Goal: Task Accomplishment & Management: Use online tool/utility

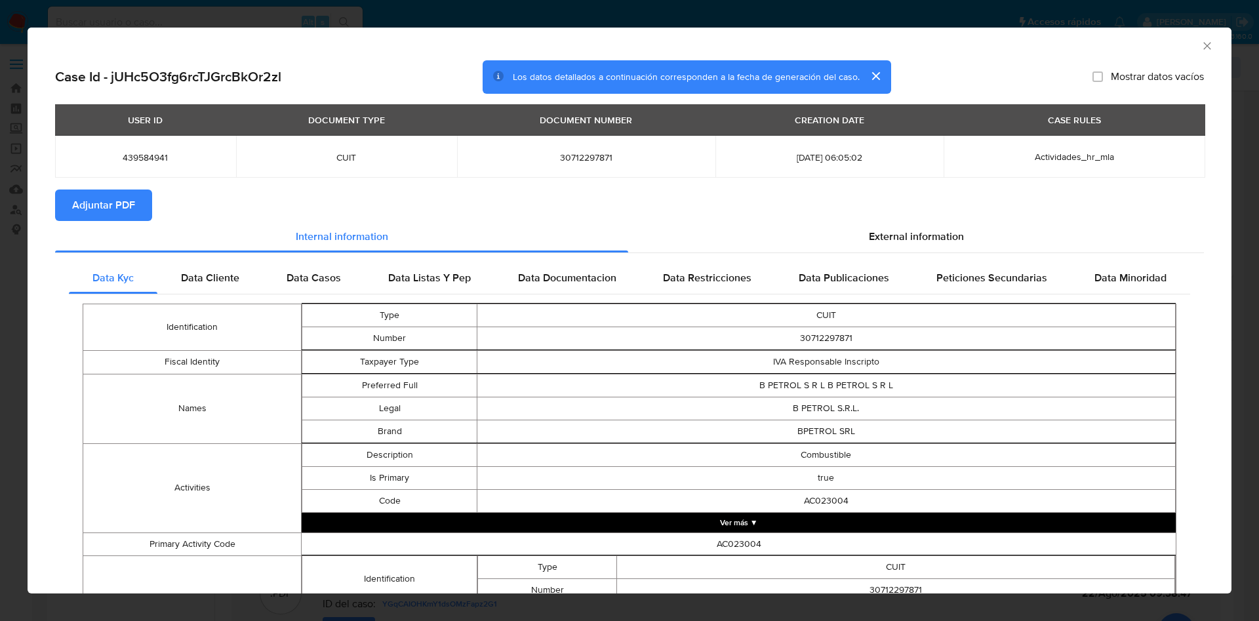
select select "10"
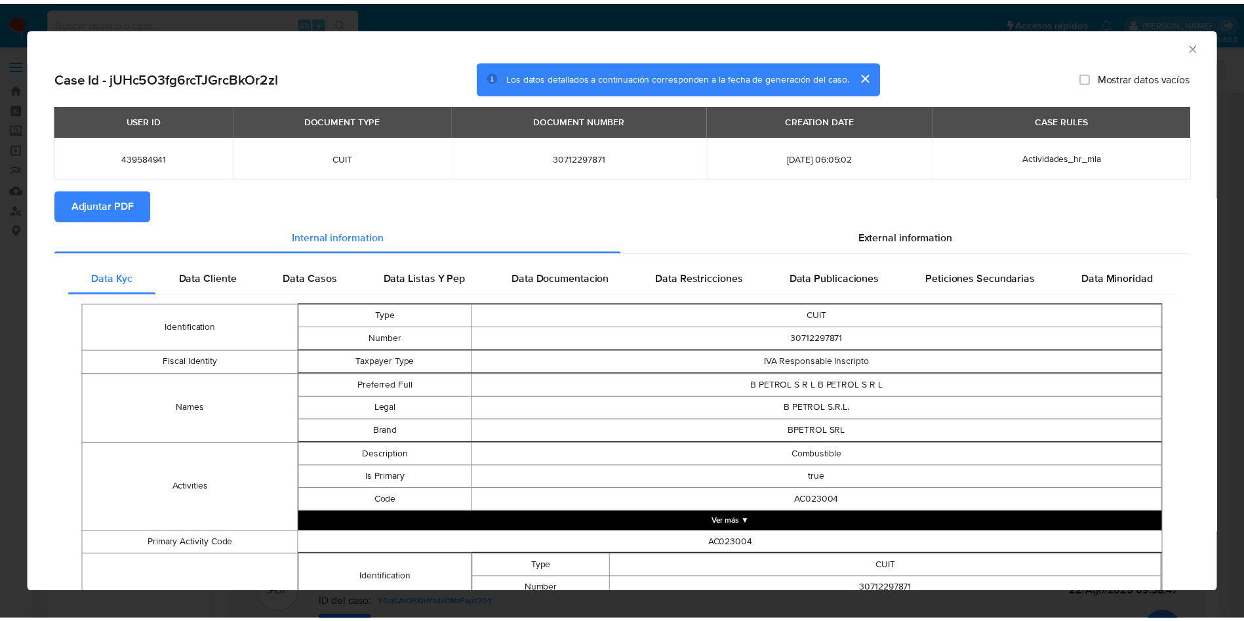
scroll to position [60, 0]
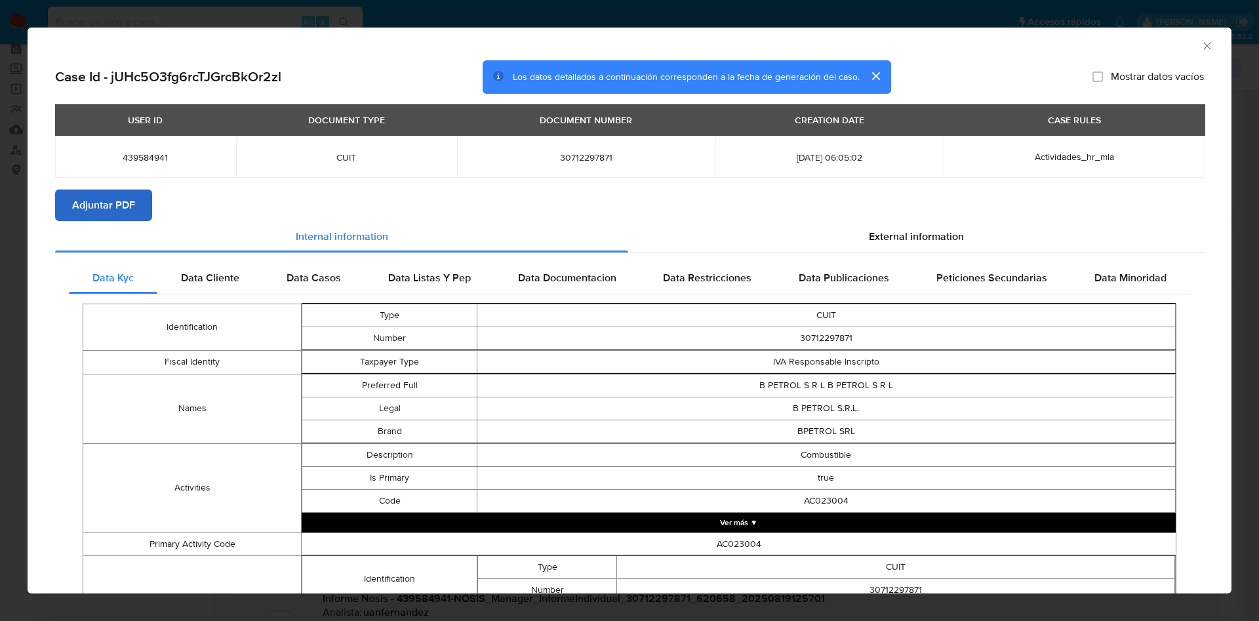
drag, startPoint x: 110, startPoint y: 210, endPoint x: 133, endPoint y: 206, distance: 23.3
click at [111, 209] on span "Adjuntar PDF" at bounding box center [103, 205] width 63 height 29
click at [1201, 47] on icon "Cerrar ventana" at bounding box center [1207, 45] width 13 height 13
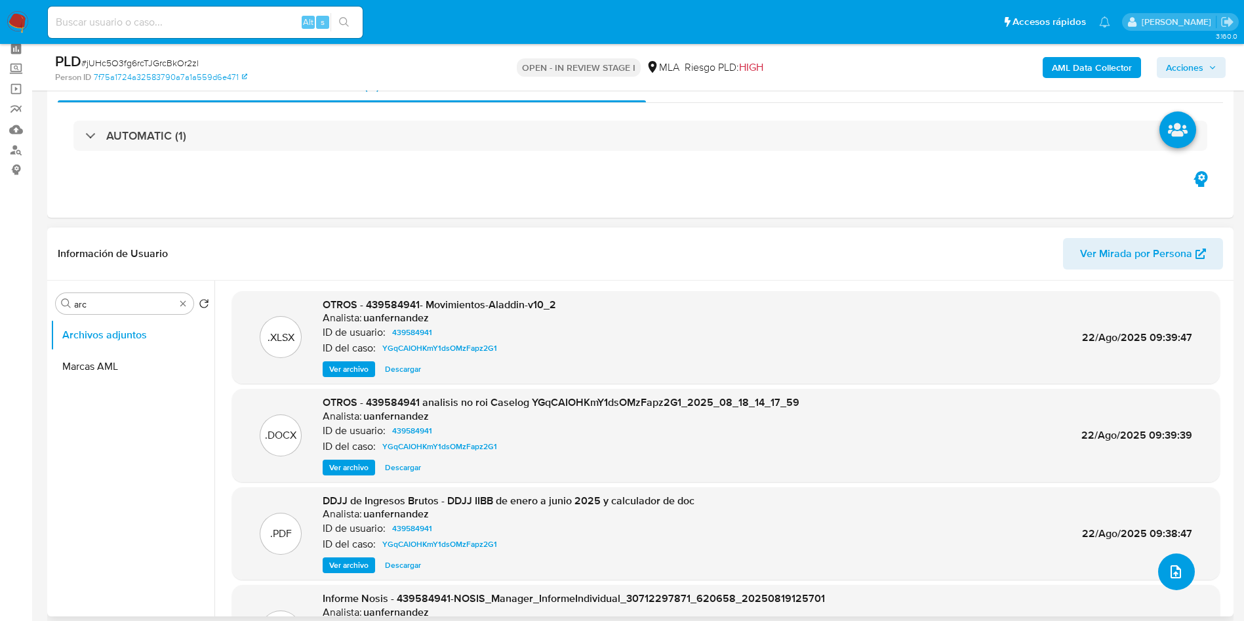
click at [1181, 569] on button "upload-file" at bounding box center [1176, 572] width 37 height 37
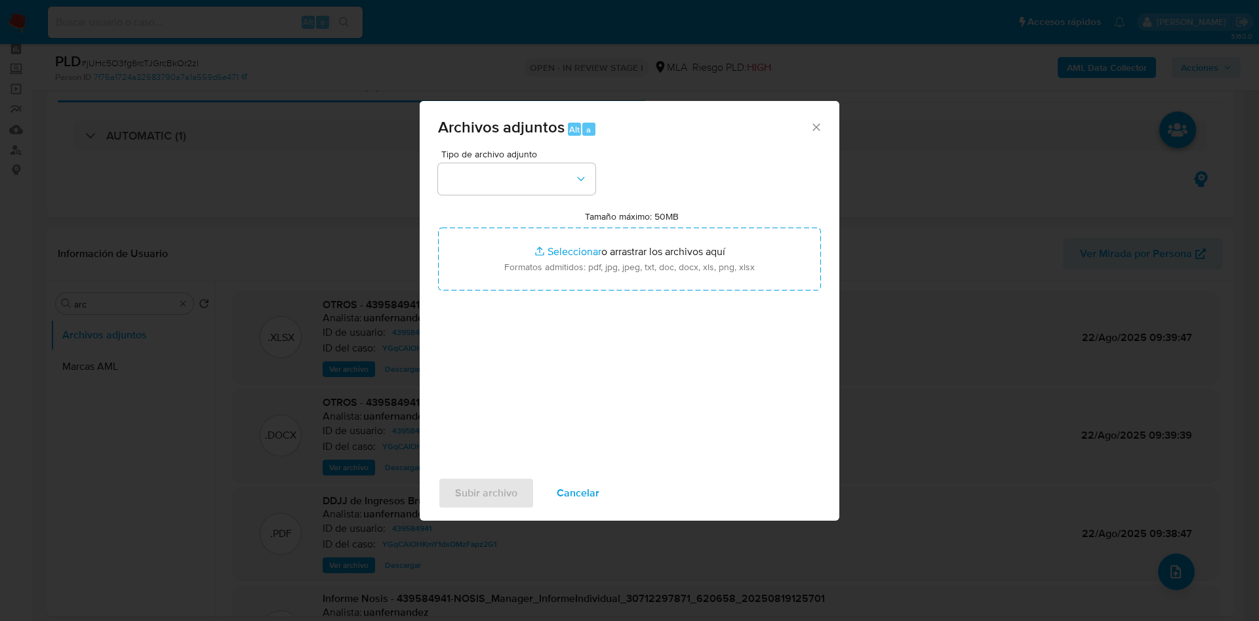
click at [593, 496] on span "Cancelar" at bounding box center [578, 493] width 43 height 29
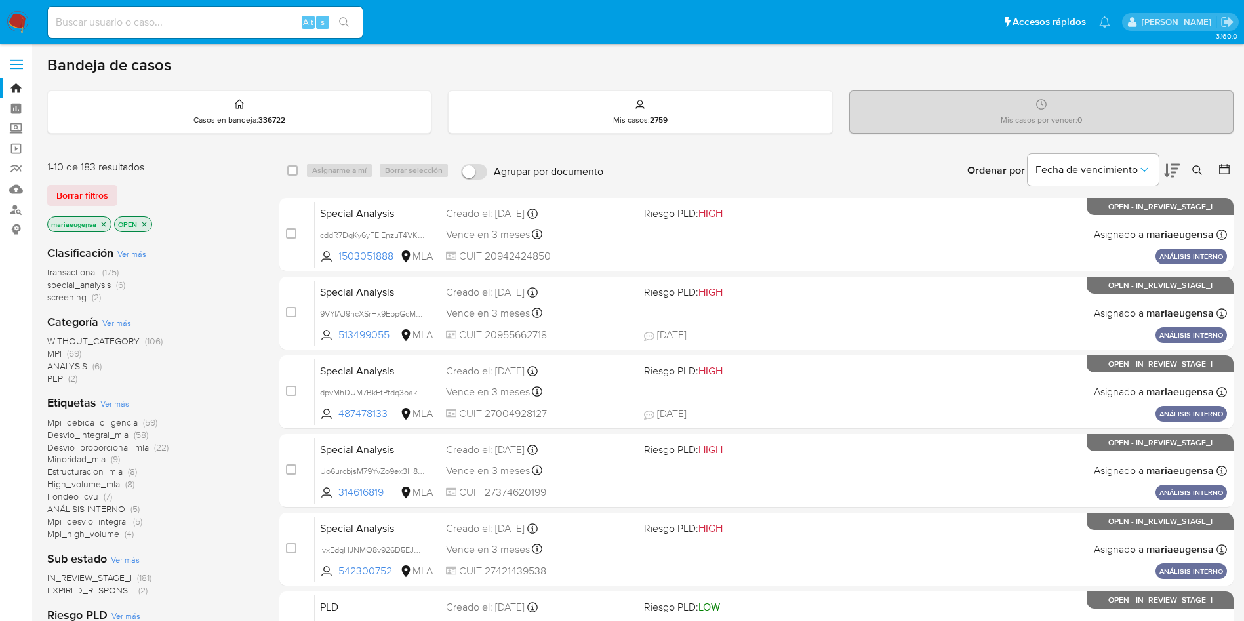
click at [150, 12] on div "Alt s" at bounding box center [205, 22] width 315 height 31
click at [150, 25] on input at bounding box center [205, 22] width 315 height 17
paste input "YvGmtgENBMInviwYthGtDUuP"
type input "YvGmtgENBMInviwYthGtDUuP"
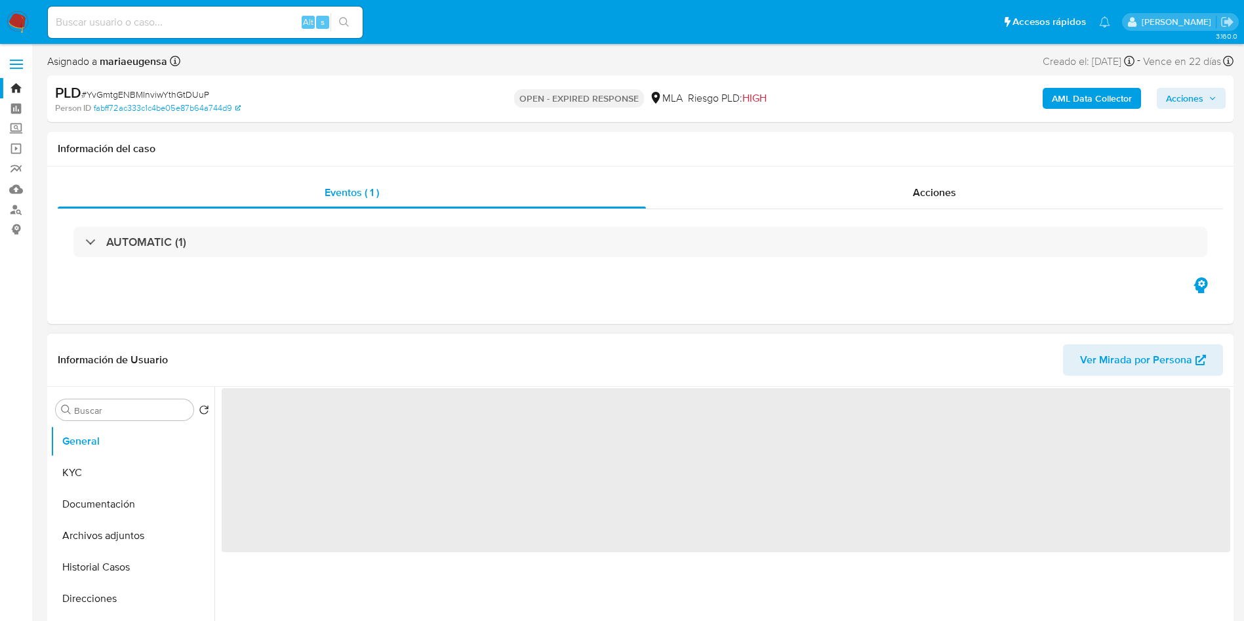
select select "10"
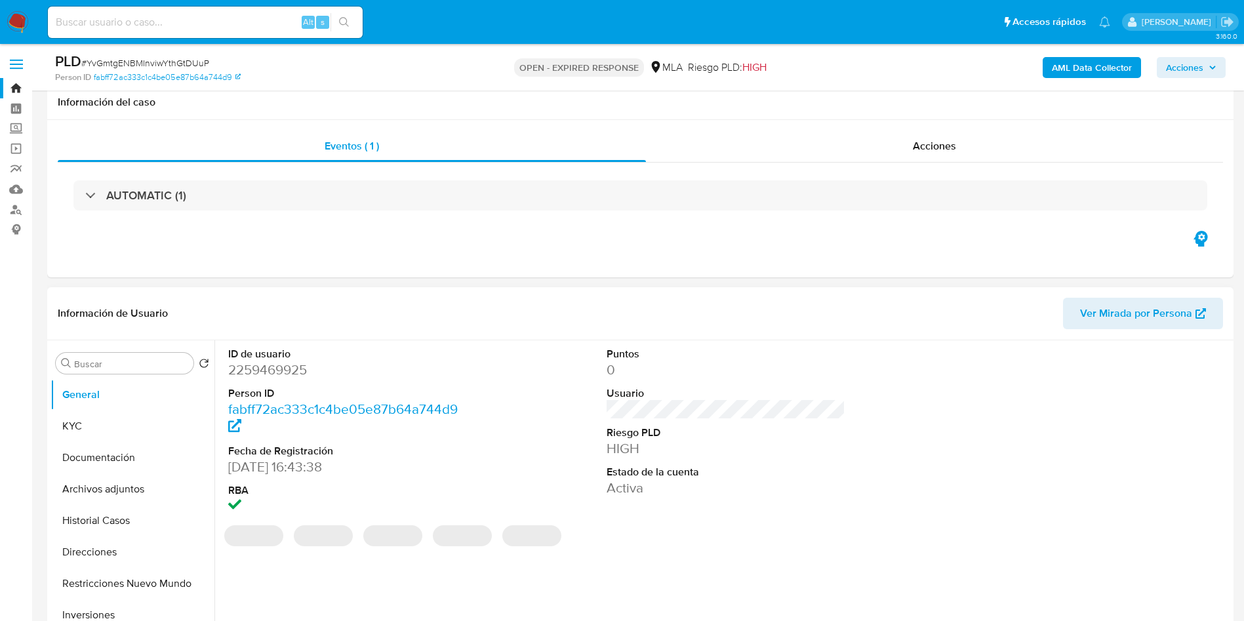
scroll to position [98, 0]
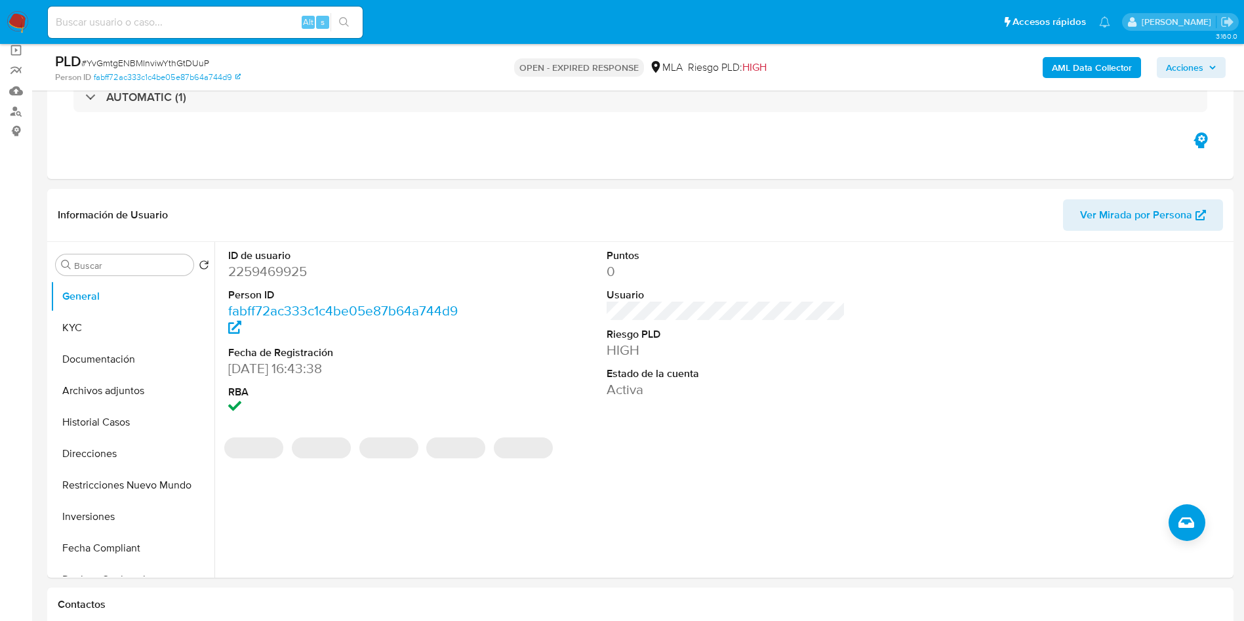
click at [170, 65] on span "# YvGmtgENBMInviwYthGtDUuP" at bounding box center [145, 62] width 128 height 13
click at [170, 64] on span "# YvGmtgENBMInviwYthGtDUuP" at bounding box center [145, 62] width 128 height 13
copy span "YvGmtgENBMInviwYthGtDUuP"
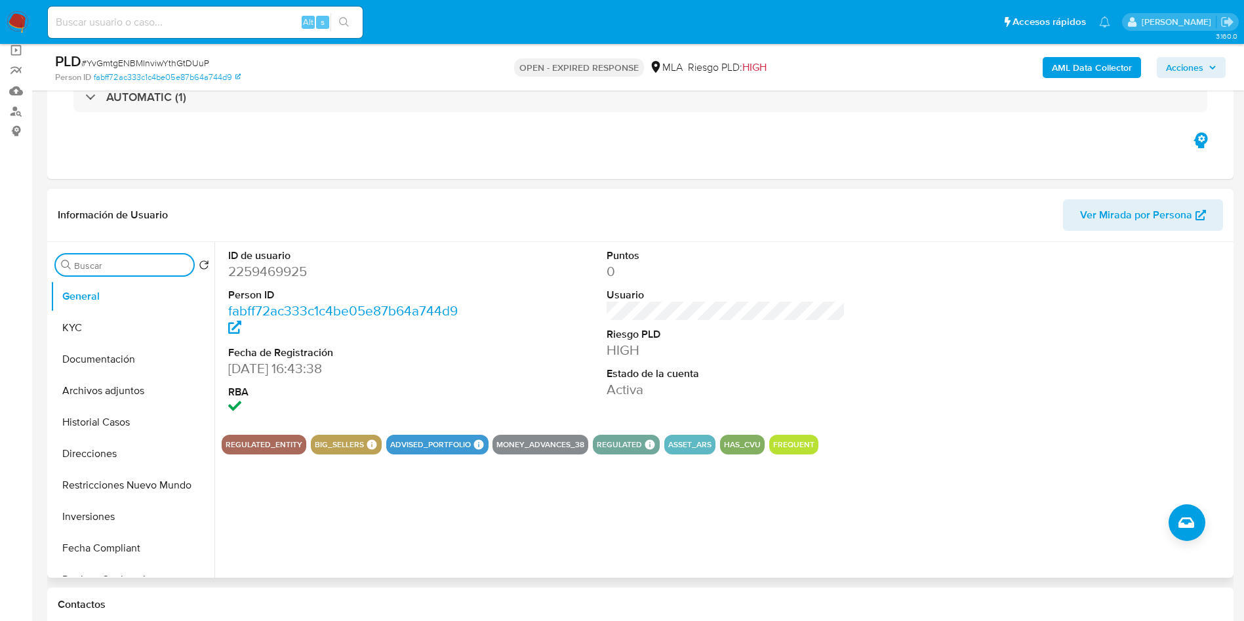
click at [143, 261] on input "Buscar" at bounding box center [131, 266] width 114 height 12
type input "arc"
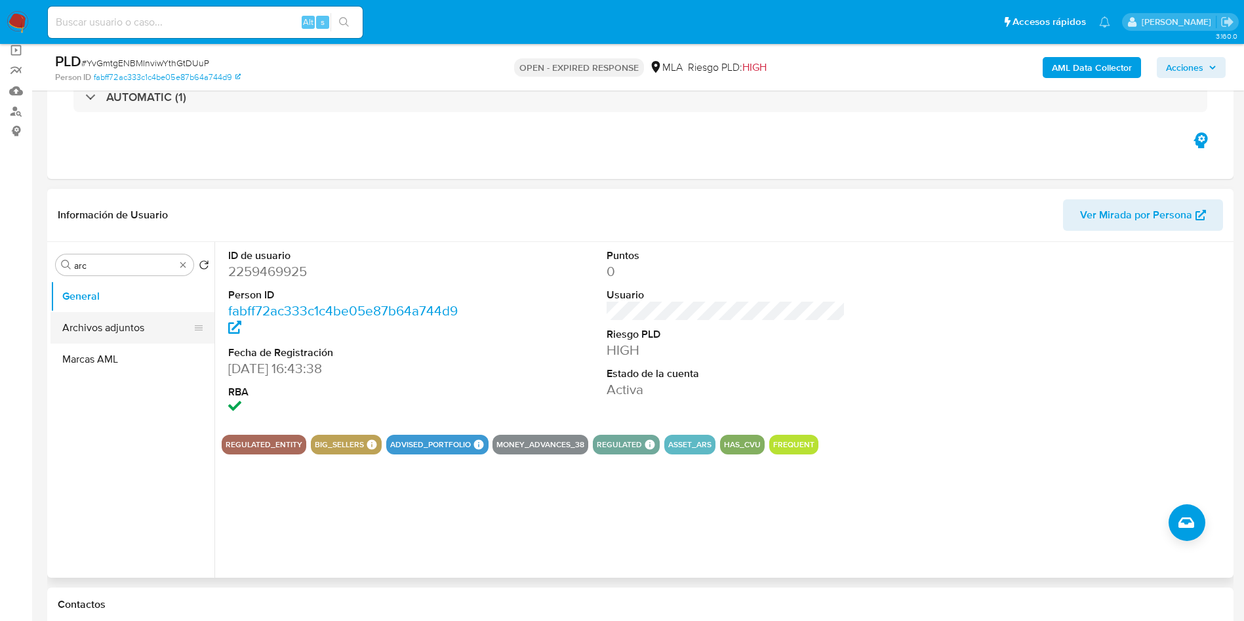
click at [127, 315] on button "Archivos adjuntos" at bounding box center [126, 327] width 153 height 31
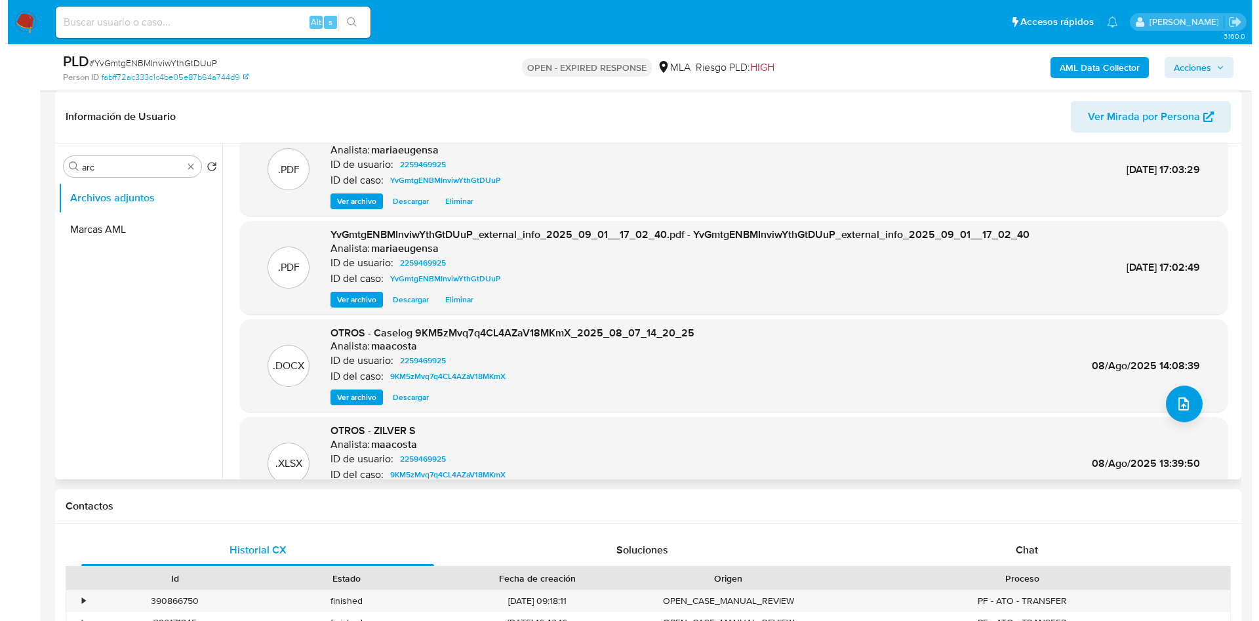
scroll to position [0, 0]
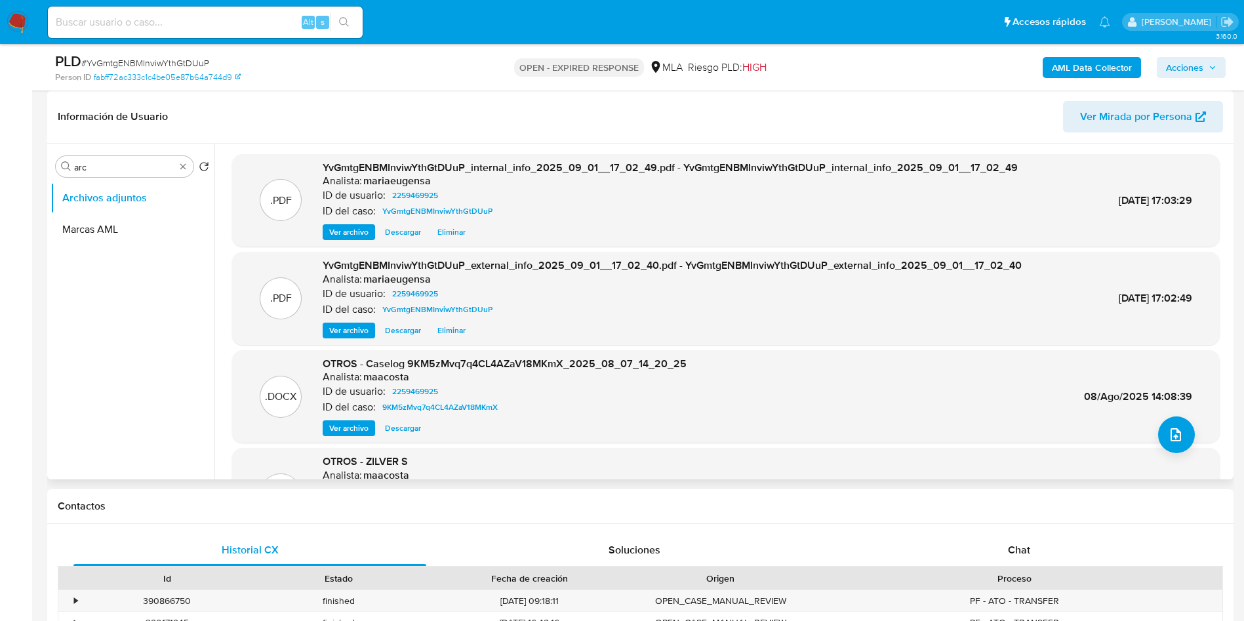
click at [351, 428] on span "Ver archivo" at bounding box center [348, 428] width 39 height 13
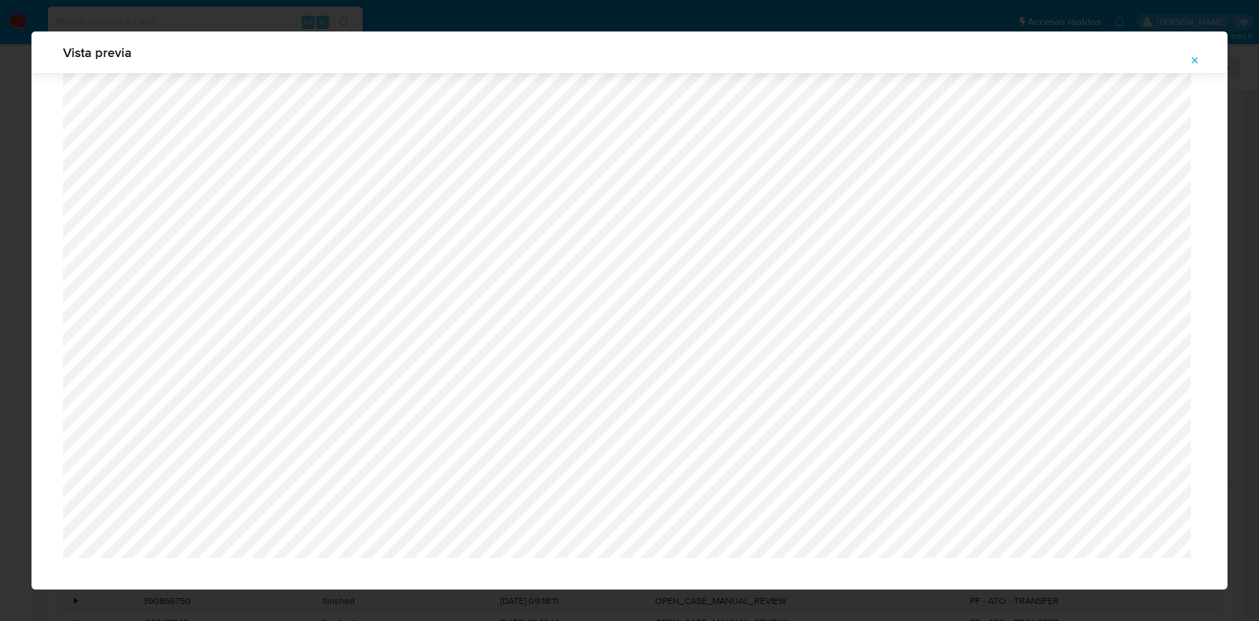
scroll to position [721, 0]
click at [1196, 57] on icon "Attachment preview" at bounding box center [1195, 60] width 10 height 10
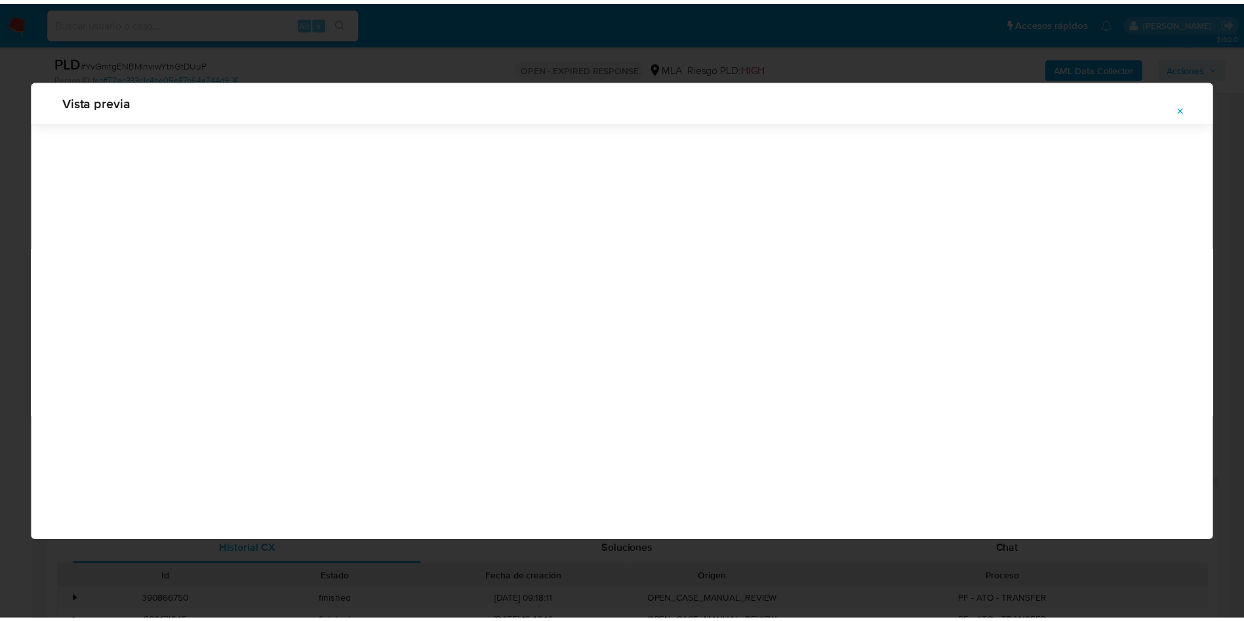
scroll to position [0, 0]
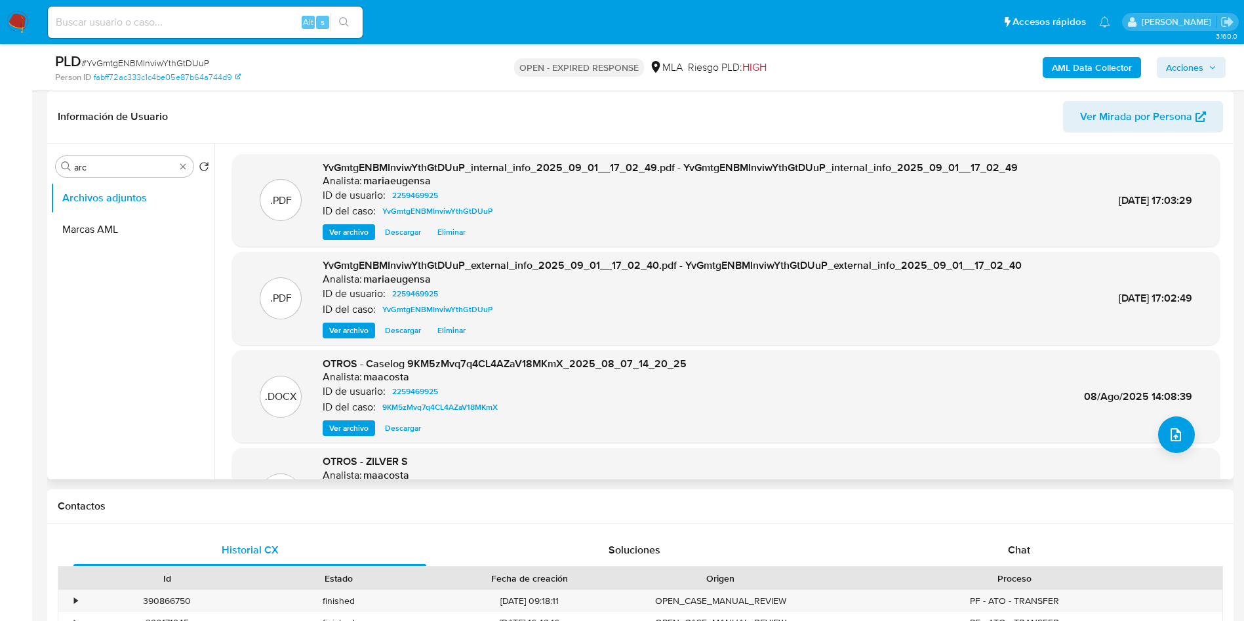
drag, startPoint x: 162, startPoint y: 31, endPoint x: 171, endPoint y: 21, distance: 13.5
click at [167, 24] on input at bounding box center [205, 22] width 315 height 17
click at [172, 18] on input at bounding box center [205, 22] width 315 height 17
paste input "mjO1Fk7WIFtznteplHxDShYV"
type input "mjO1Fk7WIFtznteplHxDShYV"
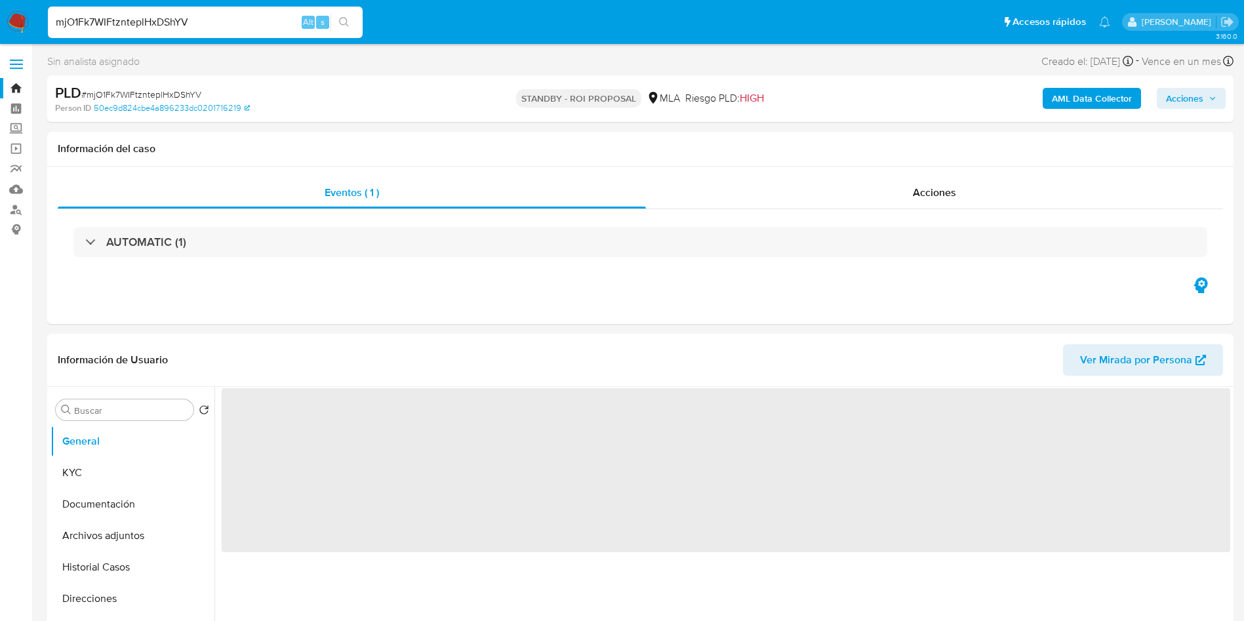
select select "10"
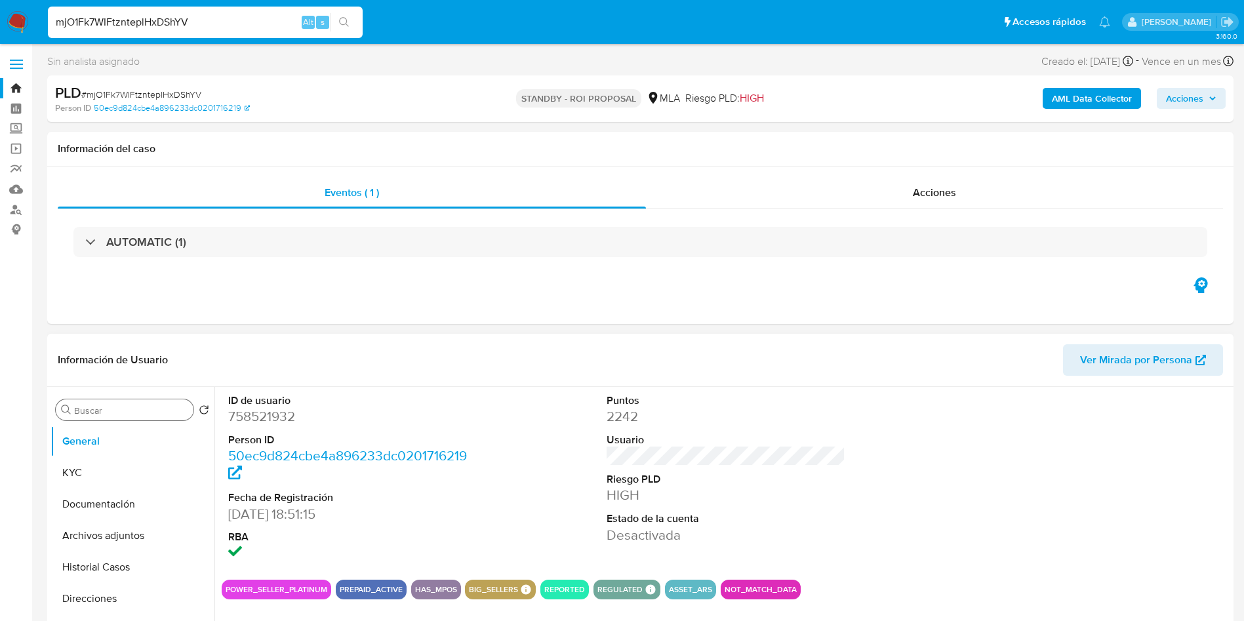
click at [81, 410] on input "Buscar" at bounding box center [131, 411] width 114 height 12
click at [100, 474] on button "Archivos adjuntos" at bounding box center [126, 472] width 153 height 31
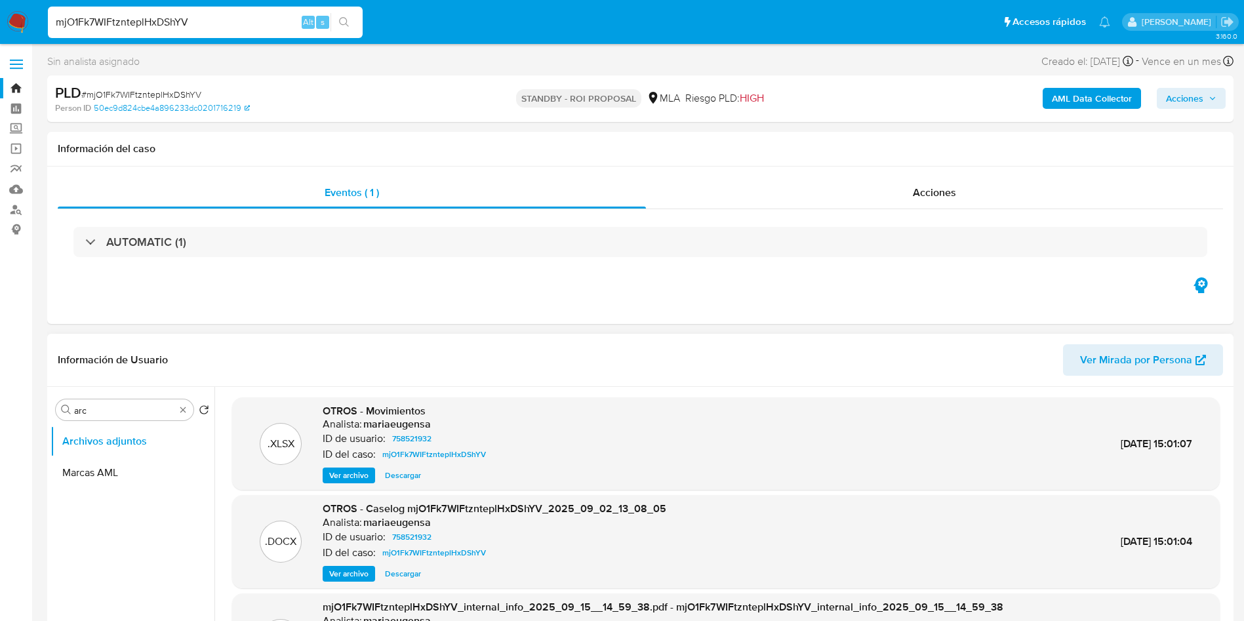
scroll to position [98, 0]
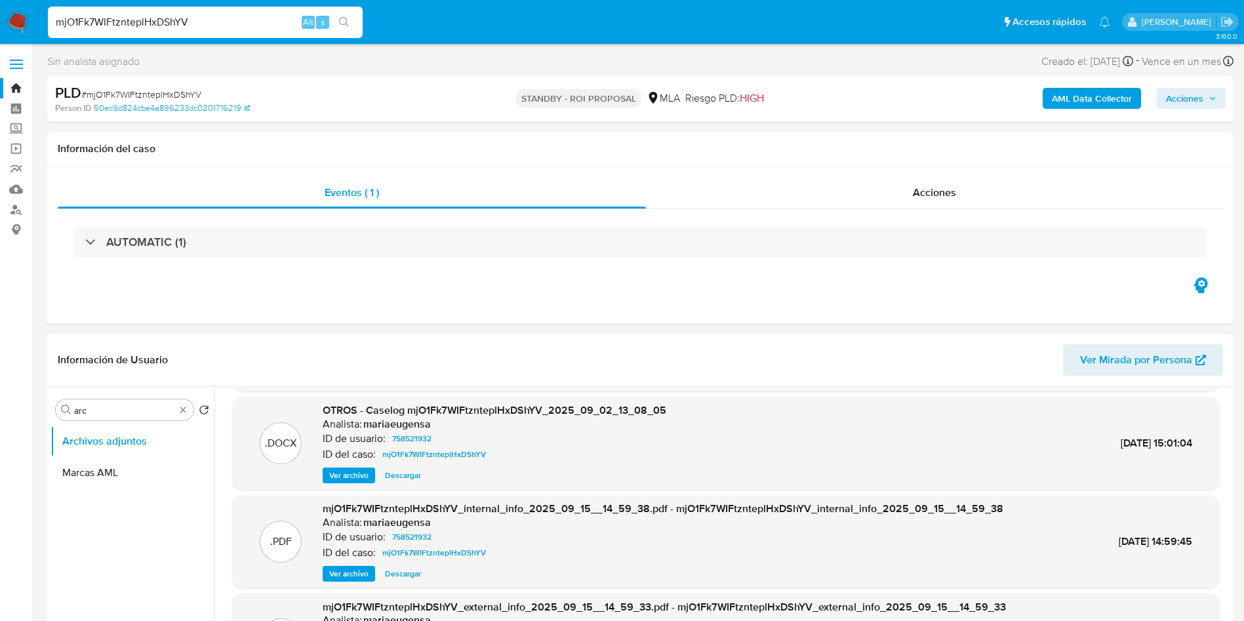
click at [389, 477] on span "Descargar" at bounding box center [403, 475] width 36 height 13
click at [121, 393] on div "Buscar arc Volver al orden por defecto Archivos adjuntos Marcas AML" at bounding box center [132, 556] width 164 height 334
click at [119, 410] on input "arc" at bounding box center [124, 411] width 101 height 12
click at [119, 409] on input "arc" at bounding box center [124, 411] width 101 height 12
type input "HIS"
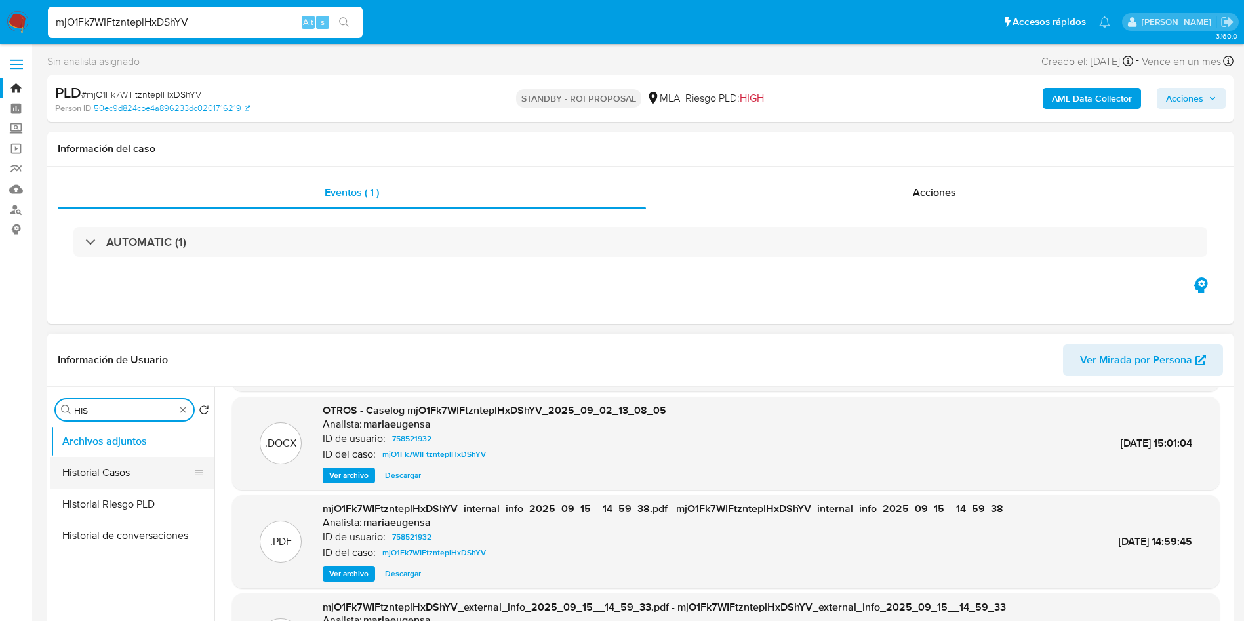
click at [110, 472] on button "Historial Casos" at bounding box center [126, 472] width 153 height 31
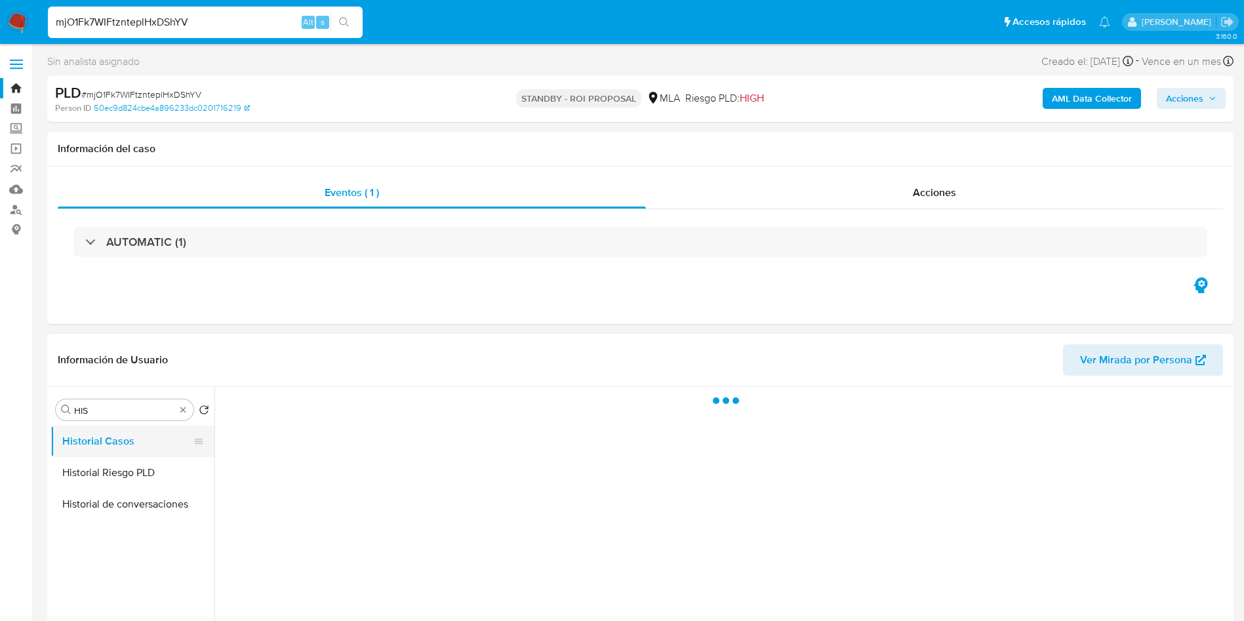
scroll to position [0, 0]
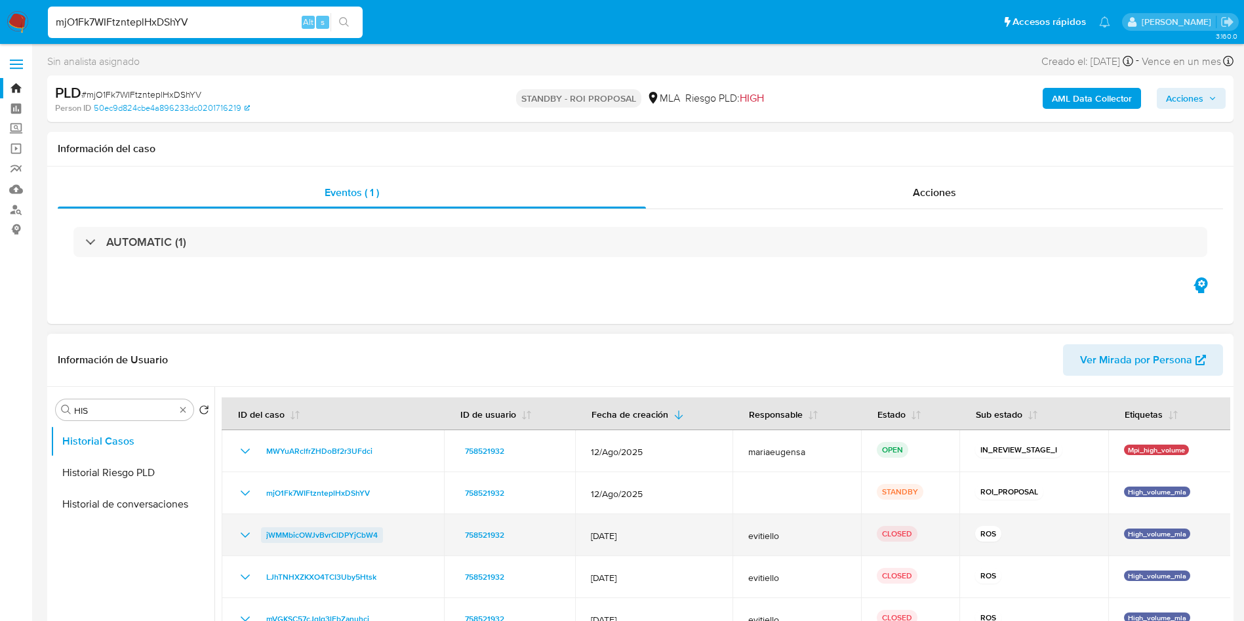
click at [315, 537] on span "jWMMbicOWJvBvrClDPYjCbW4" at bounding box center [321, 535] width 111 height 16
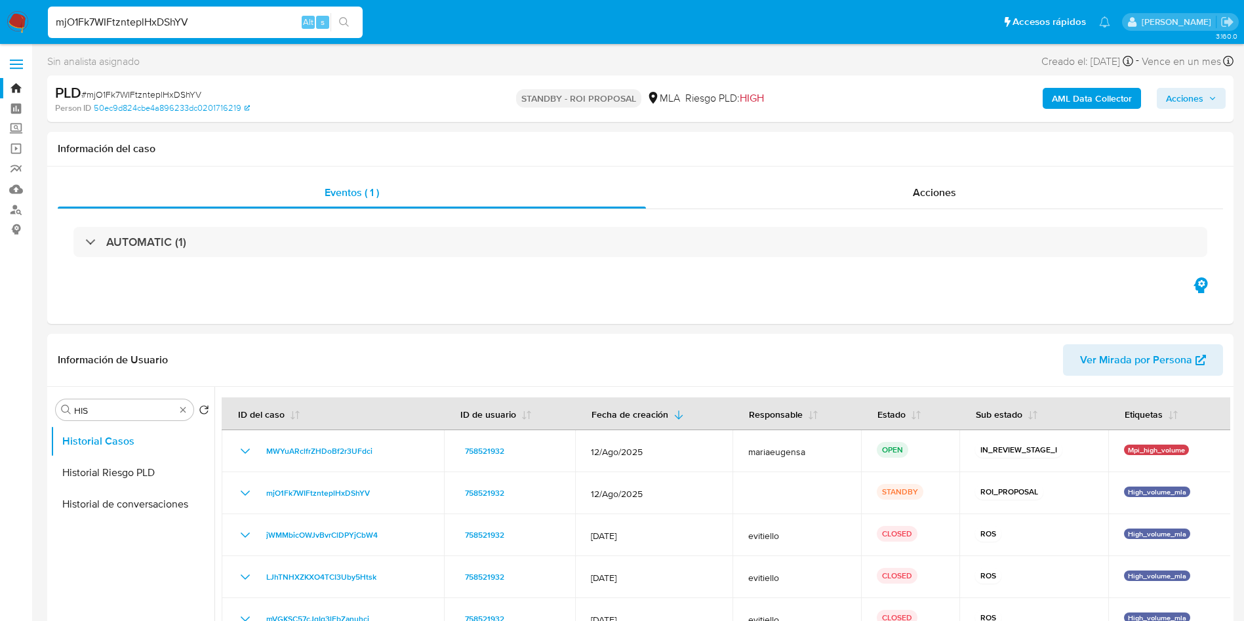
click at [16, 27] on img at bounding box center [18, 22] width 22 height 22
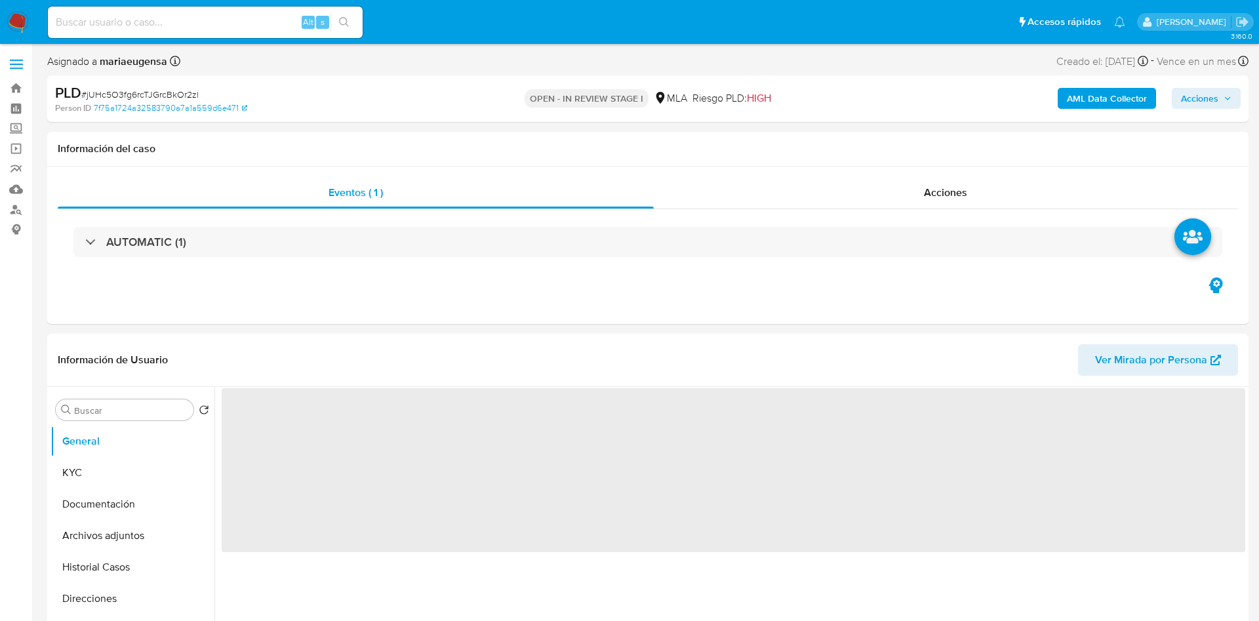
select select "10"
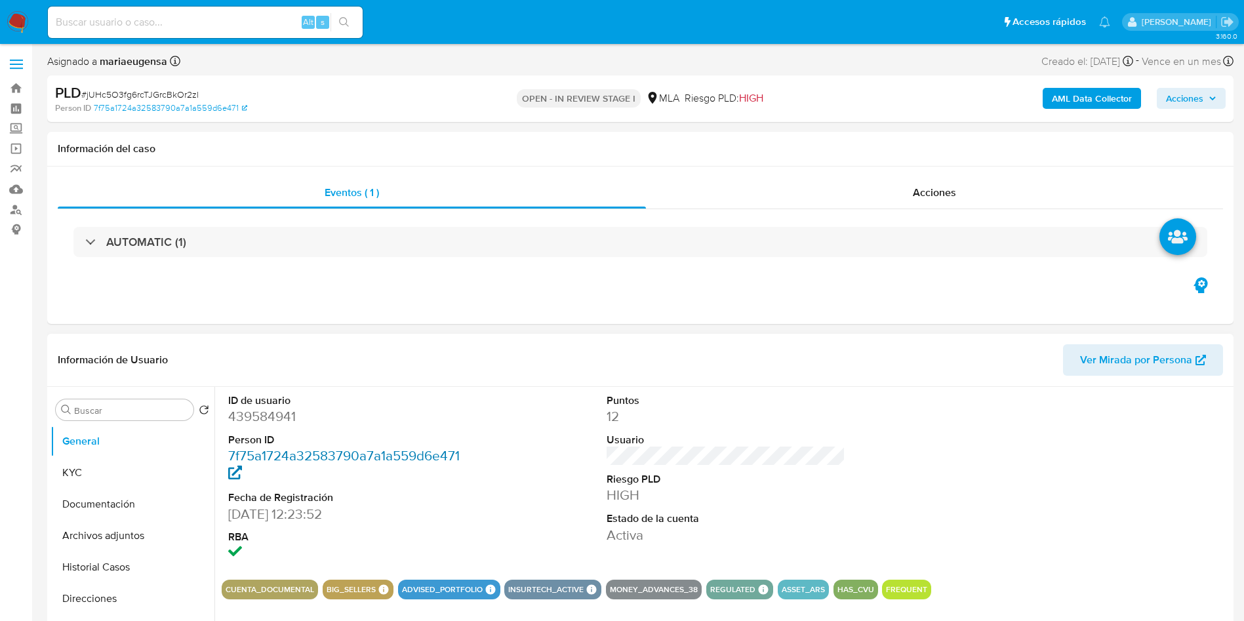
click at [445, 457] on link "7f75a1724a32583790a7a1a559d6e471" at bounding box center [344, 464] width 232 height 37
click at [119, 420] on div "Buscar Volver al orden por defecto General KYC Documentación Archivos adjuntos …" at bounding box center [132, 556] width 164 height 334
click at [129, 400] on div "Buscar" at bounding box center [125, 409] width 138 height 21
click at [125, 411] on input "a" at bounding box center [131, 411] width 114 height 12
type input "arc"
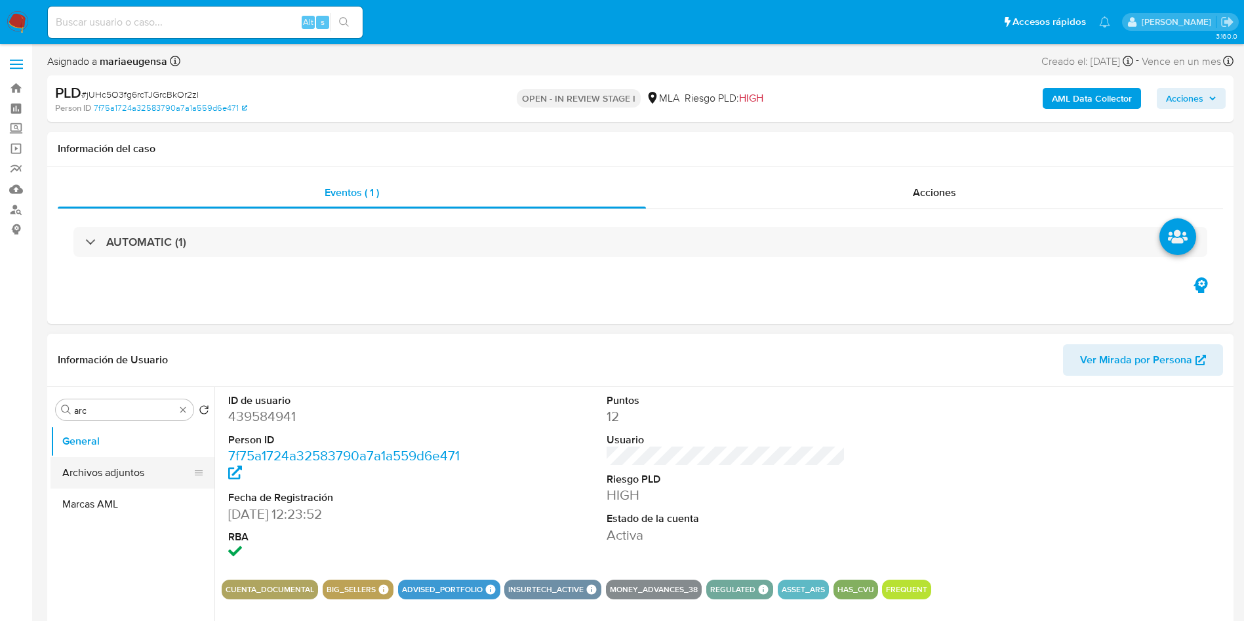
click at [141, 457] on button "Archivos adjuntos" at bounding box center [126, 472] width 153 height 31
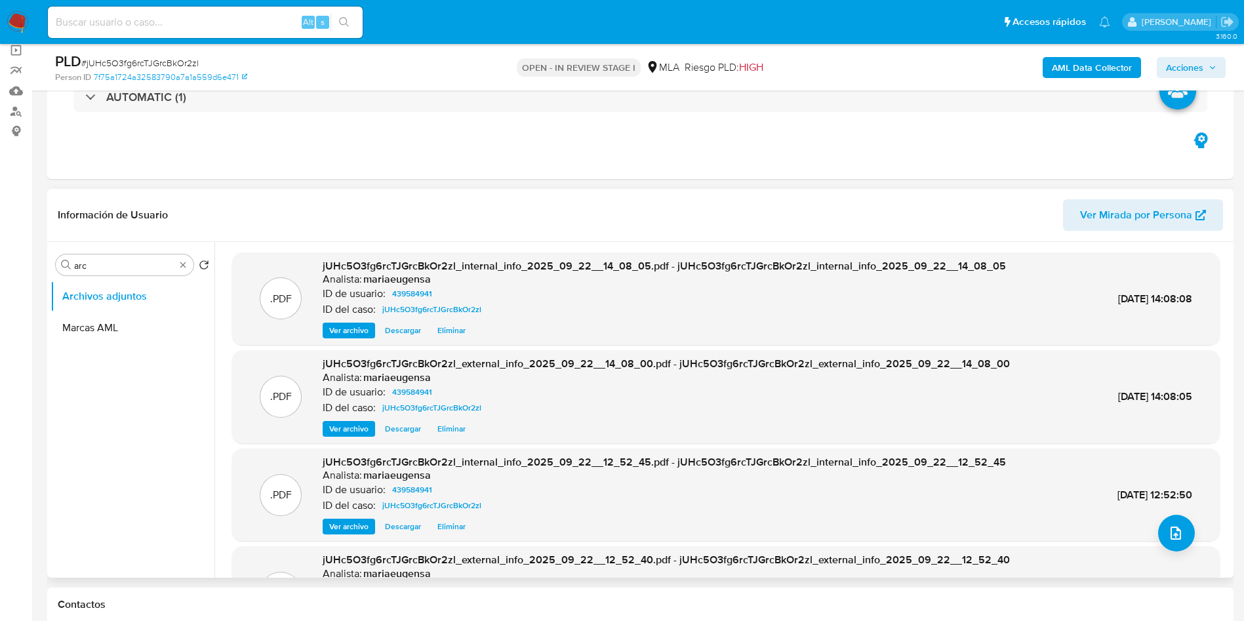
scroll to position [110, 0]
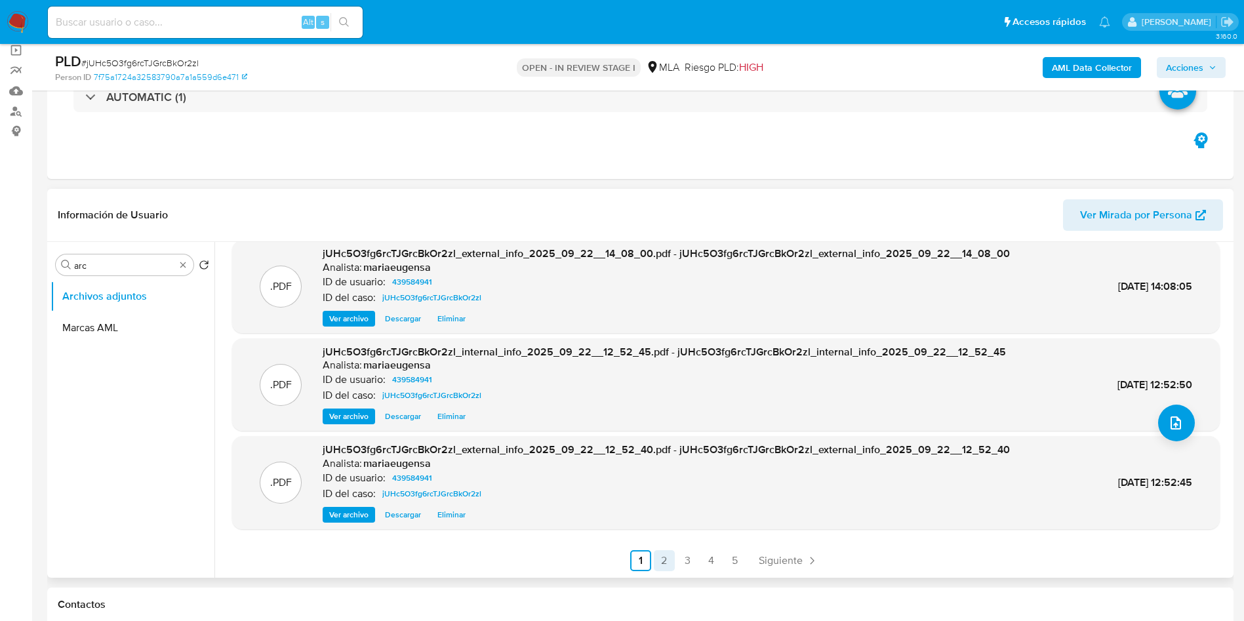
click at [666, 559] on link "2" at bounding box center [664, 560] width 21 height 21
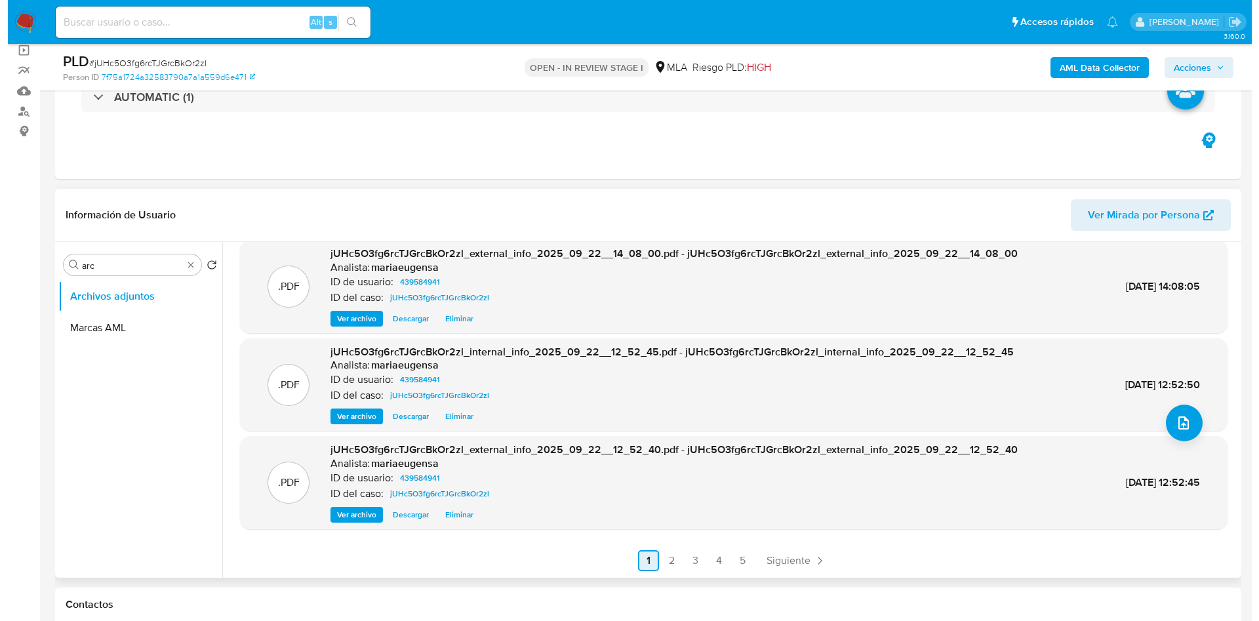
scroll to position [0, 0]
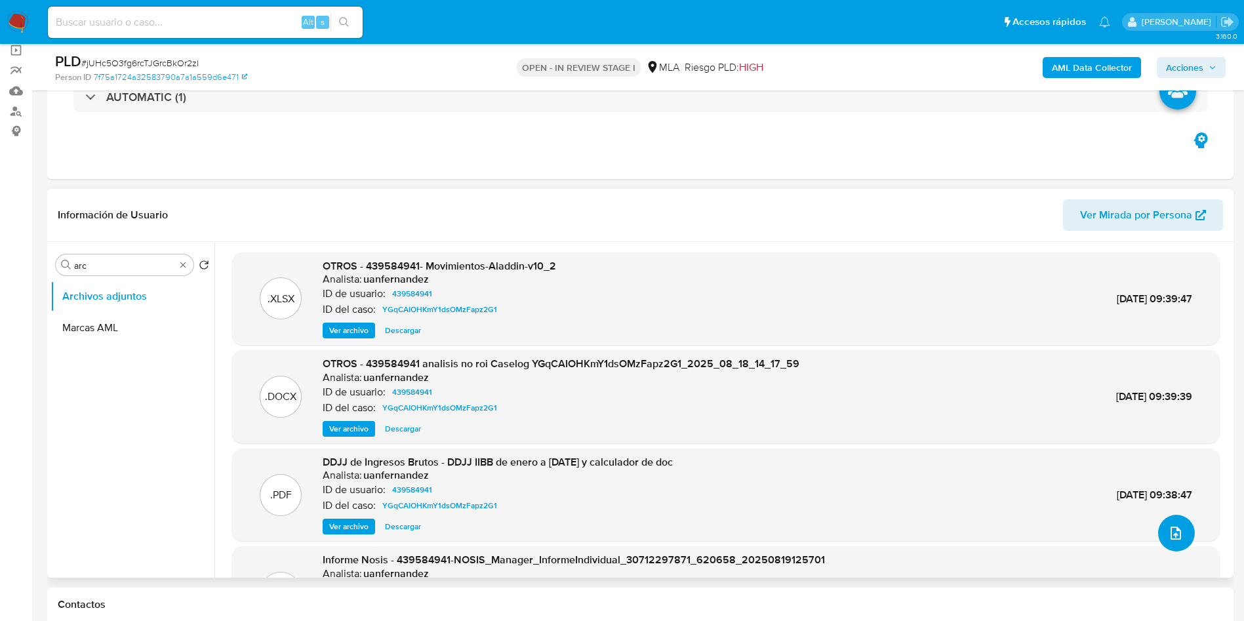
click at [1158, 525] on button "upload-file" at bounding box center [1176, 533] width 37 height 37
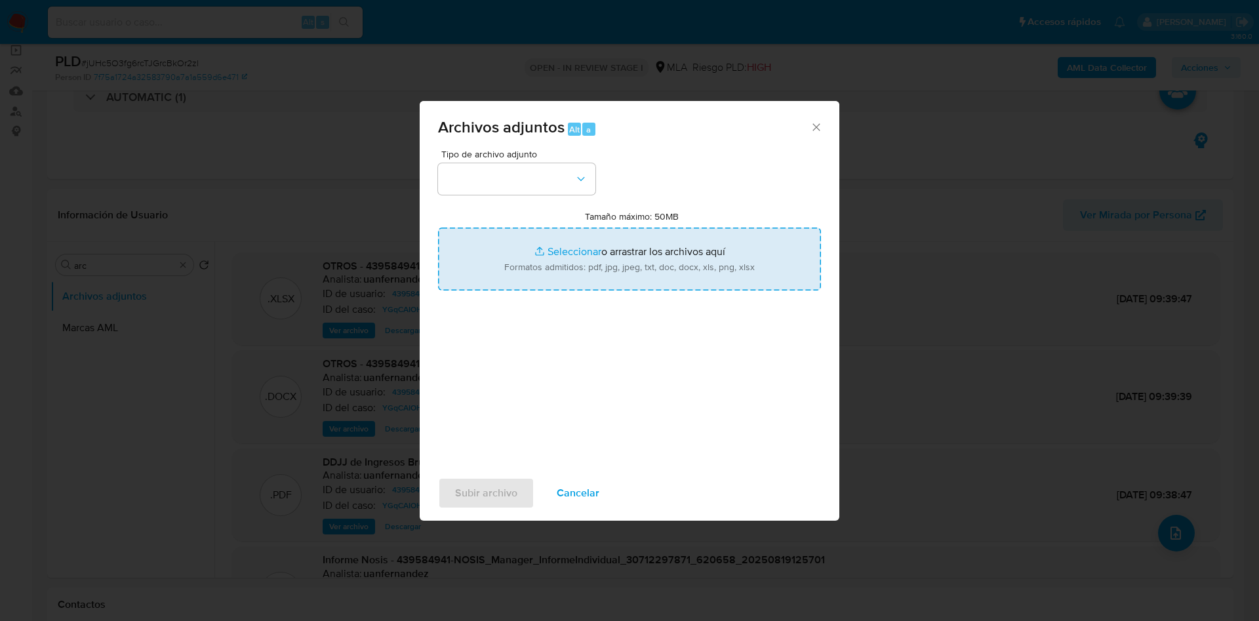
click at [566, 245] on input "Tamaño máximo: 50MB Seleccionar archivos" at bounding box center [629, 259] width 383 height 63
click at [644, 260] on input "Tamaño máximo: 50MB Seleccionar archivos" at bounding box center [629, 259] width 383 height 63
type input "C:\fakepath\Movimientos.xlsx"
click at [549, 244] on input "Tamaño máximo: 50MB Seleccionar archivos" at bounding box center [629, 259] width 383 height 63
type input "C:\fakepath\Caselog jUHc5O3fg6rcTJGrcBkOr2zl_2025_09_22_10_44_48.docx"
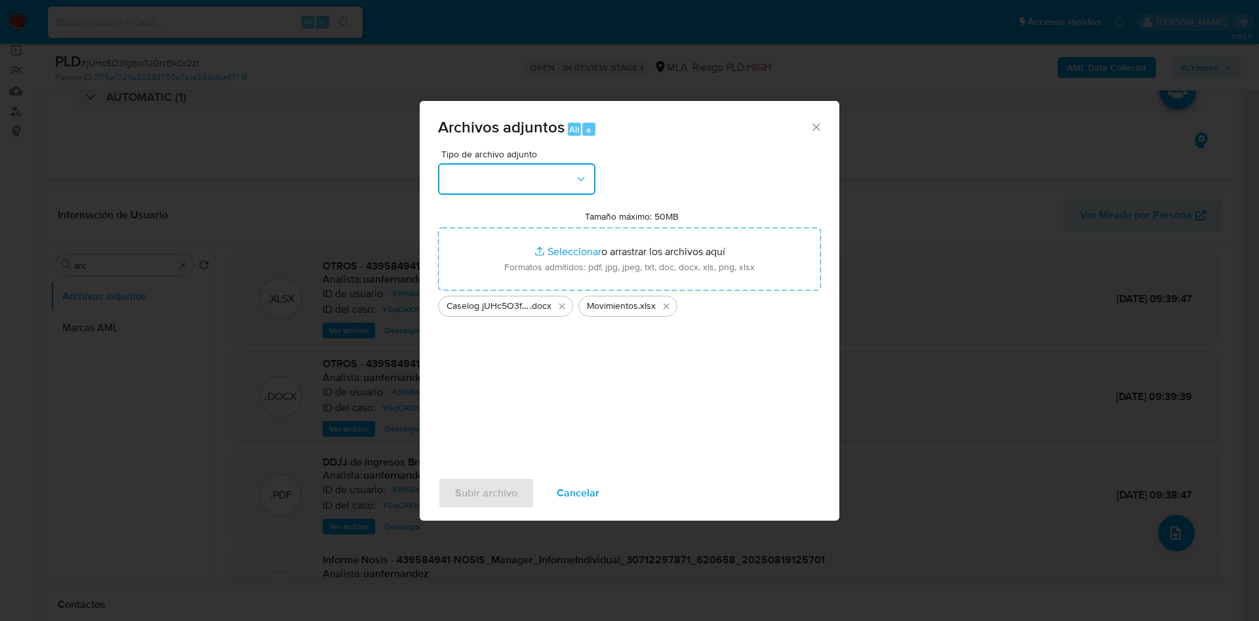
drag, startPoint x: 478, startPoint y: 174, endPoint x: 474, endPoint y: 190, distance: 16.4
click at [478, 174] on button "button" at bounding box center [516, 178] width 157 height 31
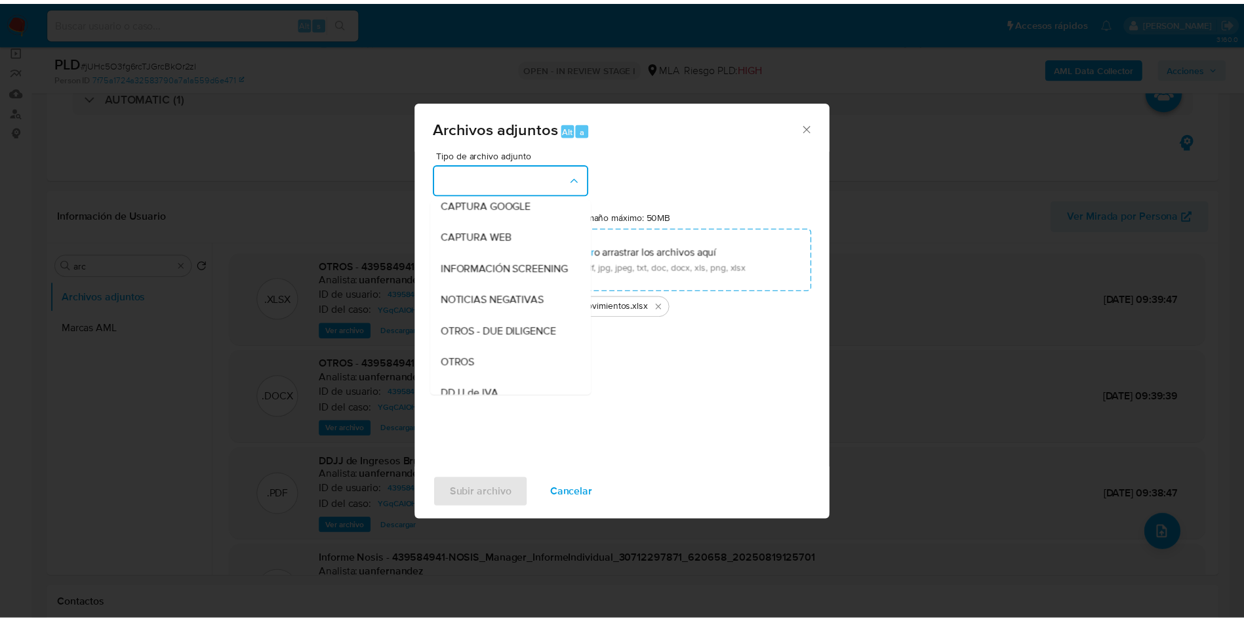
scroll to position [197, 0]
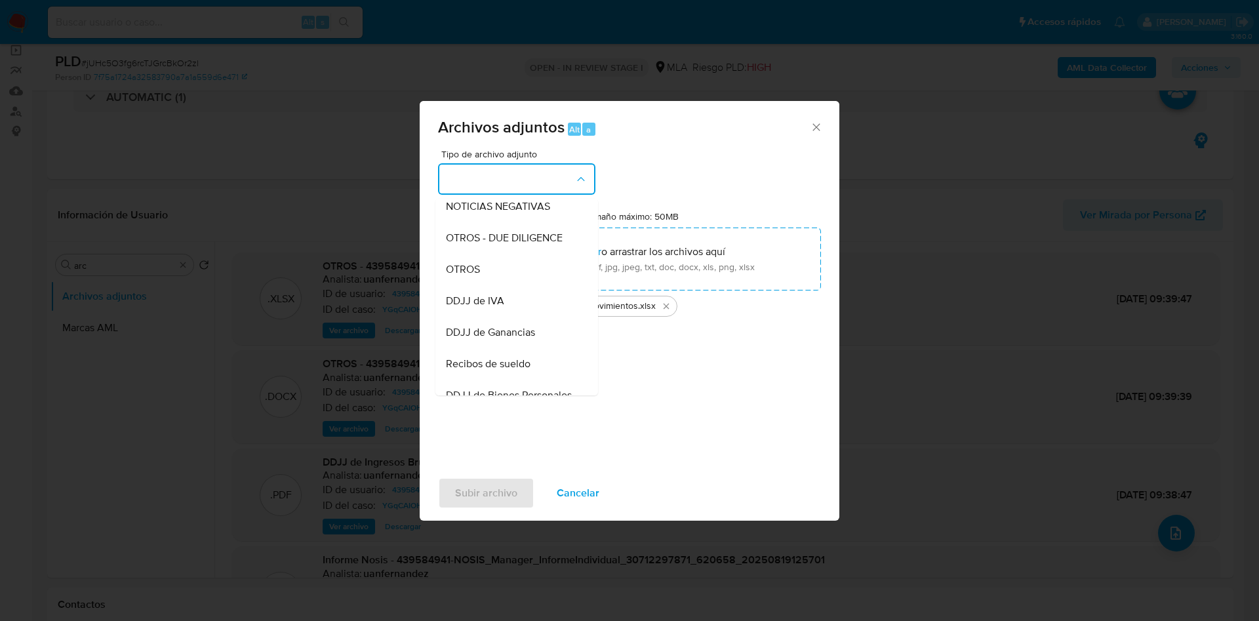
drag, startPoint x: 475, startPoint y: 285, endPoint x: 477, endPoint y: 307, distance: 22.3
click at [475, 276] on span "OTROS" at bounding box center [463, 269] width 34 height 13
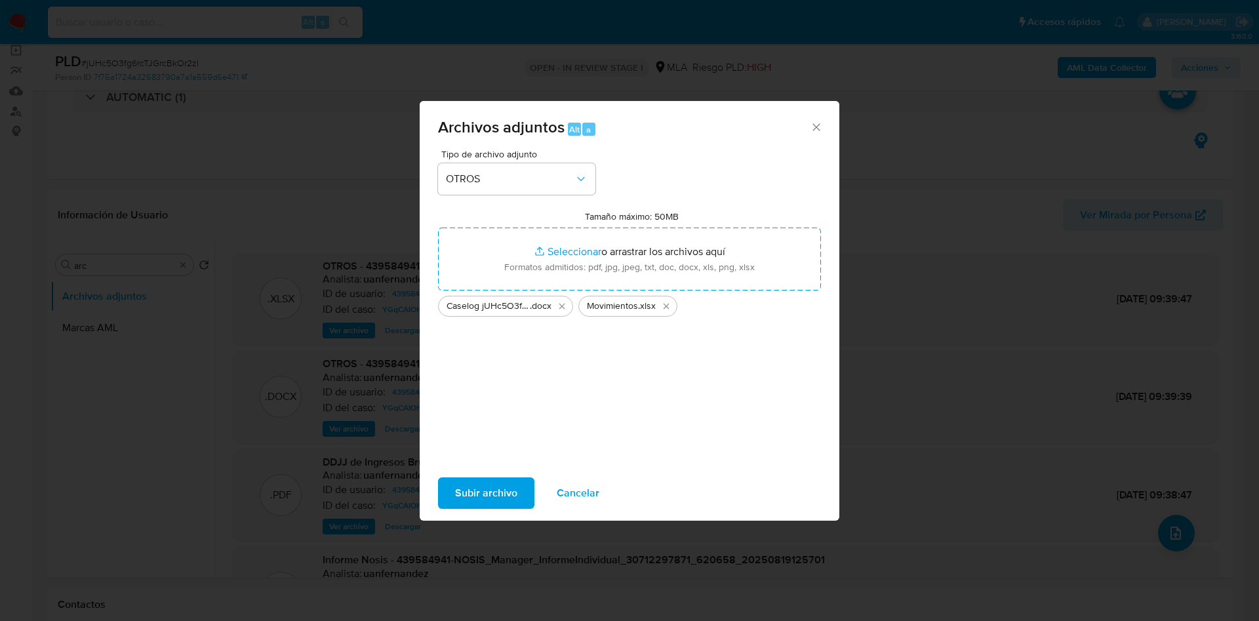
click at [505, 498] on span "Subir archivo" at bounding box center [486, 493] width 62 height 29
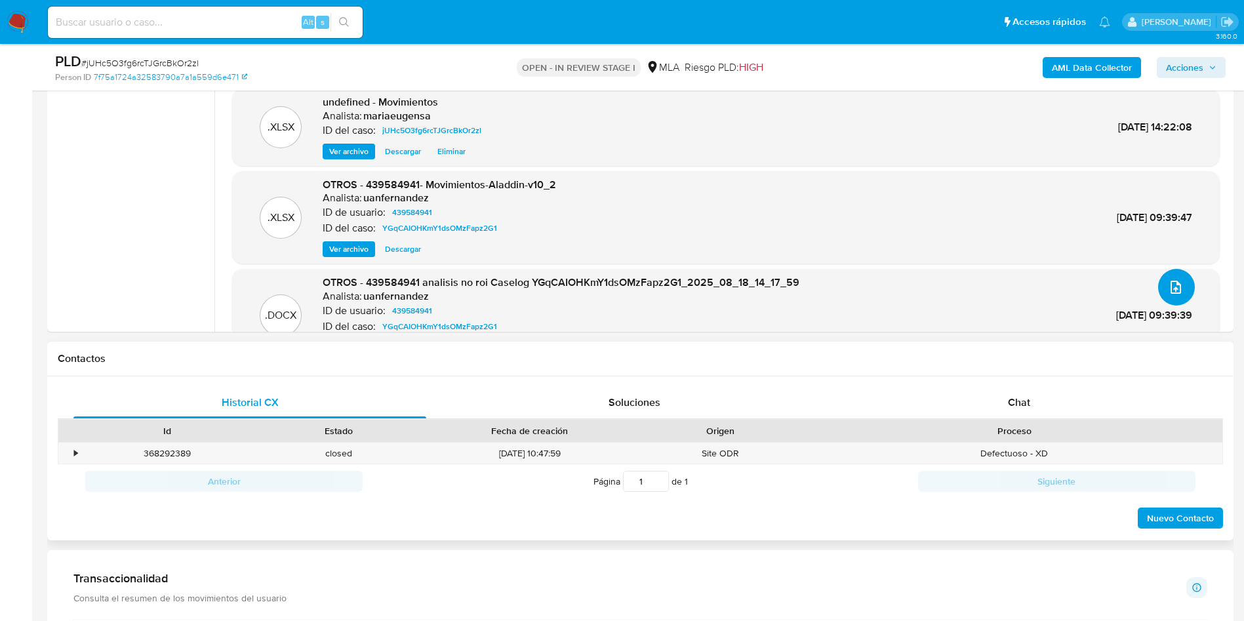
scroll to position [384, 0]
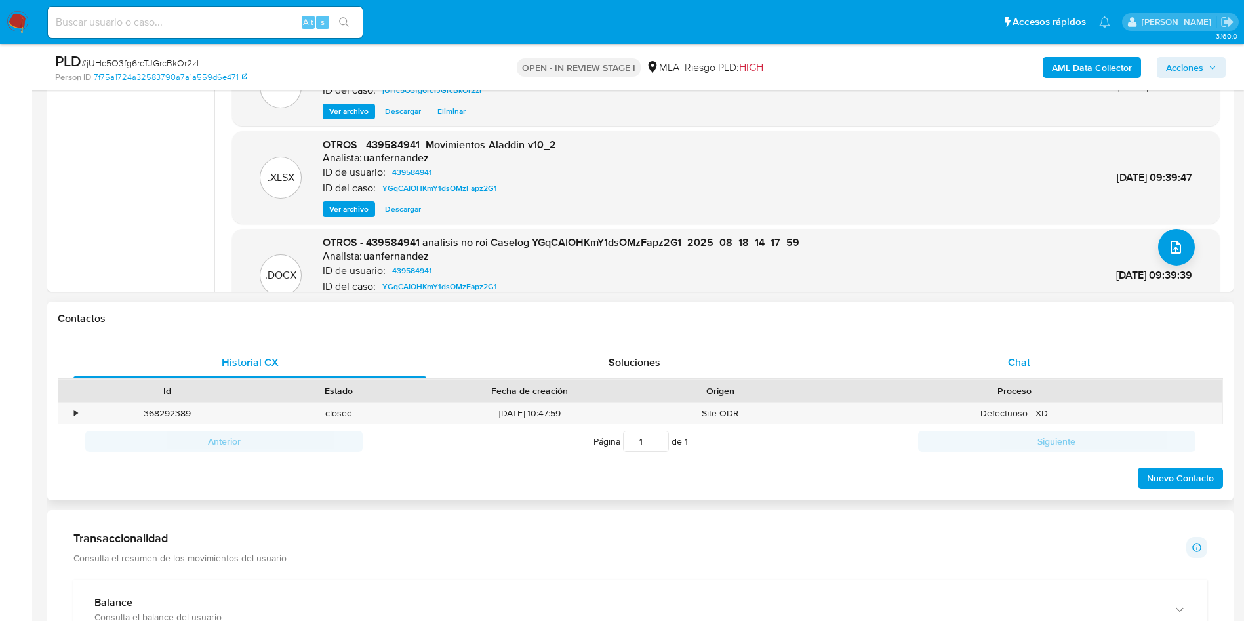
drag, startPoint x: 1040, startPoint y: 358, endPoint x: 1042, endPoint y: 366, distance: 8.1
click at [1040, 359] on div "Chat" at bounding box center [1019, 362] width 353 height 31
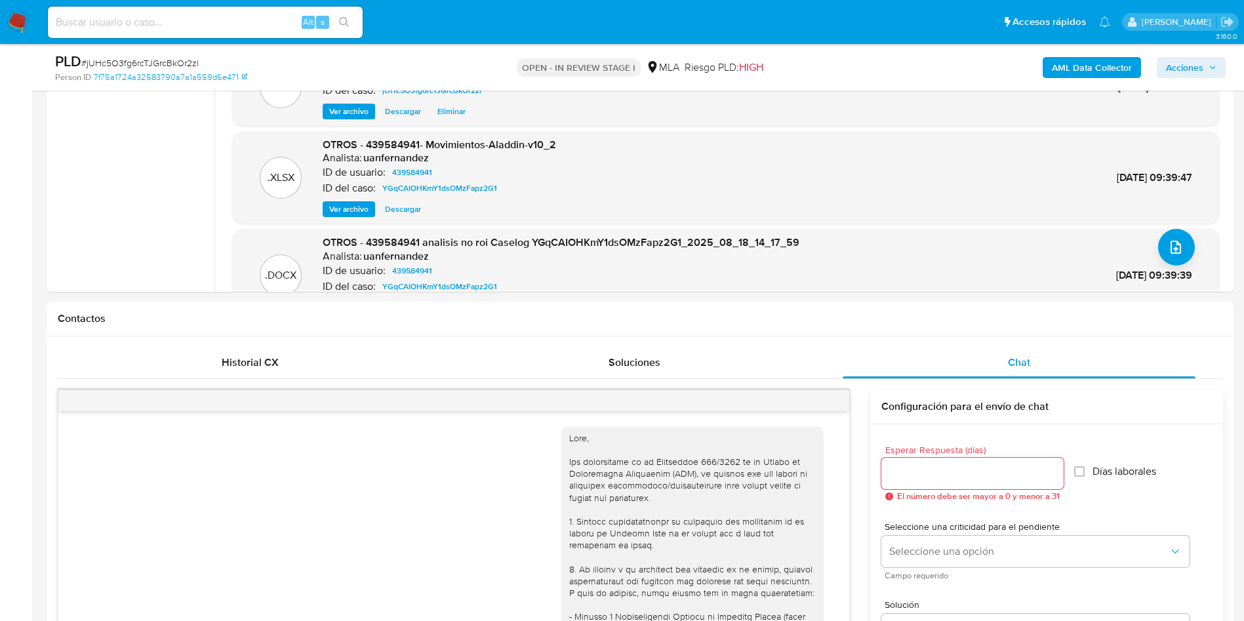
scroll to position [491, 0]
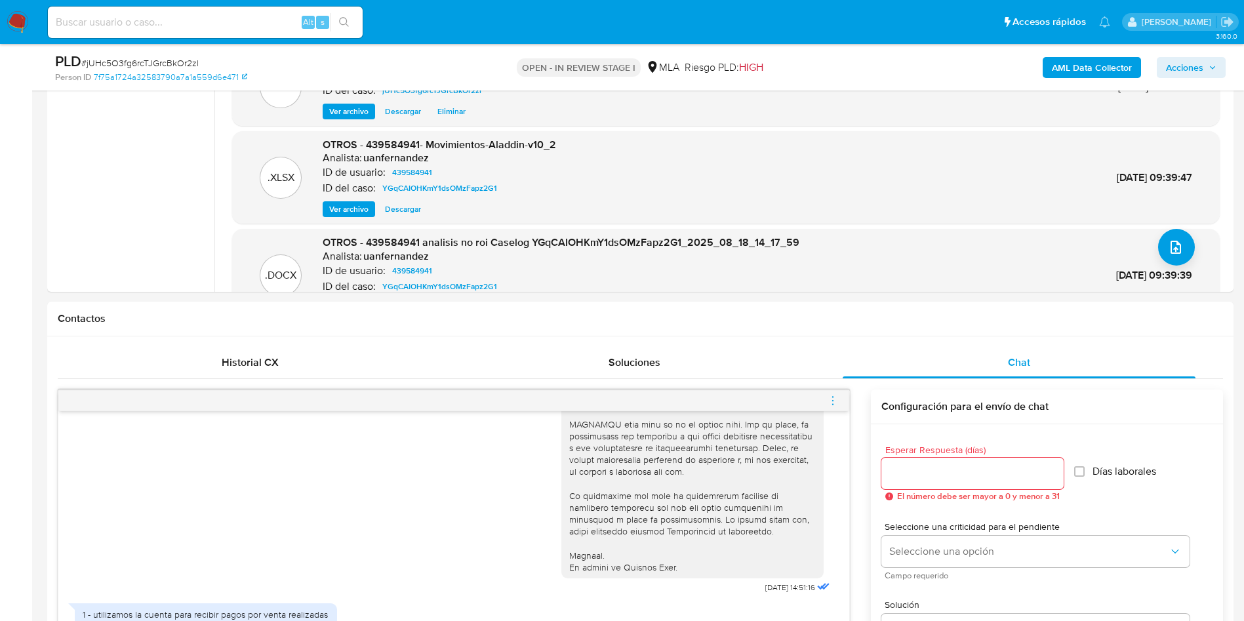
drag, startPoint x: 828, startPoint y: 403, endPoint x: 788, endPoint y: 380, distance: 46.1
click at [828, 403] on icon "menu-action" at bounding box center [833, 401] width 12 height 12
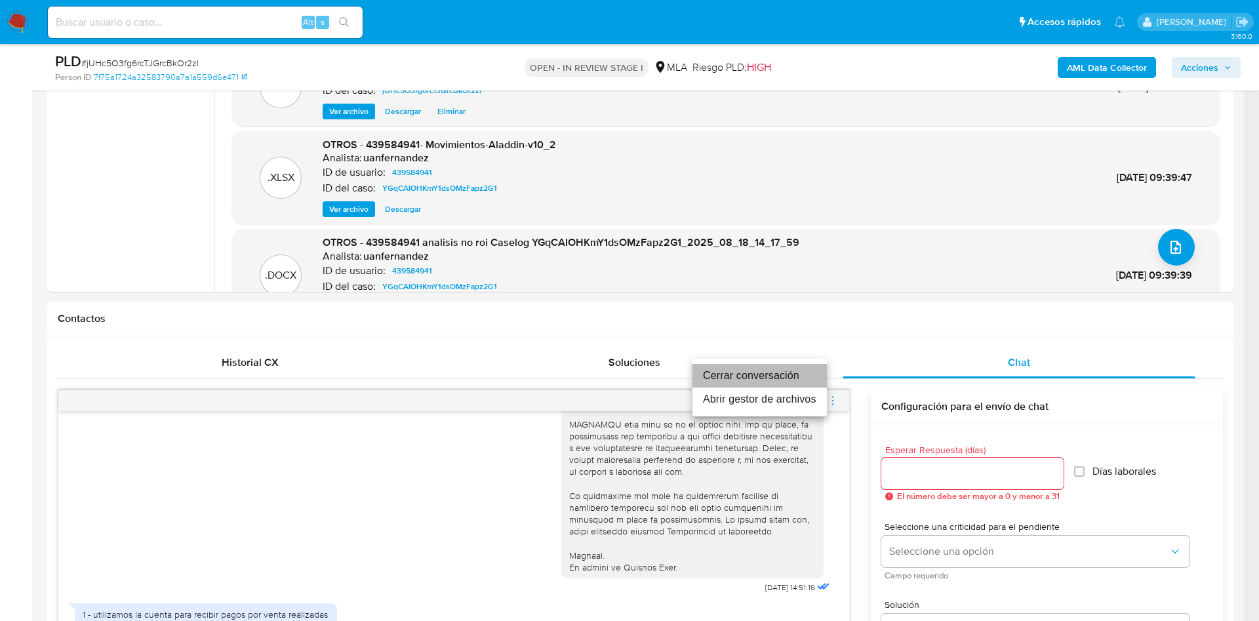
click at [779, 369] on li "Cerrar conversación" at bounding box center [760, 376] width 134 height 24
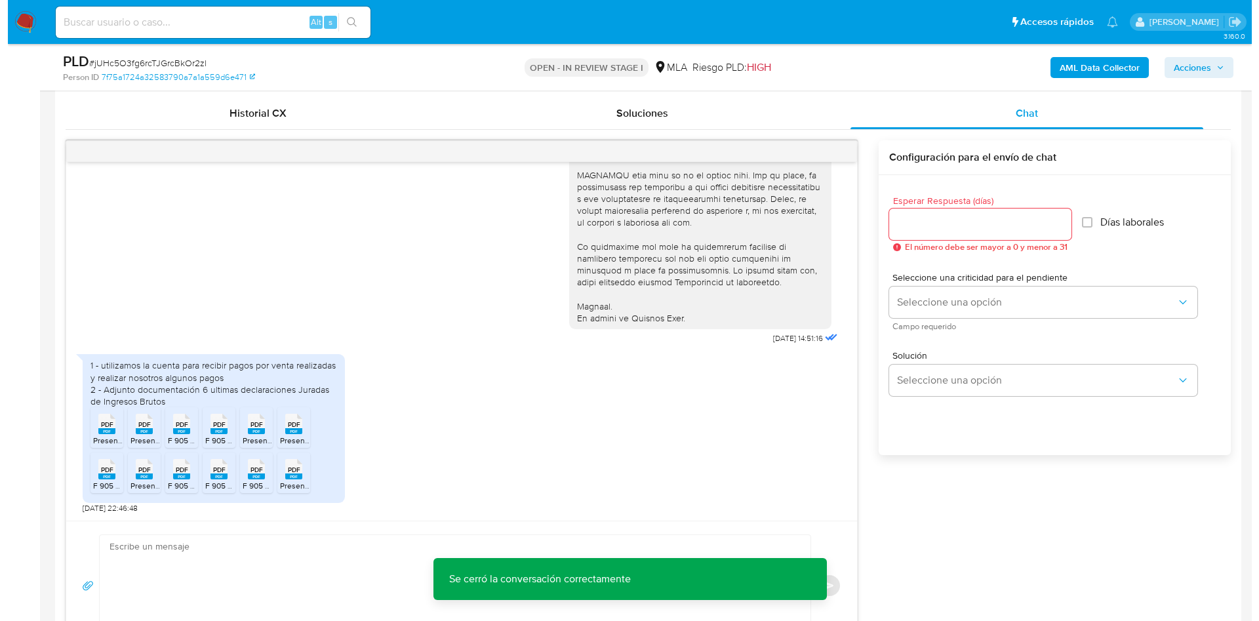
scroll to position [679, 0]
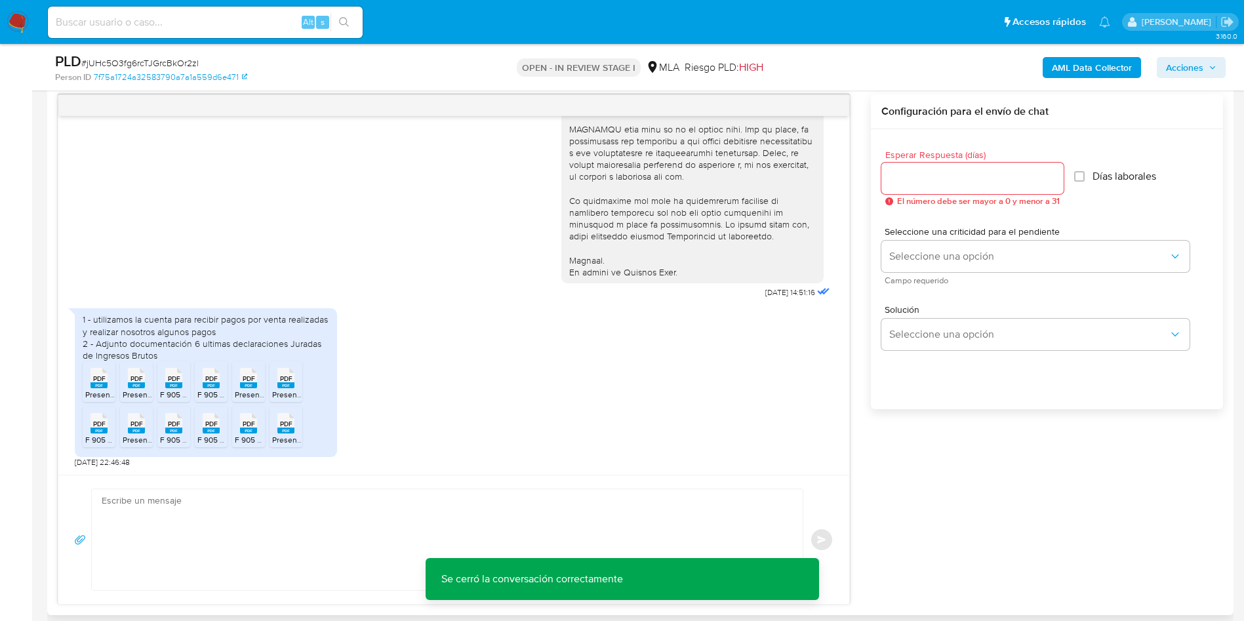
click at [168, 386] on rect at bounding box center [173, 385] width 17 height 6
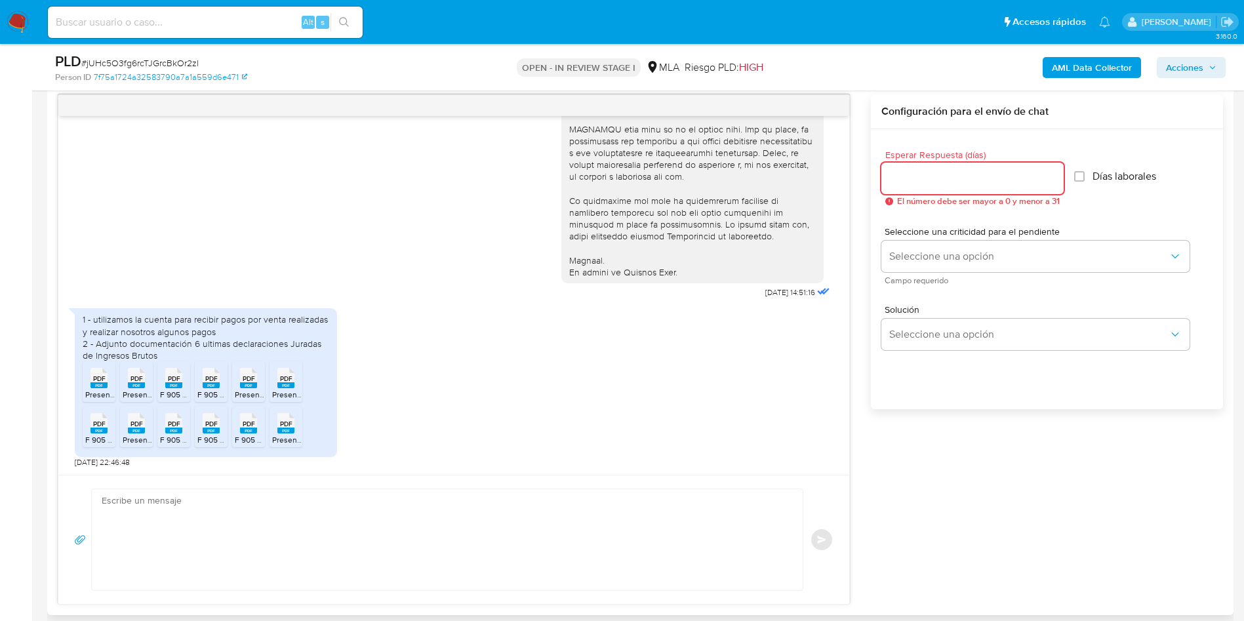
click at [920, 177] on input "Esperar Respuesta (días)" at bounding box center [972, 178] width 182 height 17
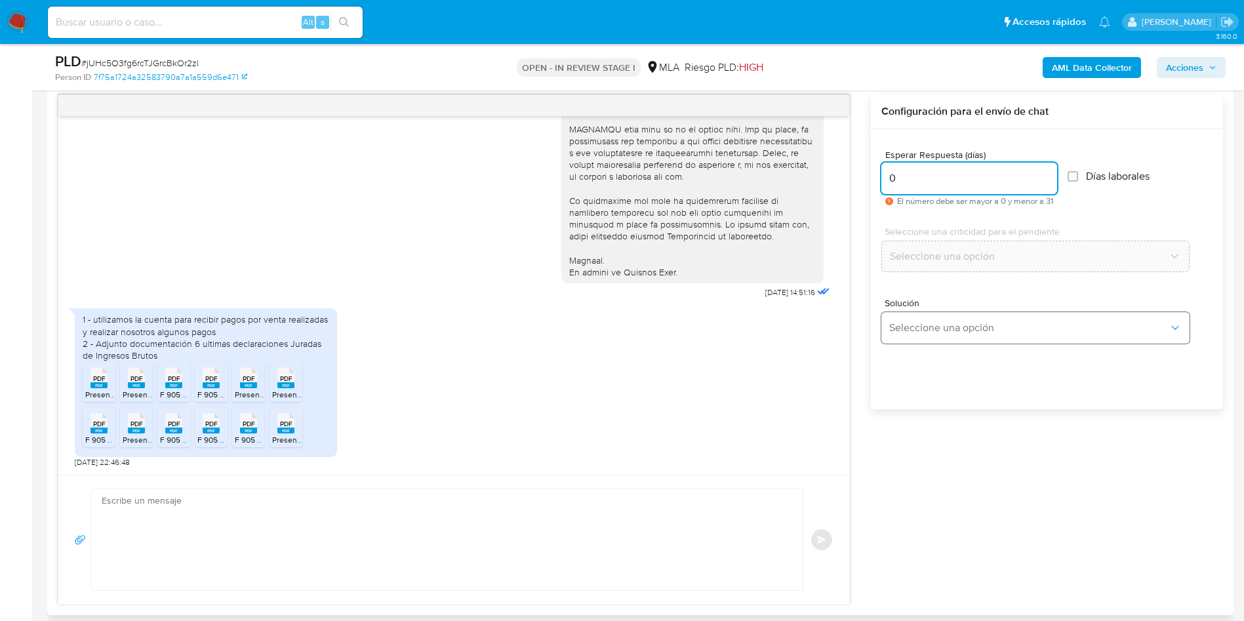
type input "0"
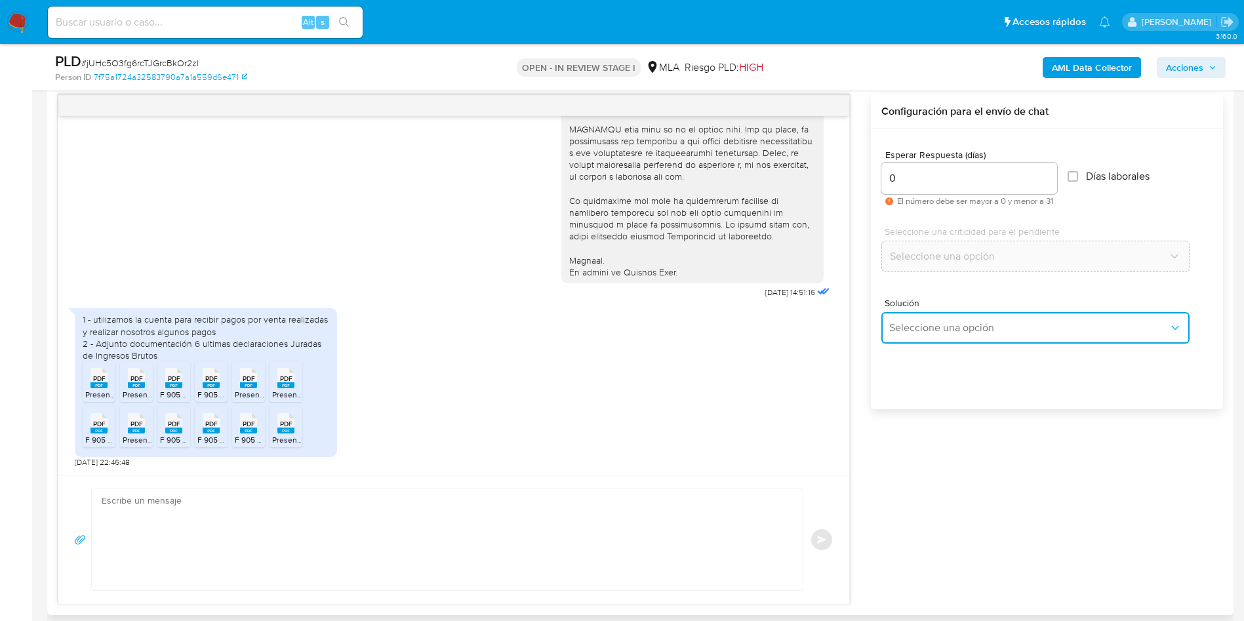
drag, startPoint x: 929, startPoint y: 323, endPoint x: 923, endPoint y: 342, distance: 19.7
click at [929, 324] on span "Seleccione una opción" at bounding box center [1028, 327] width 279 height 13
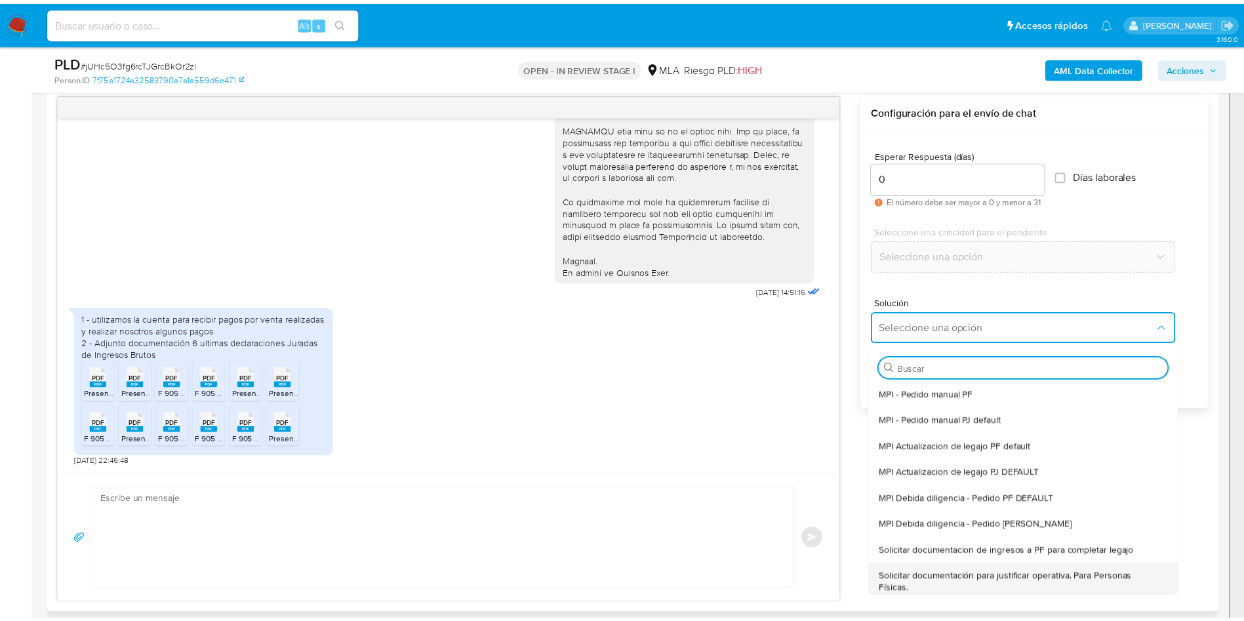
scroll to position [98, 0]
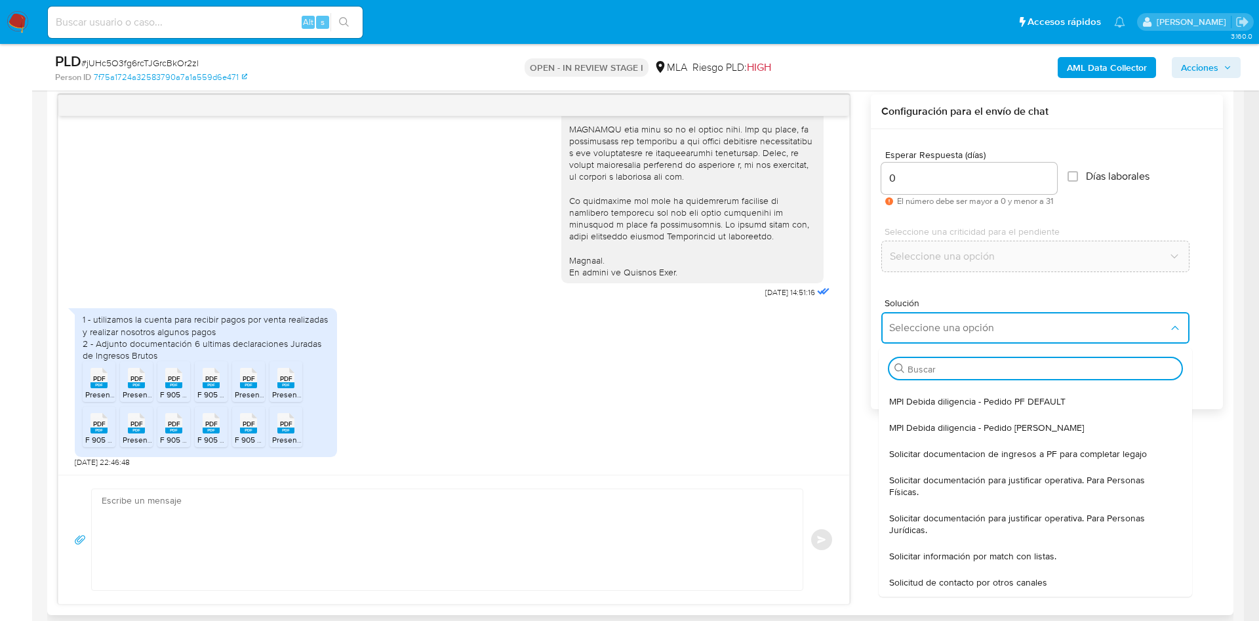
drag, startPoint x: 929, startPoint y: 529, endPoint x: 896, endPoint y: 536, distance: 34.1
click at [926, 530] on span "Solicitar documentación para justificar operativa. Para Personas Jurídicas." at bounding box center [1031, 524] width 285 height 24
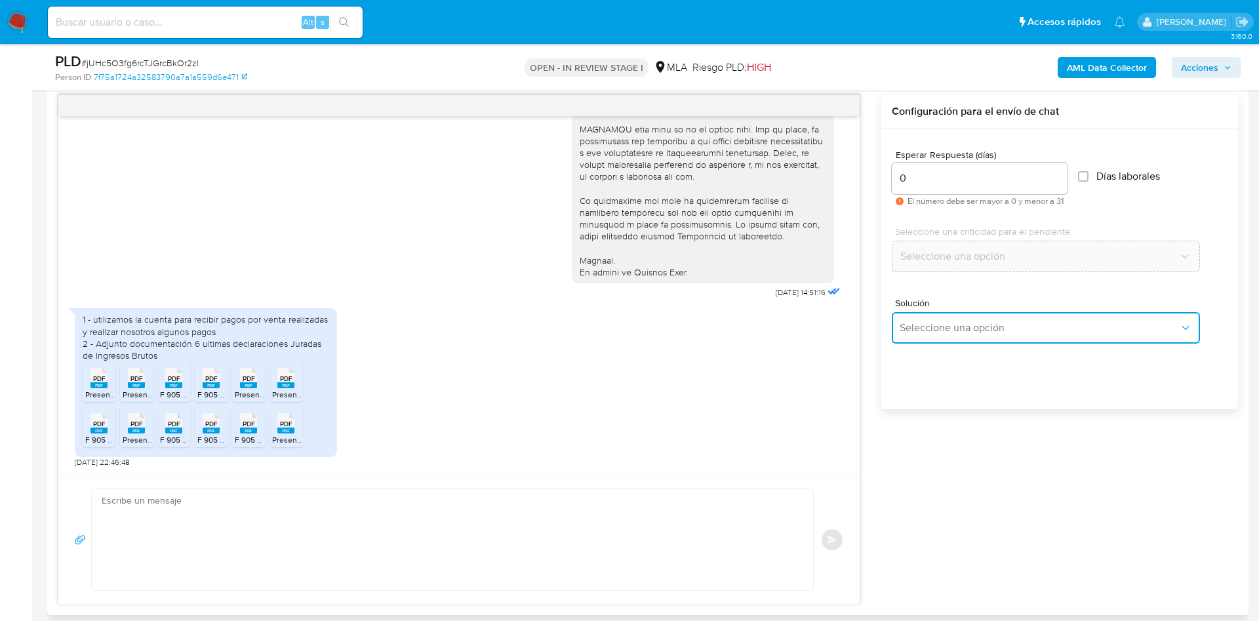
type textarea "Hola ,En función de las operaciones registradas en la cuenta, la compañía está …"
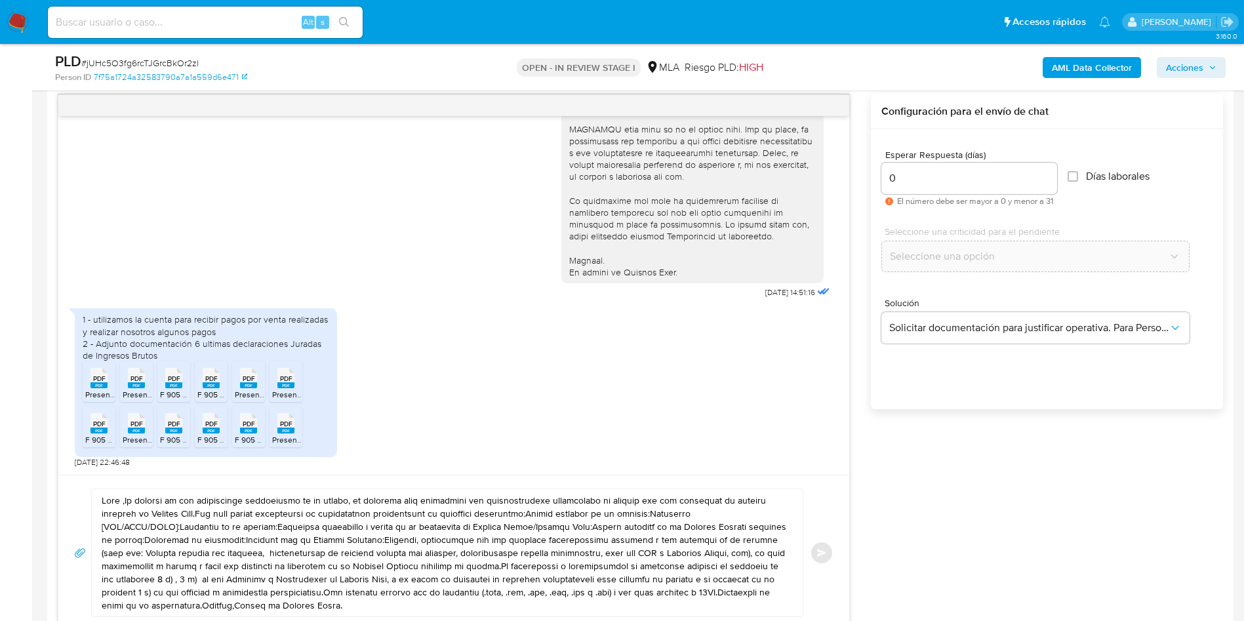
click at [578, 526] on textarea at bounding box center [444, 552] width 685 height 127
click at [578, 525] on textarea at bounding box center [444, 552] width 685 height 127
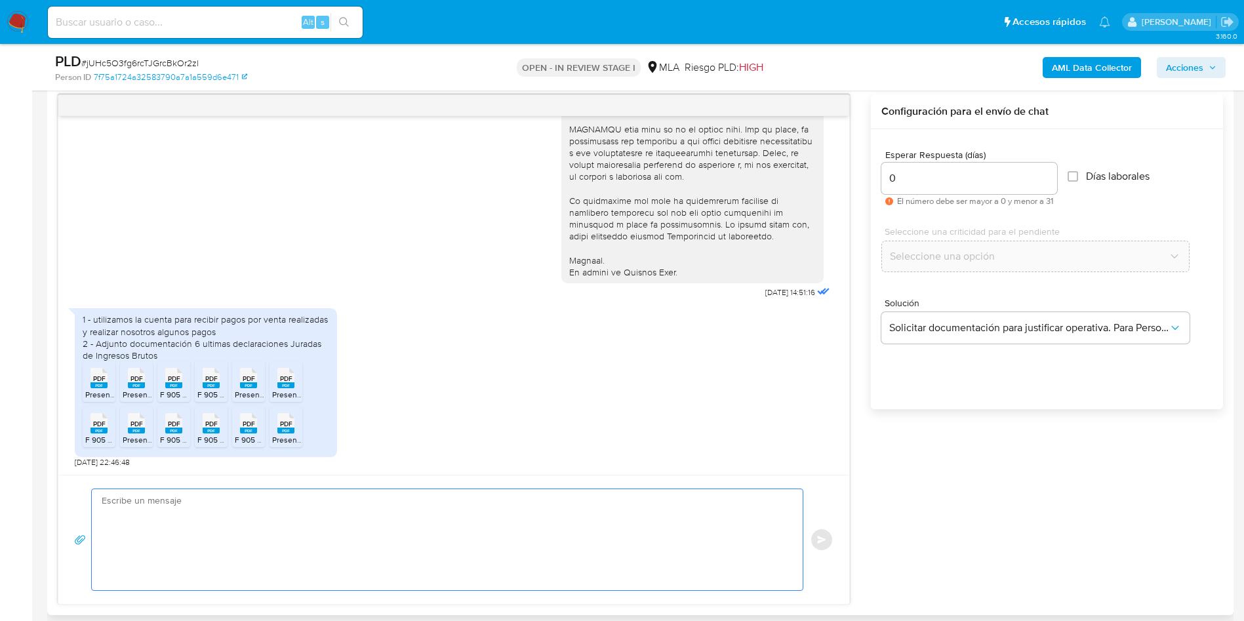
paste textarea "Hola, ¡Muchas gracias por tu respuesta! Confirmamos la recepción de la document…"
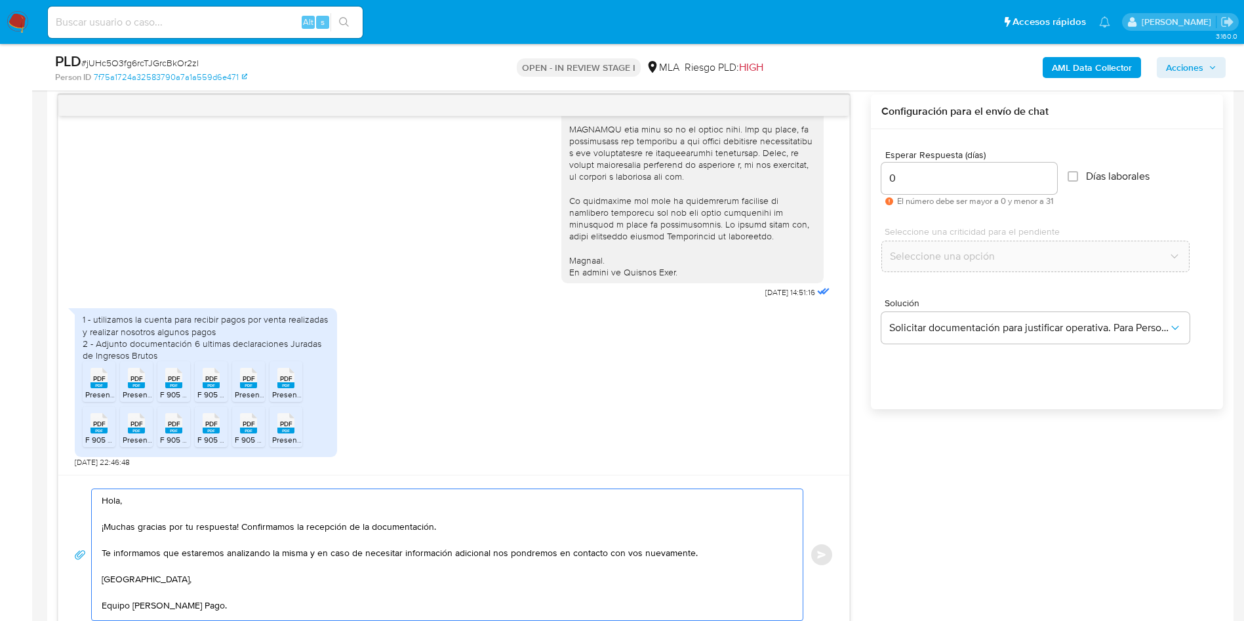
scroll to position [5, 0]
click at [578, 525] on textarea "Hola, ¡Muchas gracias por tu respuesta! Confirmamos la recepción de la document…" at bounding box center [444, 554] width 685 height 131
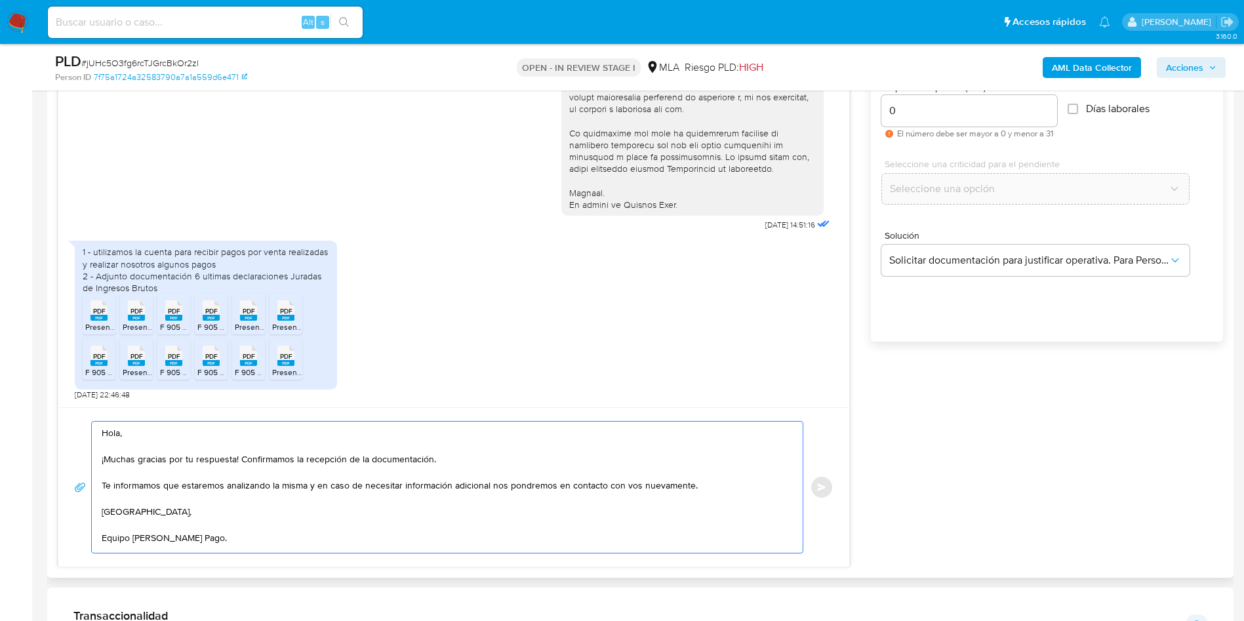
scroll to position [778, 0]
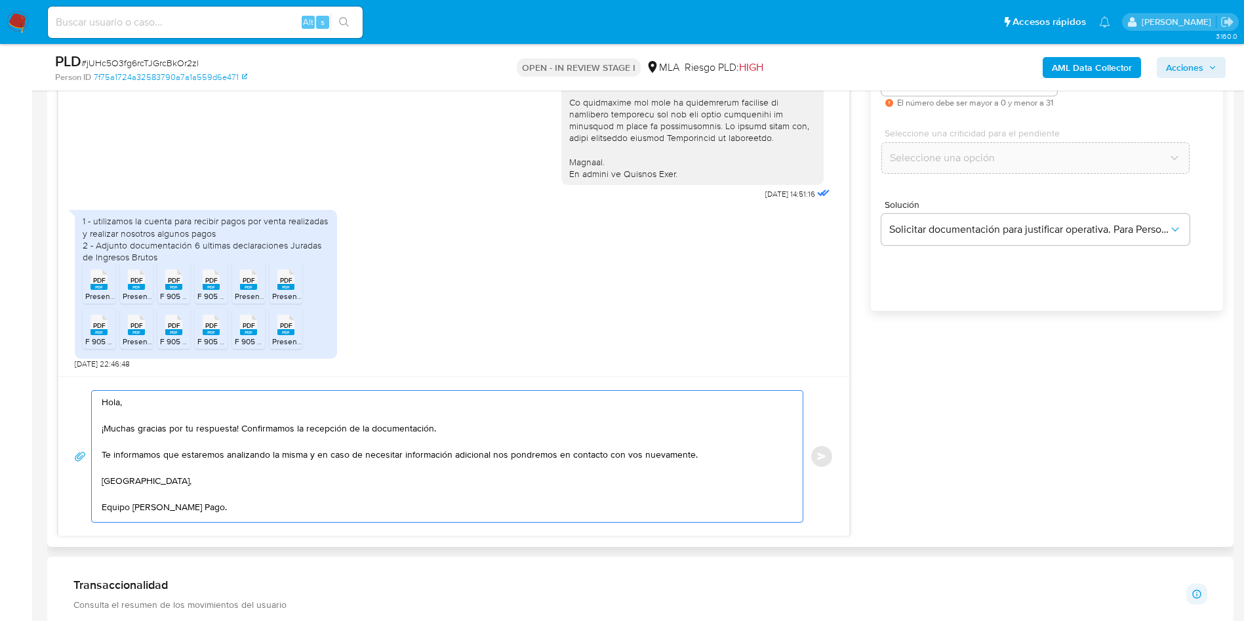
type textarea "Hola, ¡Muchas gracias por tu respuesta! Confirmamos la recepción de la document…"
click at [826, 451] on div "Hola, ¡Muchas gracias por tu respuesta! Confirmamos la recepción de la document…" at bounding box center [453, 456] width 759 height 132
click at [356, 506] on textarea "Hola, ¡Muchas gracias por tu respuesta! Confirmamos la recepción de la document…" at bounding box center [444, 456] width 685 height 131
drag, startPoint x: 218, startPoint y: 493, endPoint x: 37, endPoint y: 361, distance: 224.1
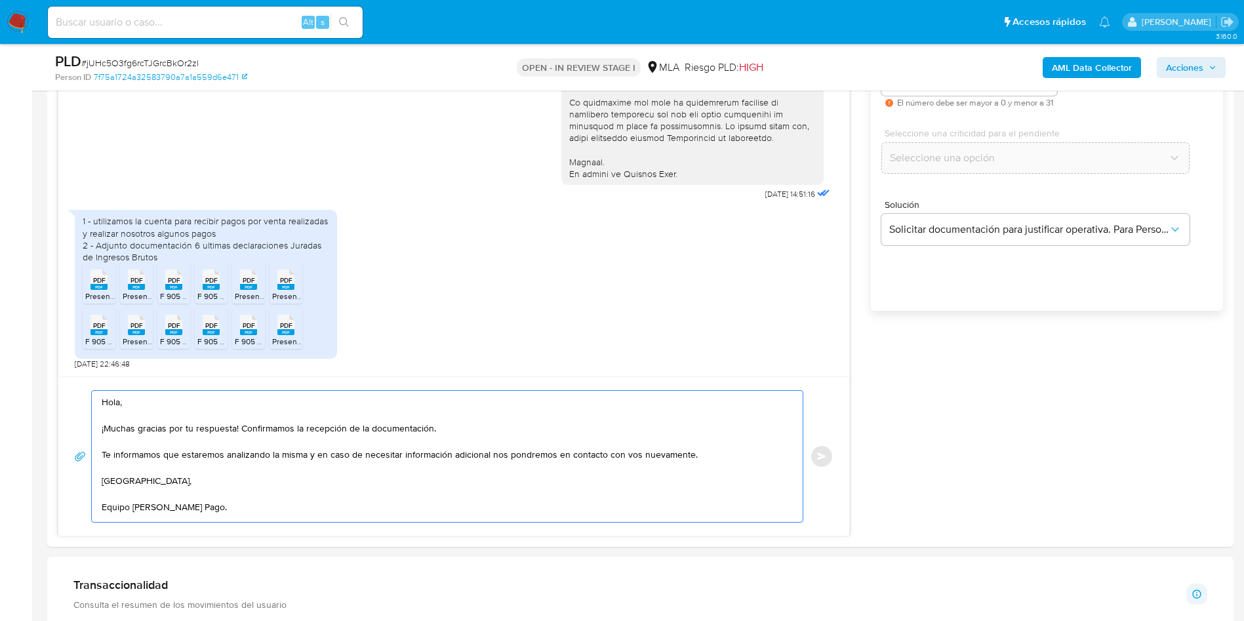
click at [36, 361] on main "3.160.0 Asignado a mariaeugensa Asignado el: 17/09/2025 10:38:28 Creado el: 12/…" at bounding box center [622, 568] width 1244 height 2692
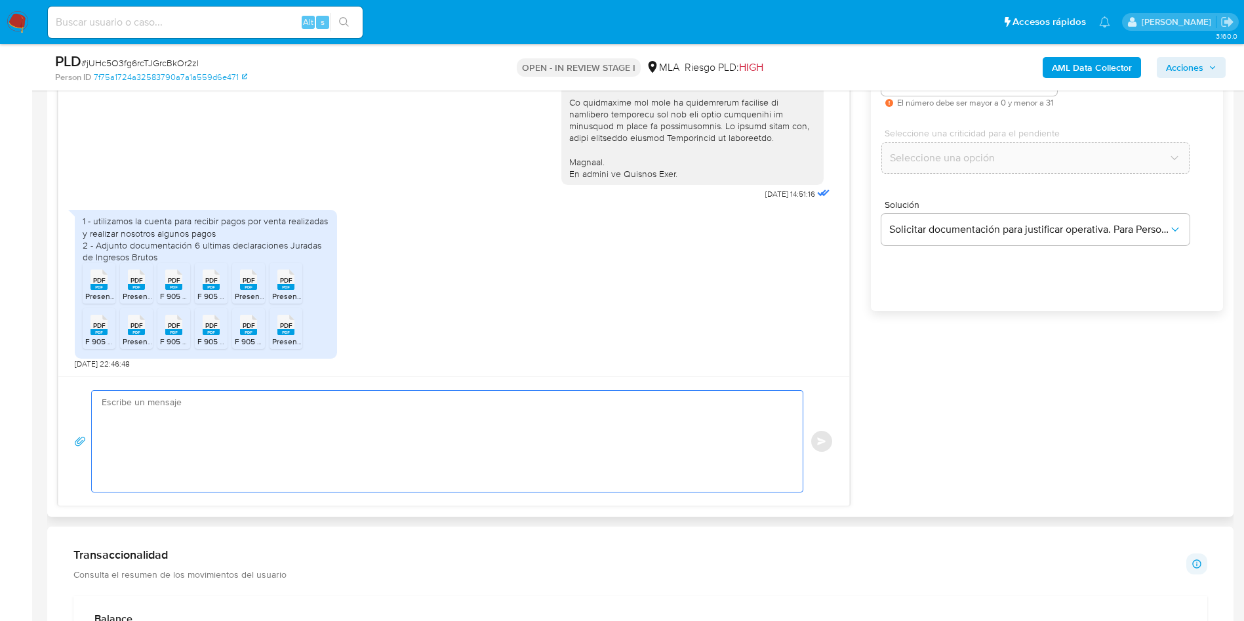
click at [378, 283] on div "1 - utilizamos la cuenta para recibir pagos por venta realizadas y realizar nos…" at bounding box center [454, 286] width 758 height 166
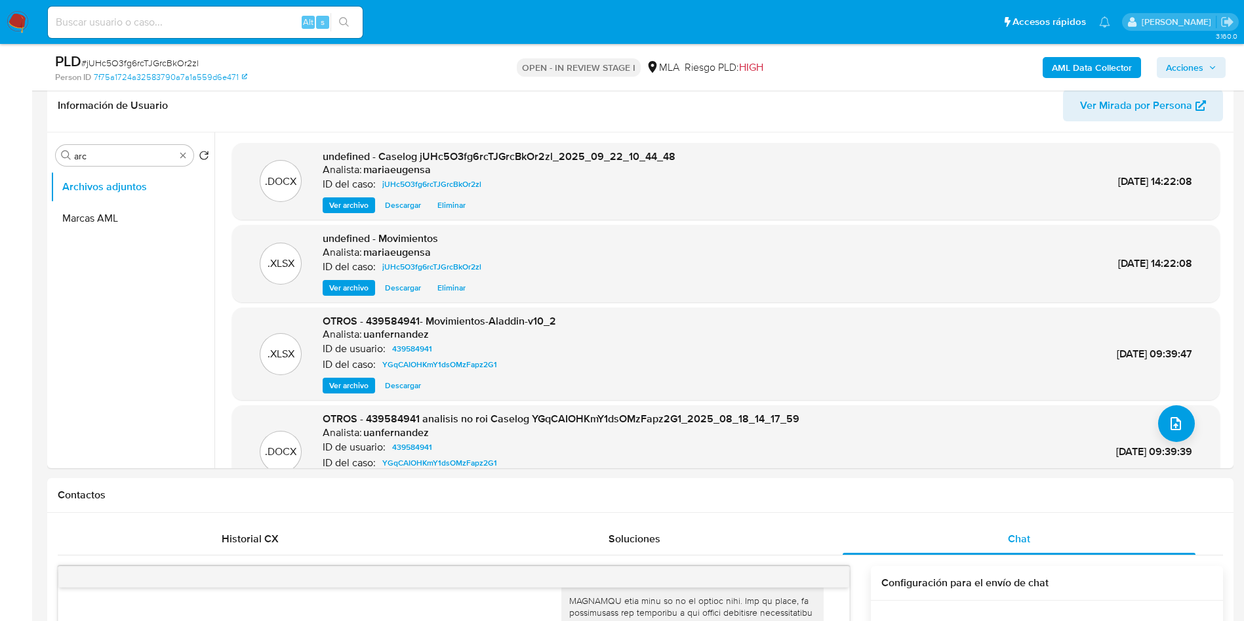
scroll to position [214, 0]
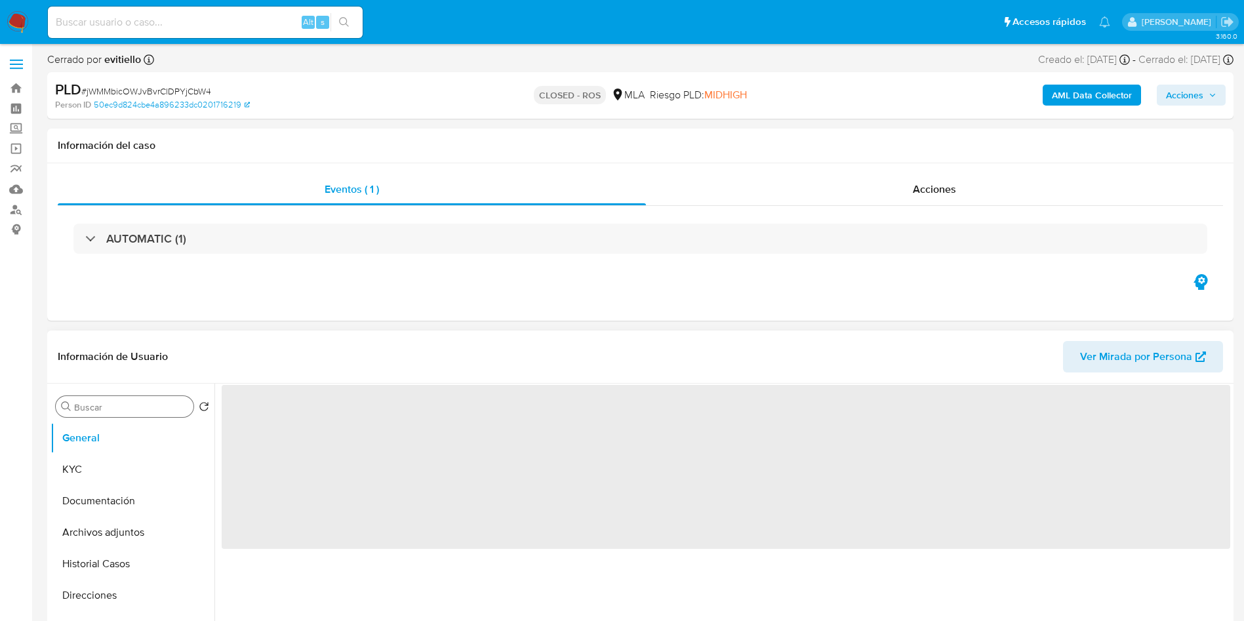
select select "10"
click at [101, 403] on input "Buscar" at bounding box center [131, 407] width 114 height 12
type input "A"
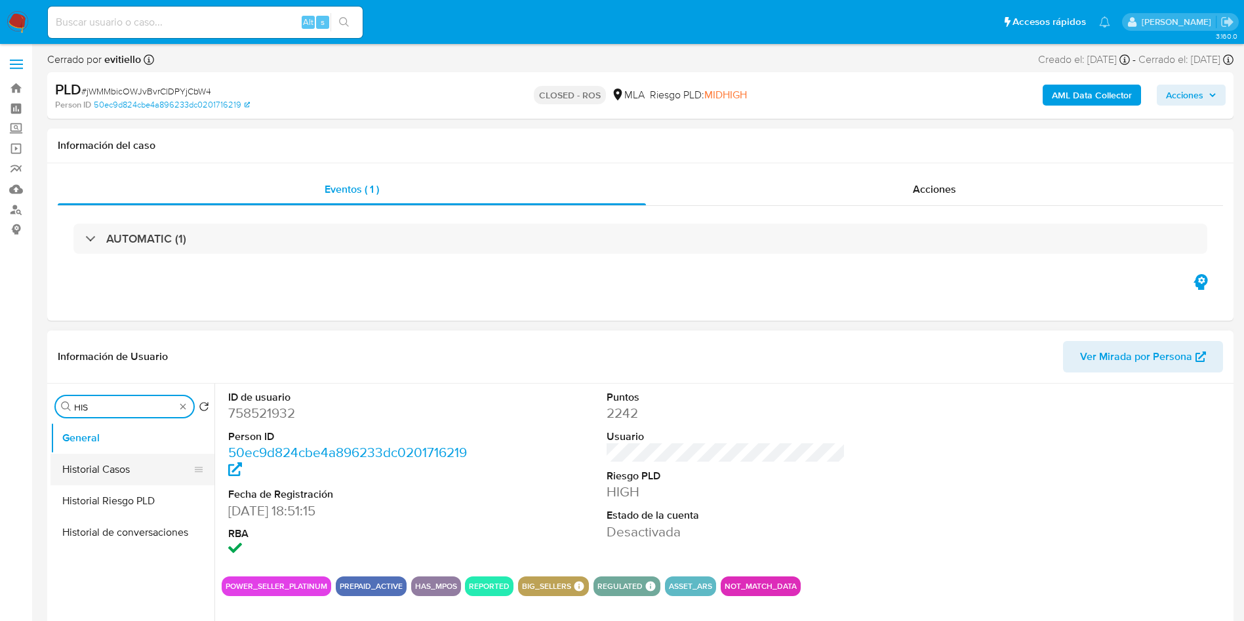
type input "HIS"
click at [141, 468] on button "Historial Casos" at bounding box center [126, 469] width 153 height 31
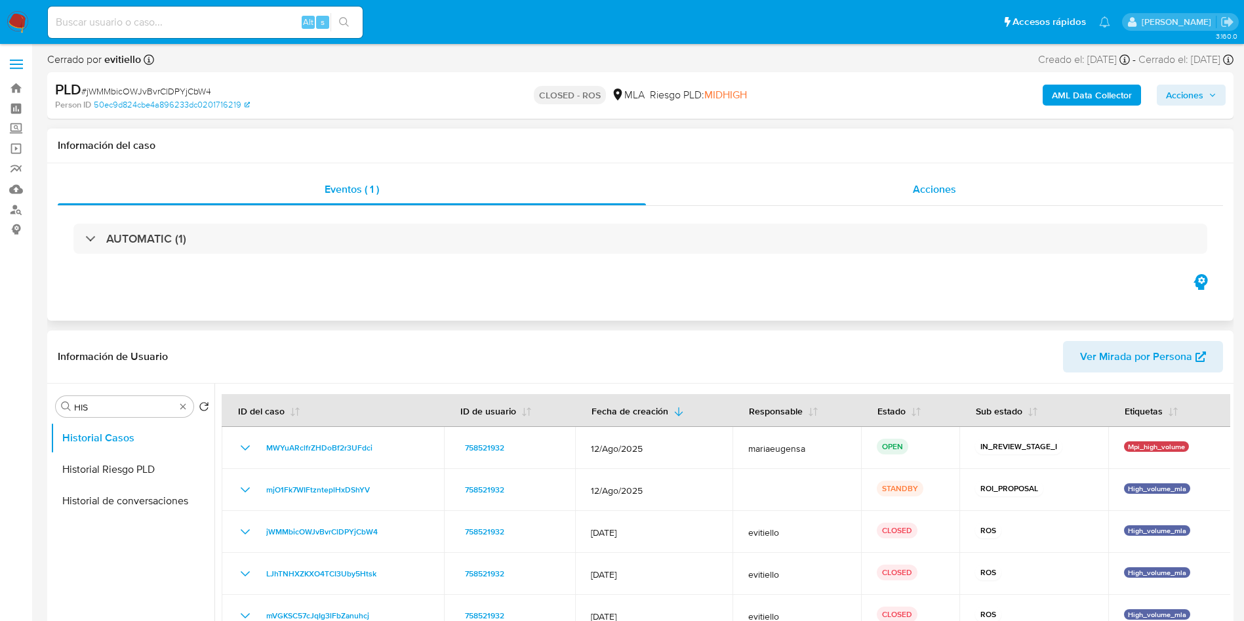
click at [868, 193] on div "Acciones" at bounding box center [934, 189] width 577 height 31
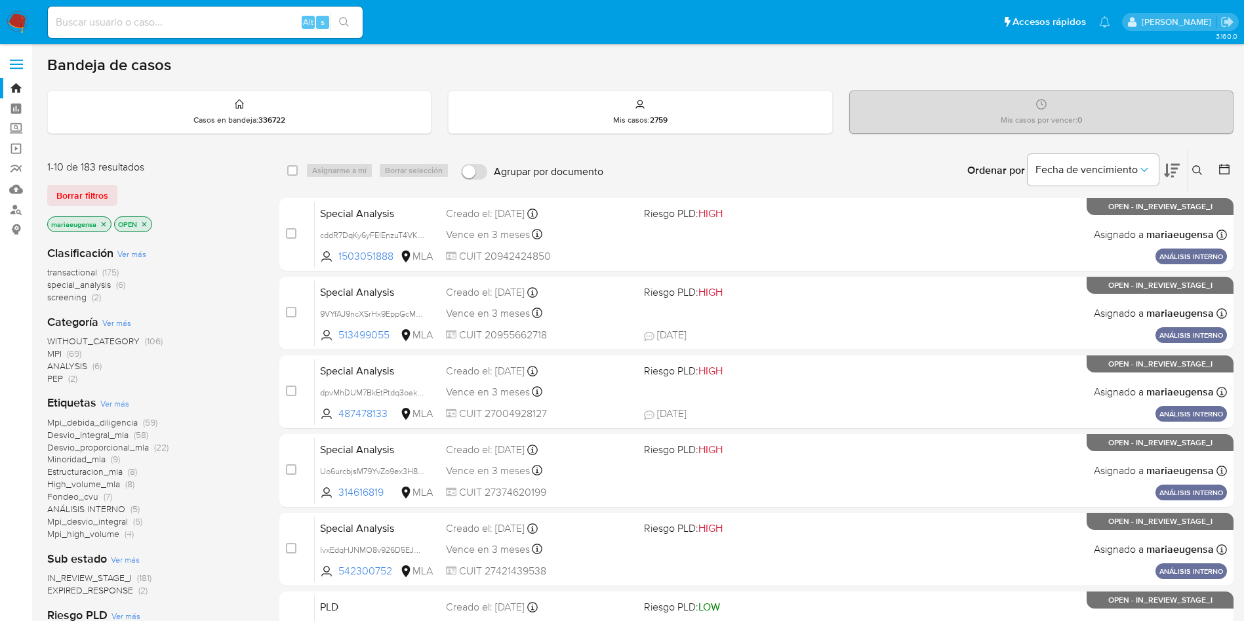
click at [18, 11] on img at bounding box center [18, 22] width 22 height 22
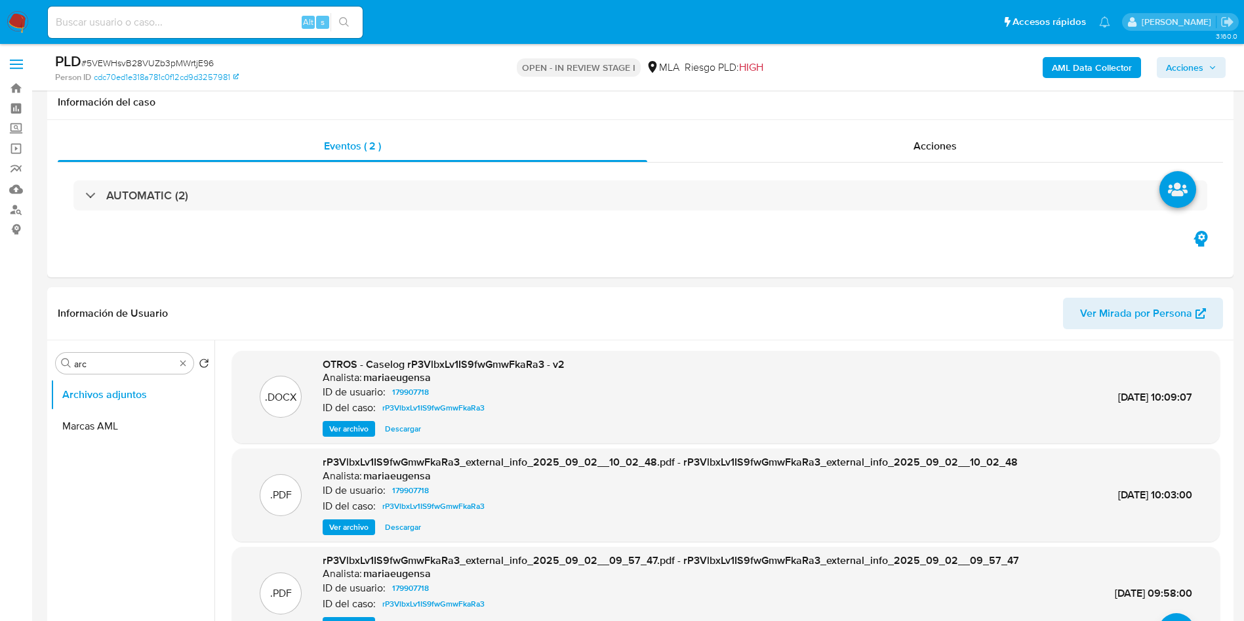
select select "10"
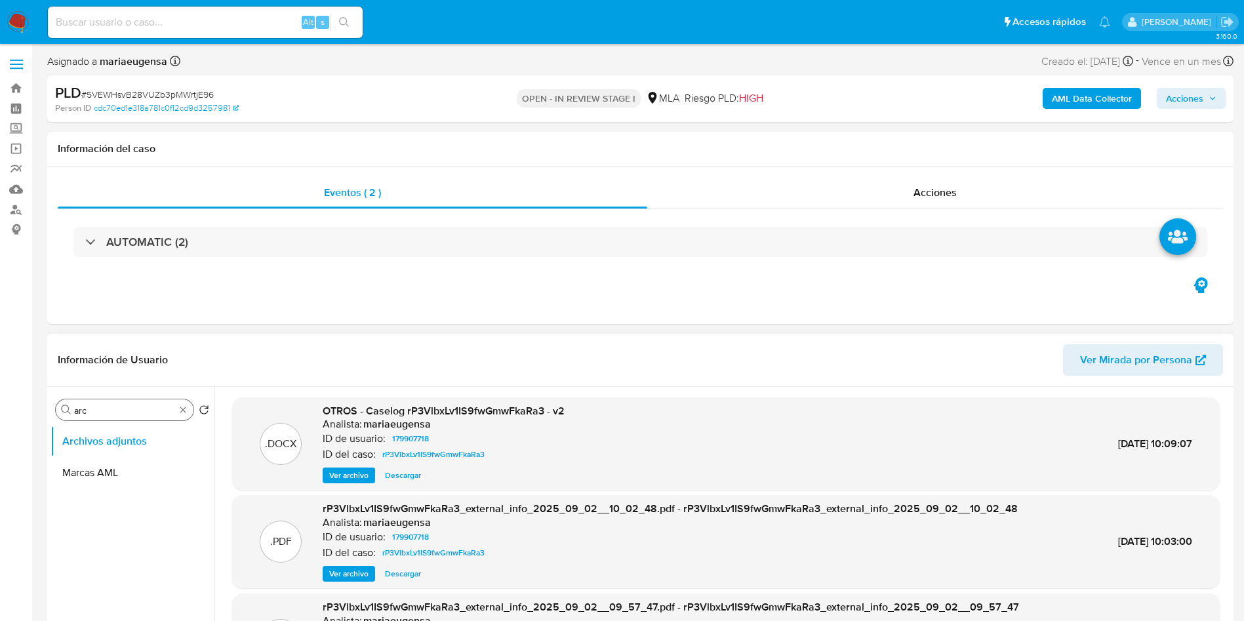
click at [117, 407] on input "arc" at bounding box center [124, 411] width 101 height 12
type input "gene"
click at [125, 432] on button "General" at bounding box center [126, 441] width 153 height 31
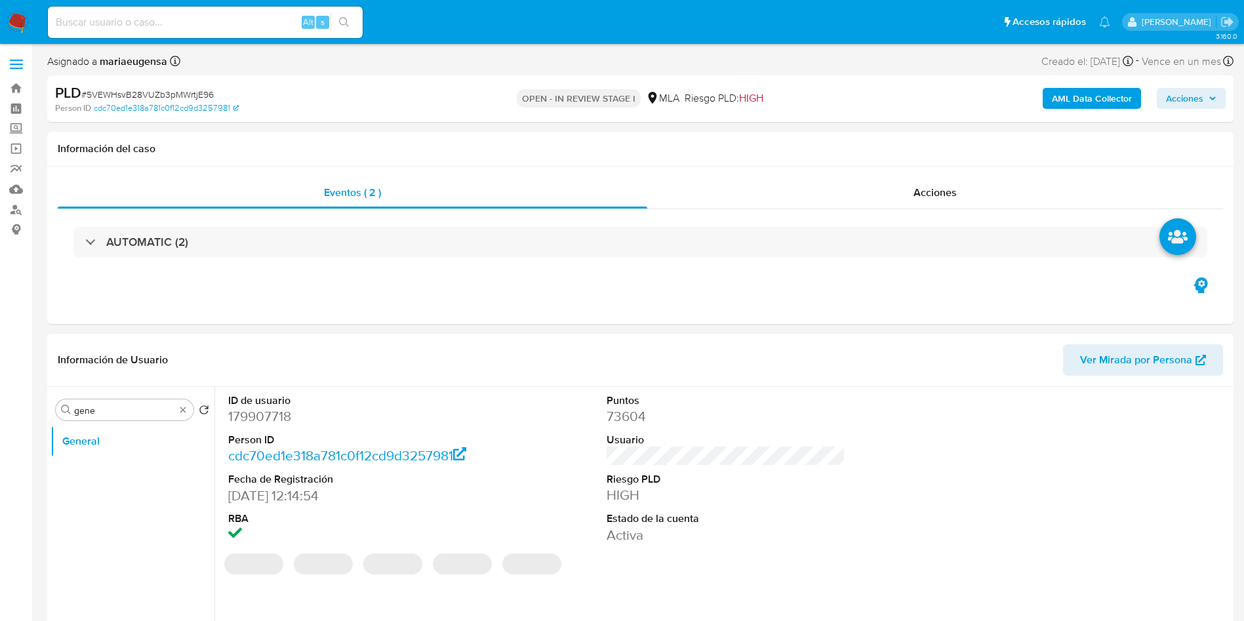
click at [287, 407] on dd "179907718" at bounding box center [347, 416] width 239 height 18
click at [269, 413] on dd "179907718" at bounding box center [347, 416] width 239 height 18
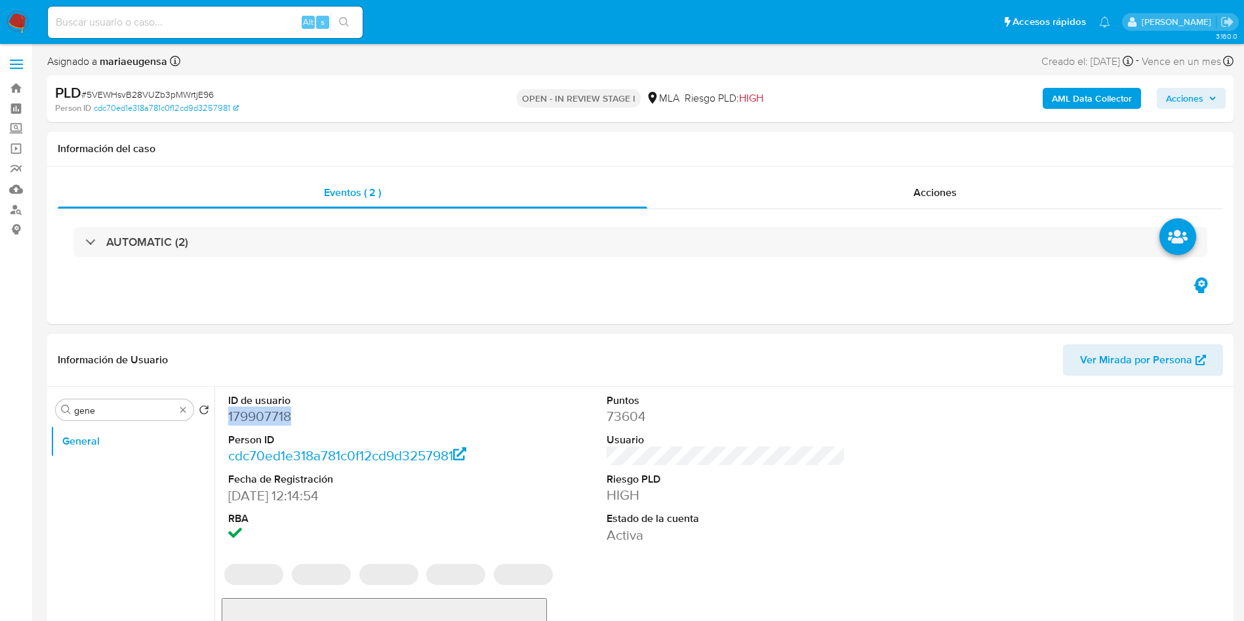
copy dd "179907718"
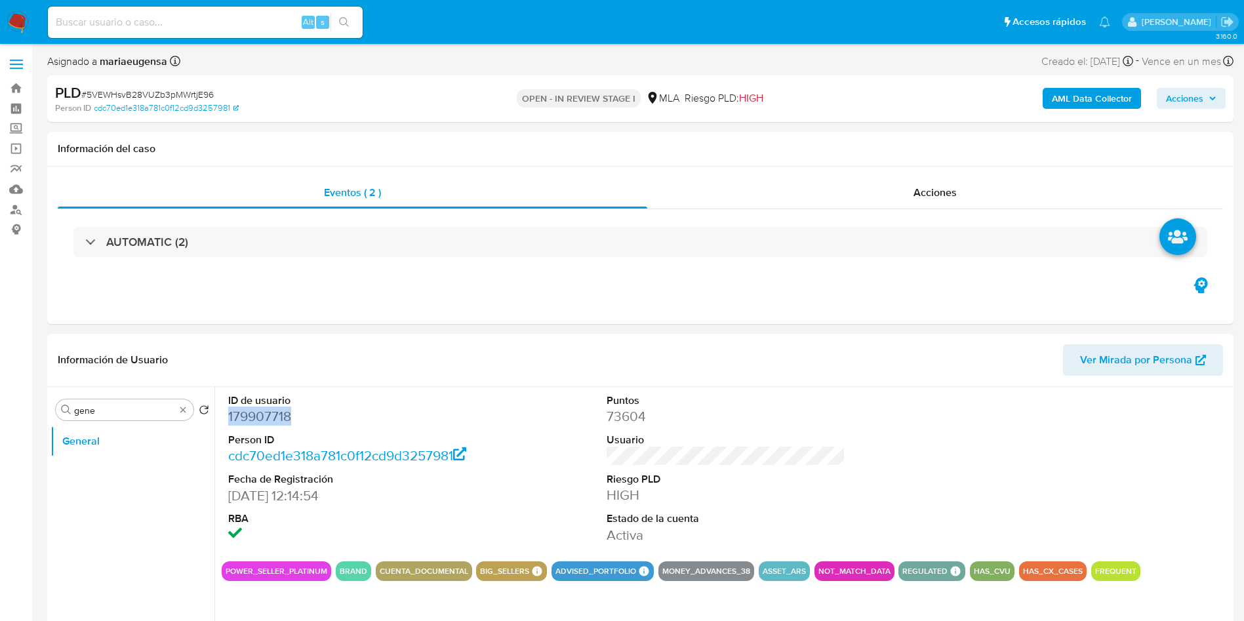
click at [275, 413] on dd "179907718" at bounding box center [347, 416] width 239 height 18
copy dd "179907718"
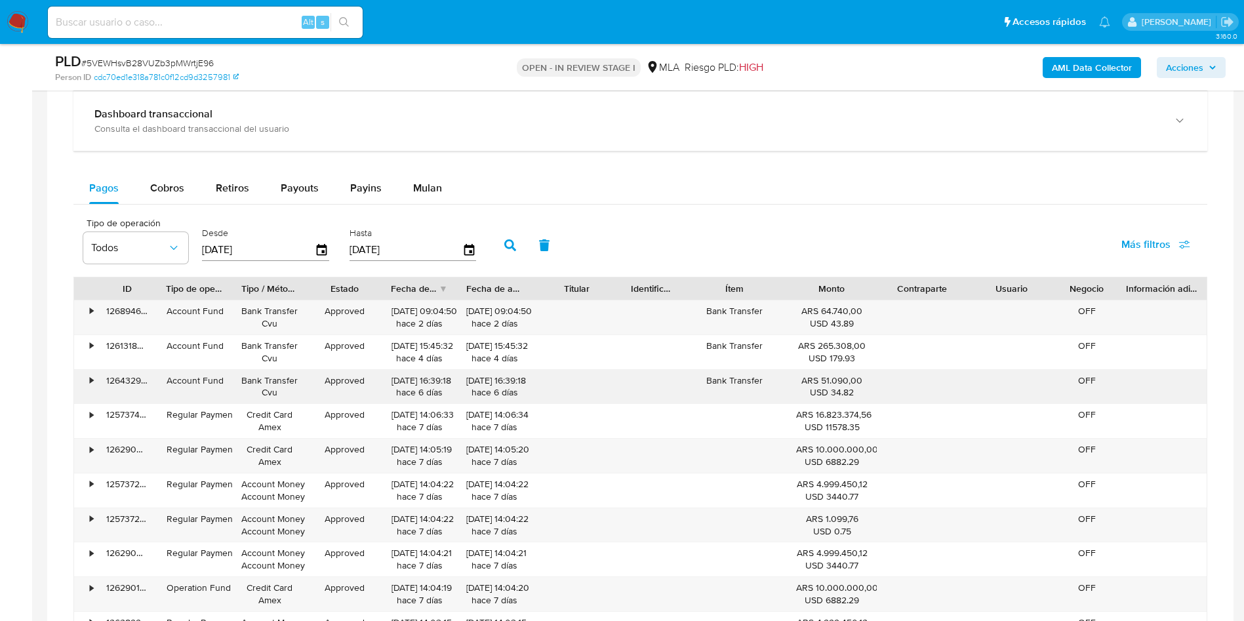
scroll to position [885, 0]
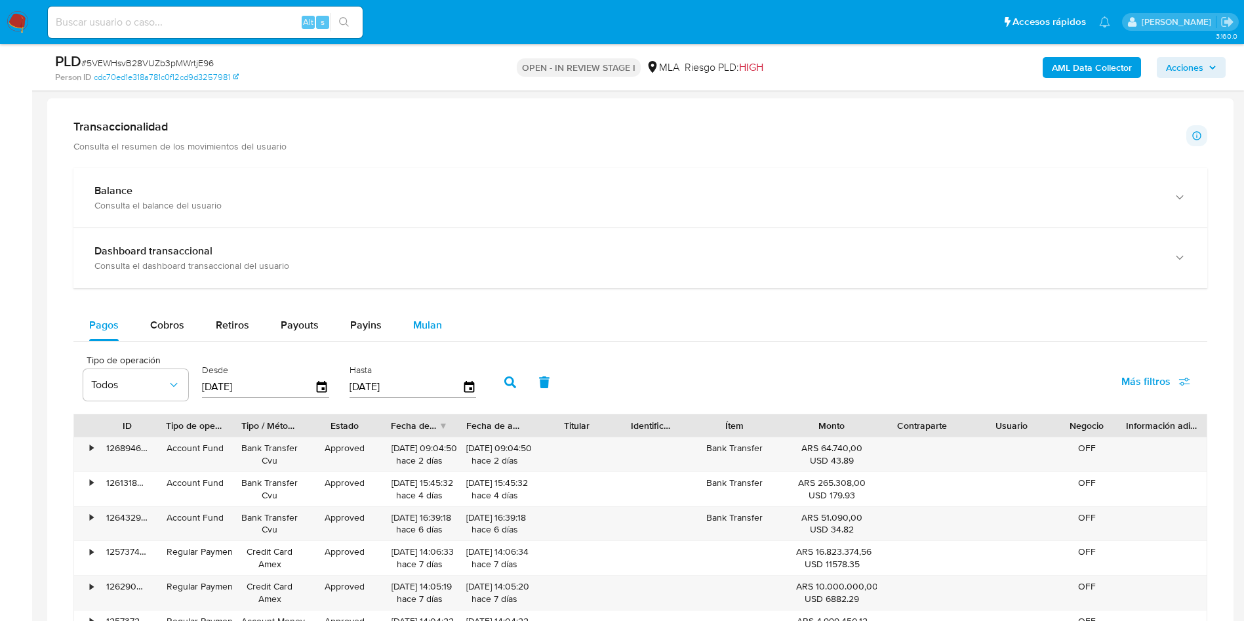
click at [417, 325] on span "Mulan" at bounding box center [427, 324] width 29 height 15
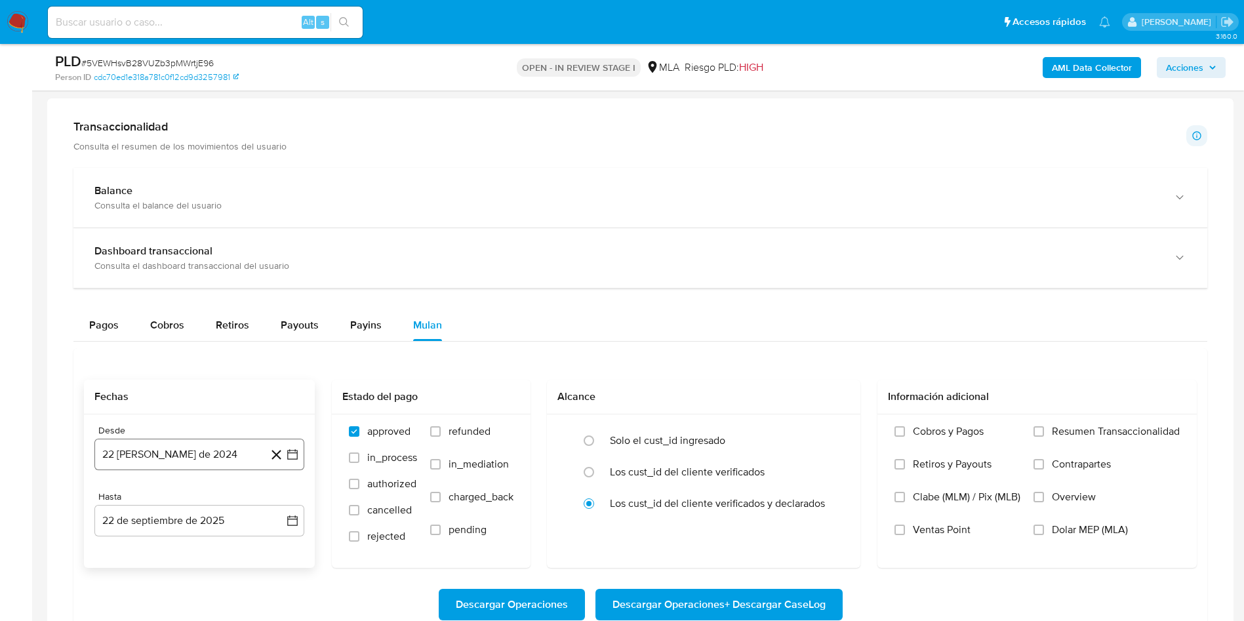
drag, startPoint x: 210, startPoint y: 466, endPoint x: 211, endPoint y: 458, distance: 8.6
click at [210, 461] on button "22 de agosto de 2024" at bounding box center [199, 454] width 210 height 31
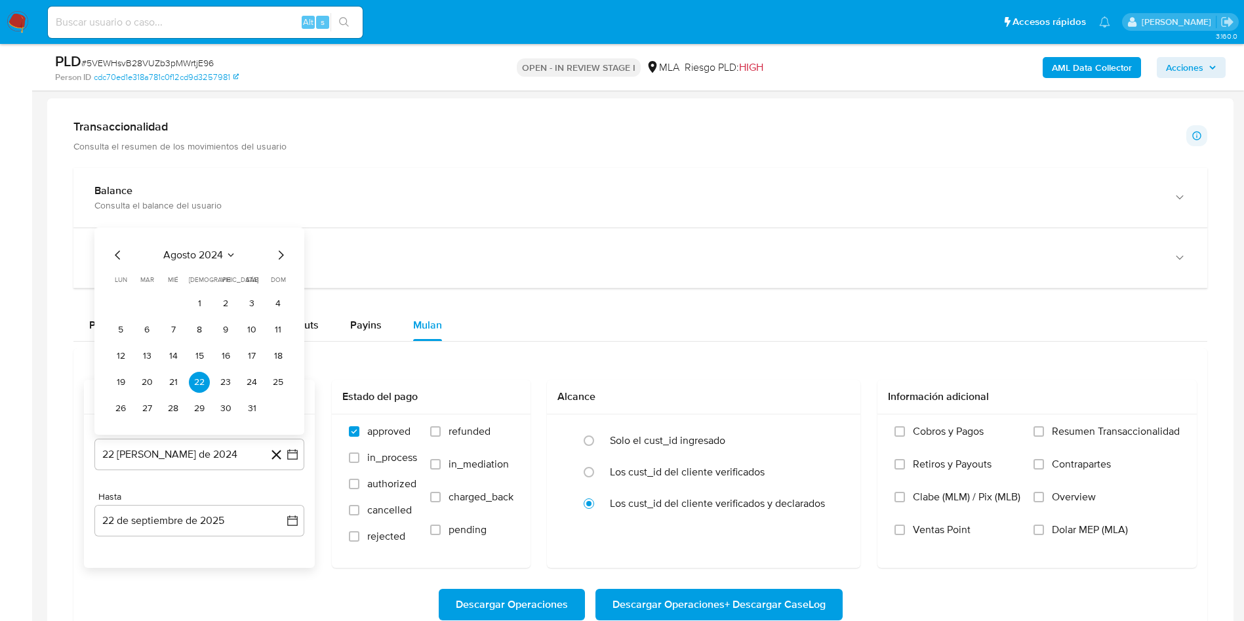
click at [284, 251] on icon "Mes siguiente" at bounding box center [281, 255] width 16 height 16
drag, startPoint x: 239, startPoint y: 212, endPoint x: 240, endPoint y: 230, distance: 17.7
click at [239, 215] on div "septiembre 2024 septiembre 2024 lun lunes mar martes mié miércoles jue jueves v…" at bounding box center [199, 317] width 210 height 233
click at [240, 230] on icon "Seleccionar mes y año" at bounding box center [240, 229] width 10 height 10
click at [275, 233] on icon "Año siguiente" at bounding box center [278, 240] width 16 height 16
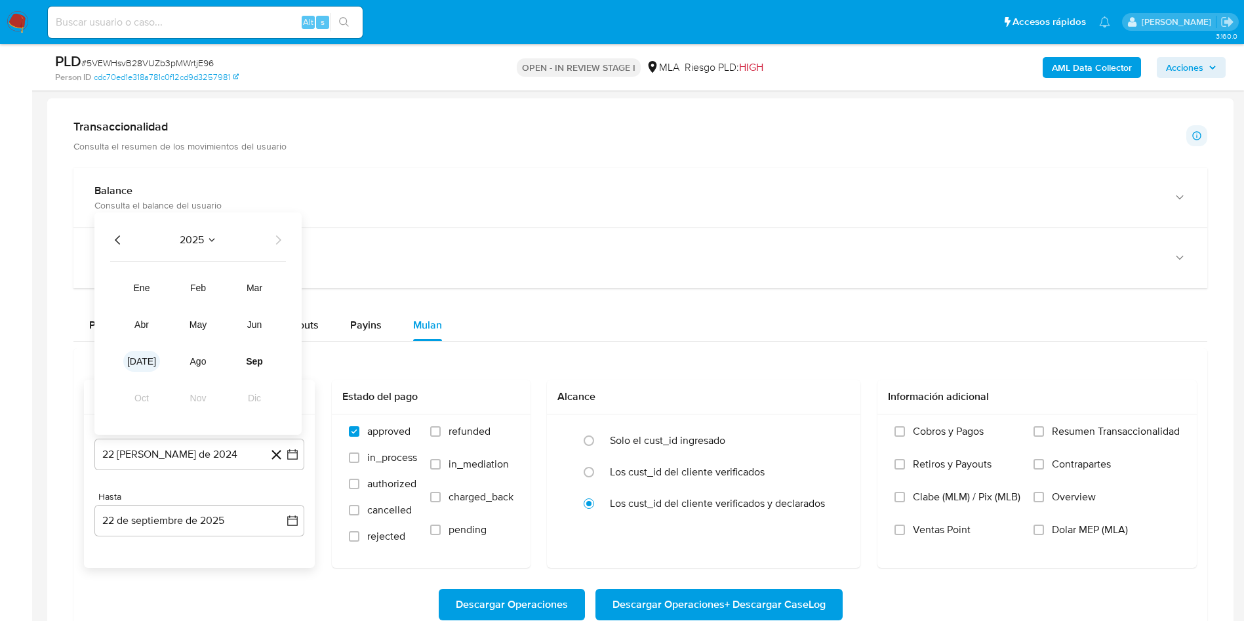
click at [140, 368] on button "jul" at bounding box center [141, 361] width 37 height 21
click at [285, 254] on icon "Mes siguiente" at bounding box center [281, 255] width 16 height 16
click at [224, 297] on button "1" at bounding box center [225, 303] width 21 height 21
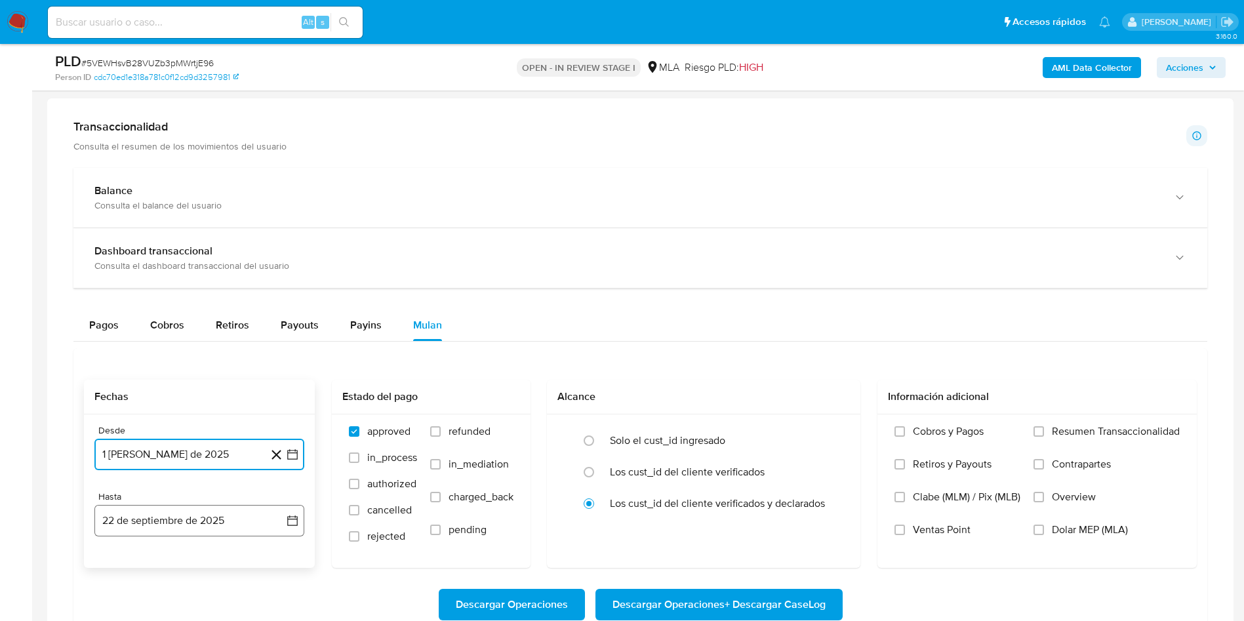
click at [162, 506] on button "22 de septiembre de 2025" at bounding box center [199, 520] width 210 height 31
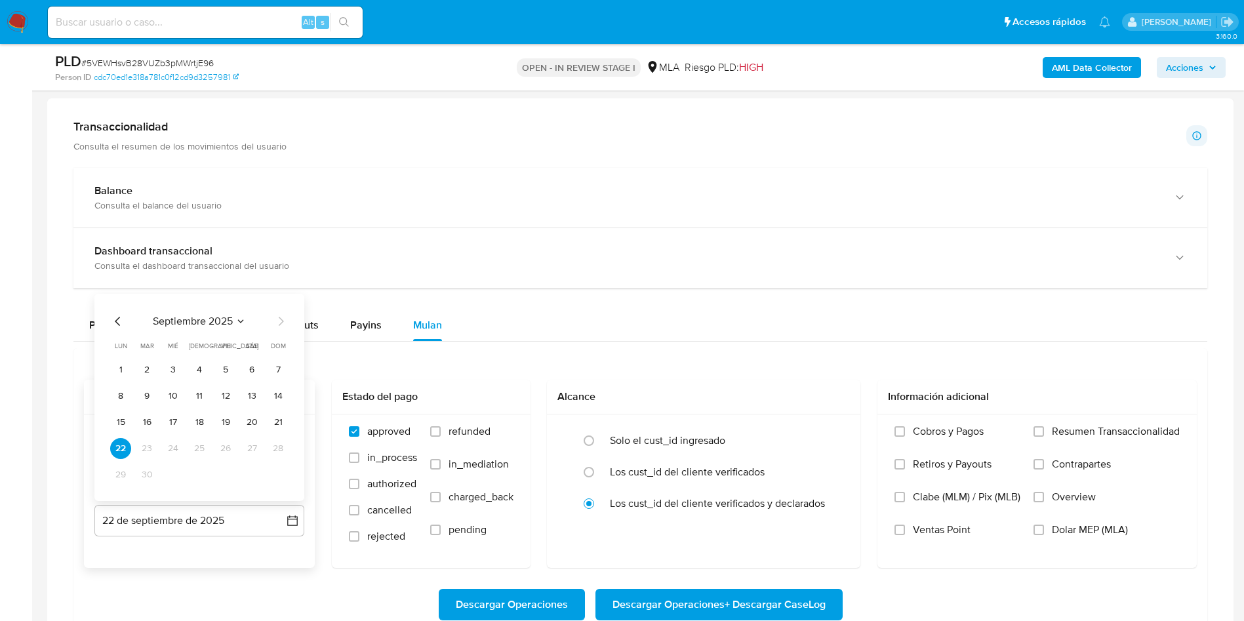
click at [115, 323] on icon "Mes anterior" at bounding box center [118, 321] width 16 height 16
click at [274, 468] on button "31" at bounding box center [278, 474] width 21 height 21
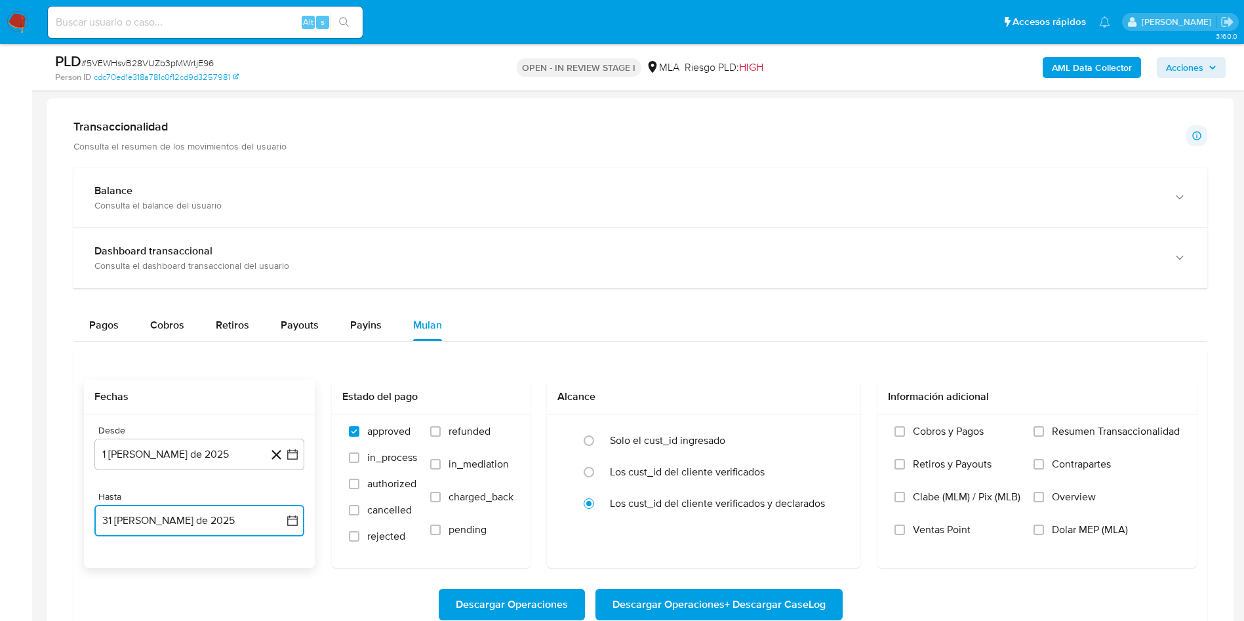
scroll to position [984, 0]
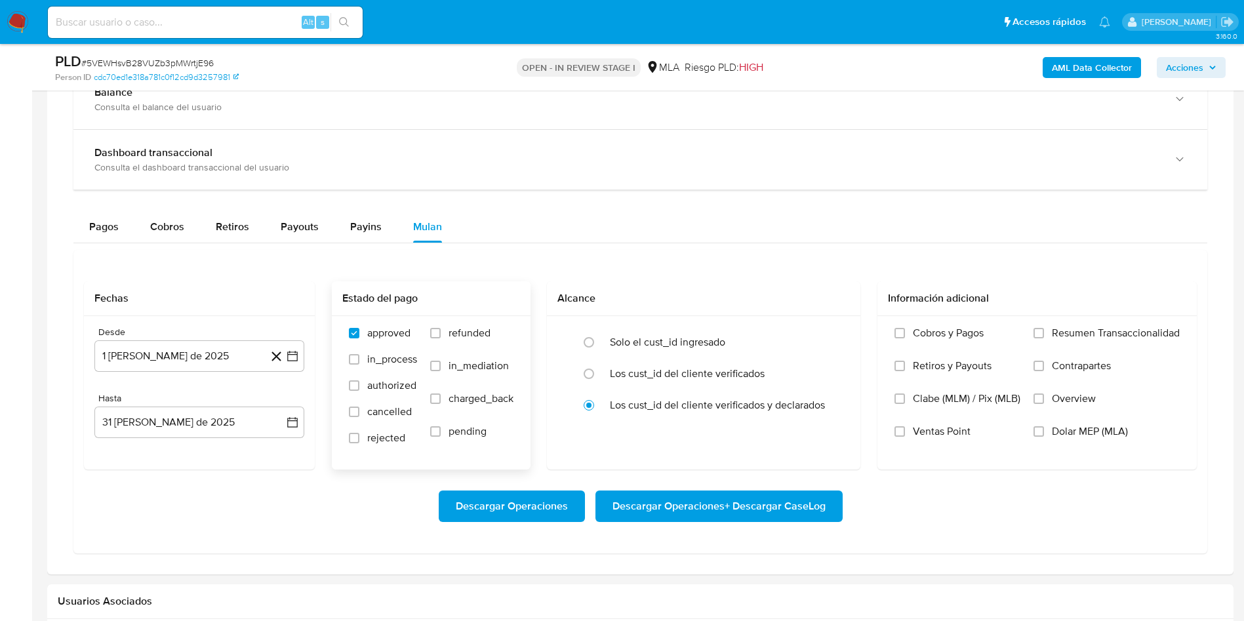
click at [474, 324] on div "approved in_process authorized cancelled rejected refunded in_mediation charged…" at bounding box center [431, 392] width 199 height 152
click at [1057, 426] on span "Dolar MEP (MLA)" at bounding box center [1090, 431] width 76 height 13
click at [1044, 426] on input "Dolar MEP (MLA)" at bounding box center [1039, 431] width 10 height 10
click at [1072, 434] on span "Dolar MEP (MLA)" at bounding box center [1090, 431] width 76 height 13
click at [1044, 434] on input "Dolar MEP (MLA)" at bounding box center [1039, 431] width 10 height 10
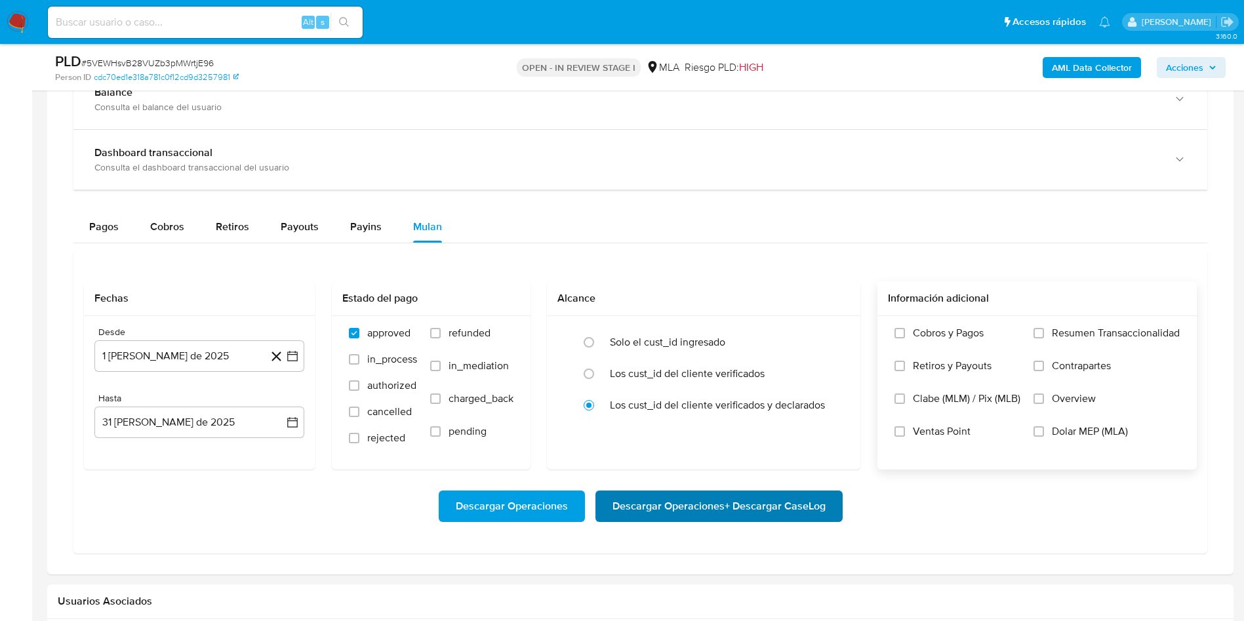
drag, startPoint x: 707, startPoint y: 487, endPoint x: 700, endPoint y: 509, distance: 22.8
click at [700, 509] on div "Descargar Operaciones Descargar Operaciones + Descargar CaseLog" at bounding box center [640, 506] width 1113 height 73
click at [700, 510] on span "Descargar Operaciones + Descargar CaseLog" at bounding box center [719, 506] width 213 height 29
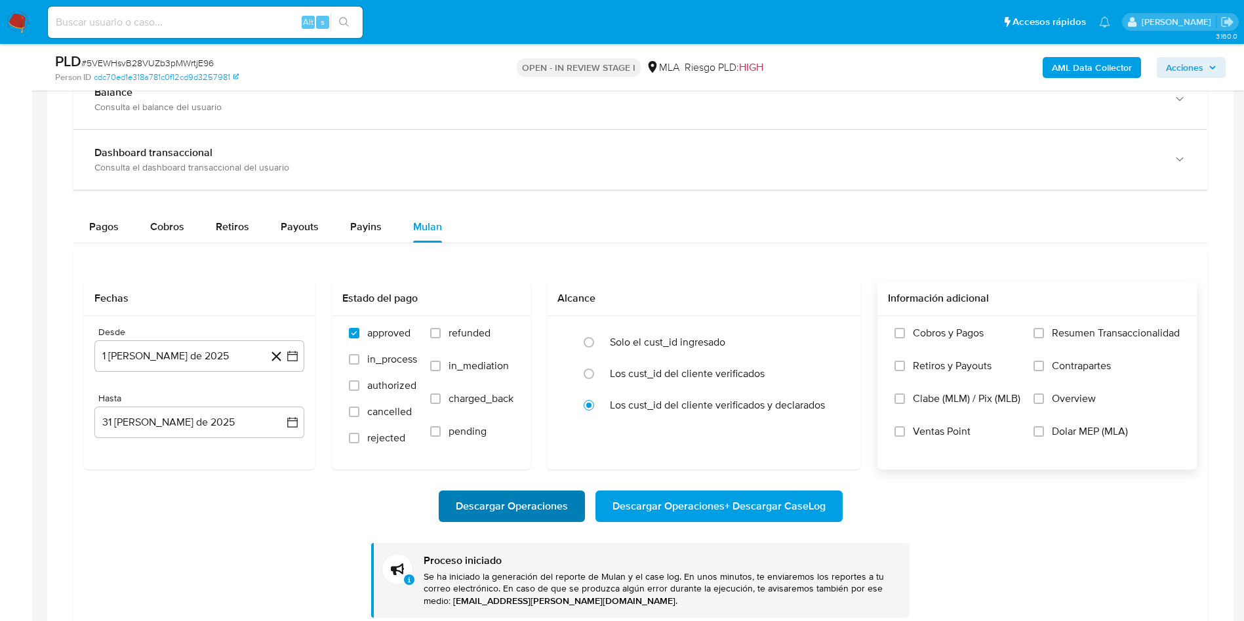
click at [487, 500] on span "Descargar Operaciones" at bounding box center [512, 506] width 112 height 29
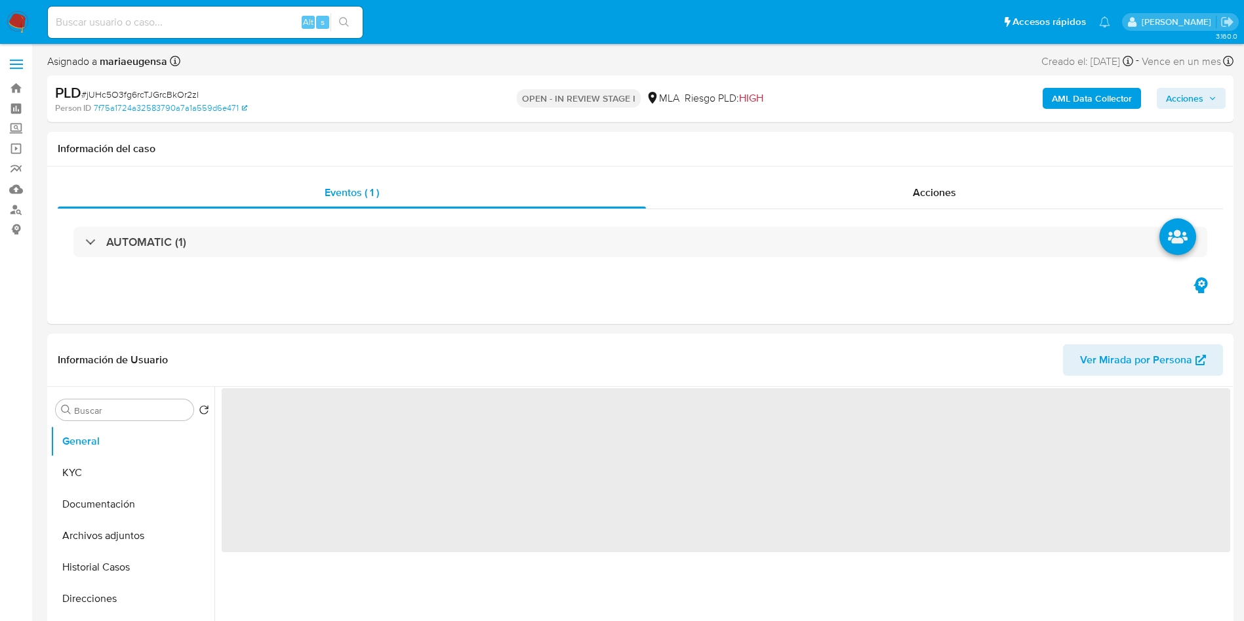
select select "10"
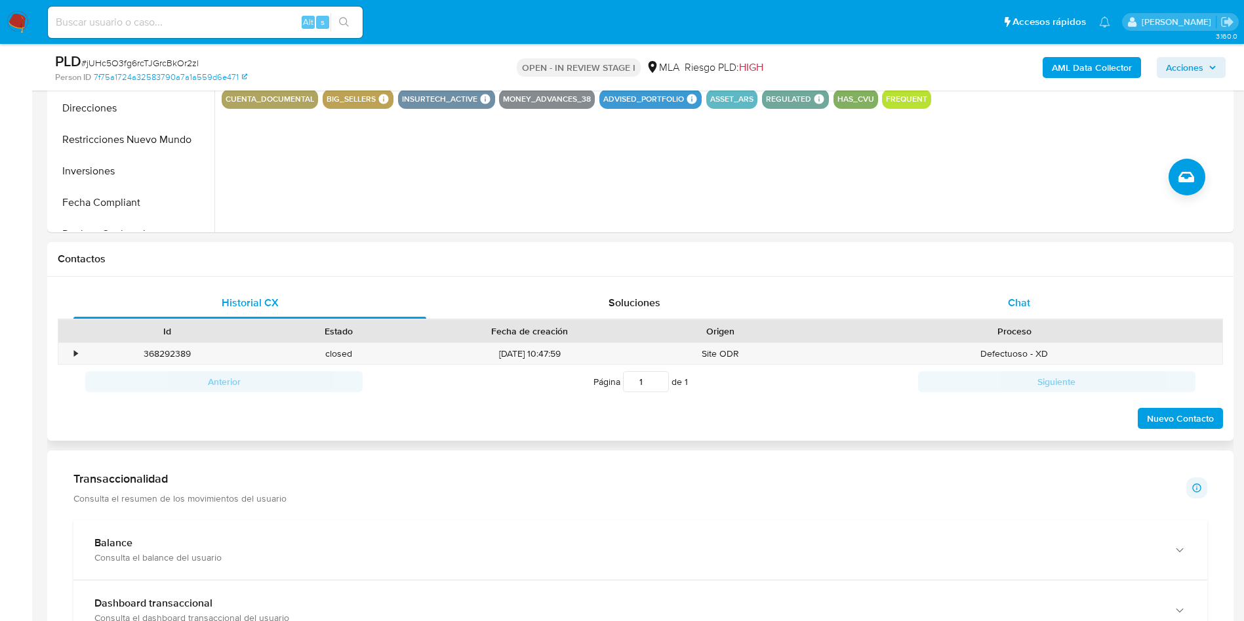
scroll to position [447, 0]
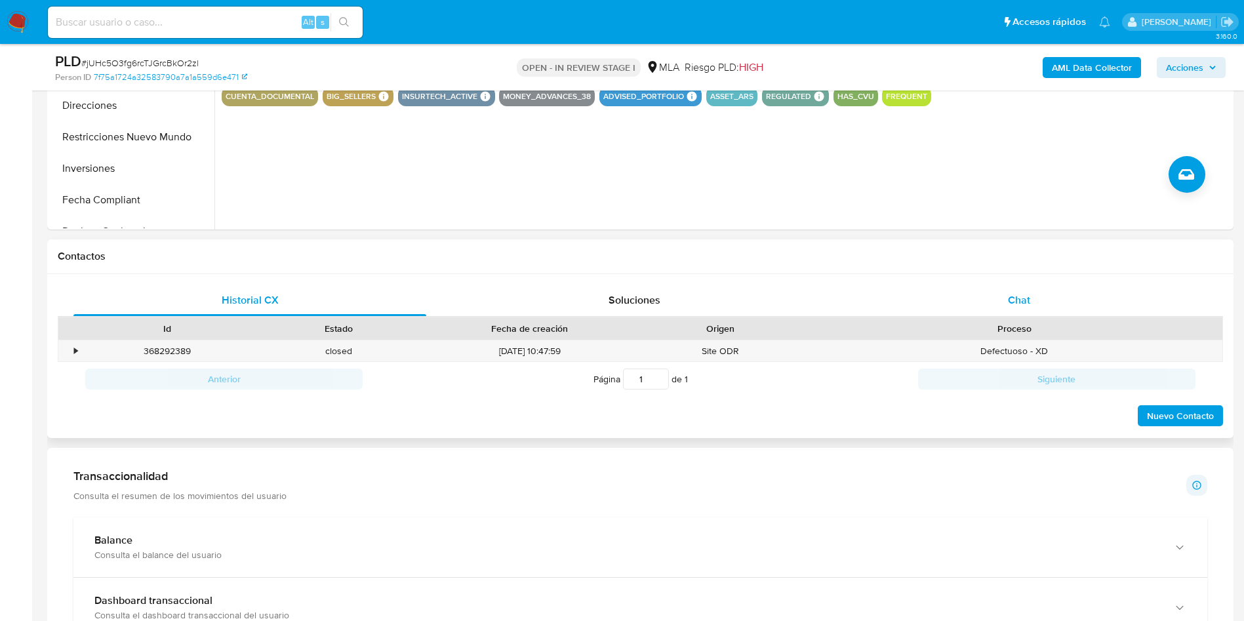
click at [1052, 293] on div "Chat" at bounding box center [1019, 300] width 353 height 31
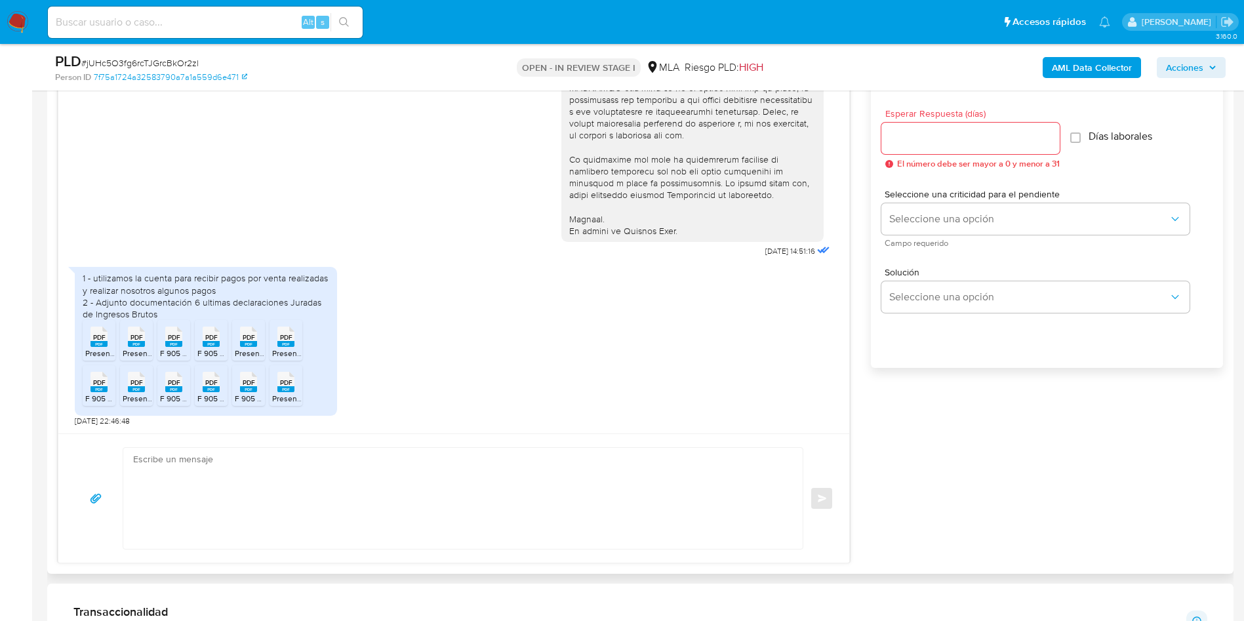
scroll to position [742, 0]
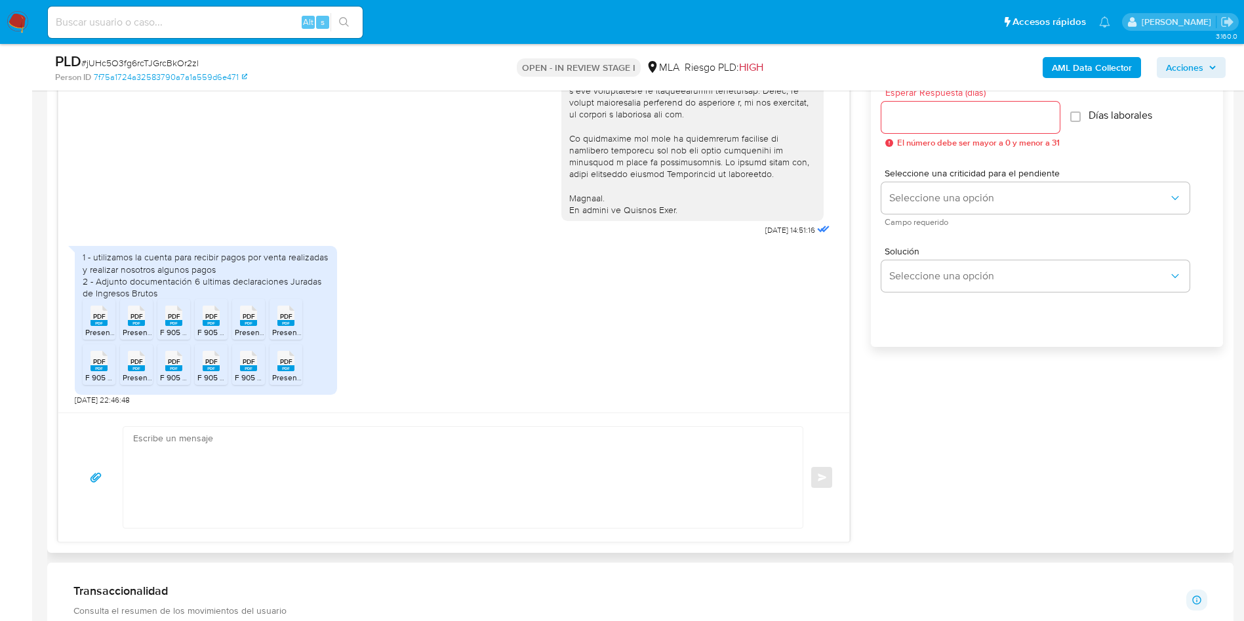
click at [90, 361] on div "PDF PDF" at bounding box center [99, 360] width 28 height 26
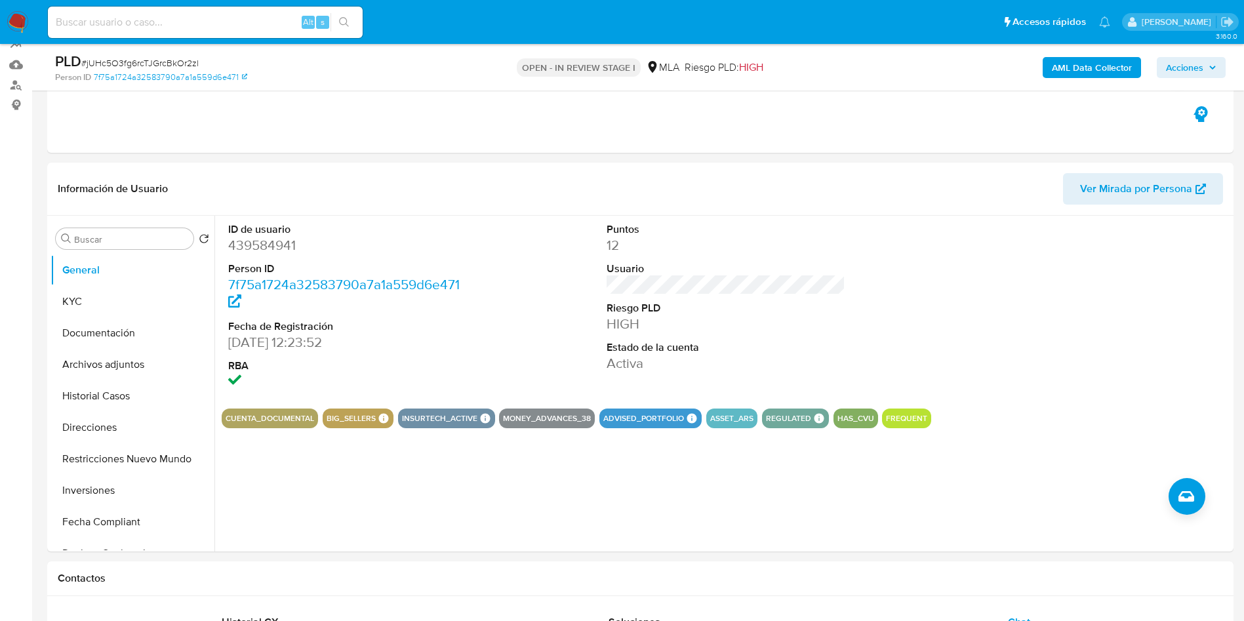
scroll to position [26, 0]
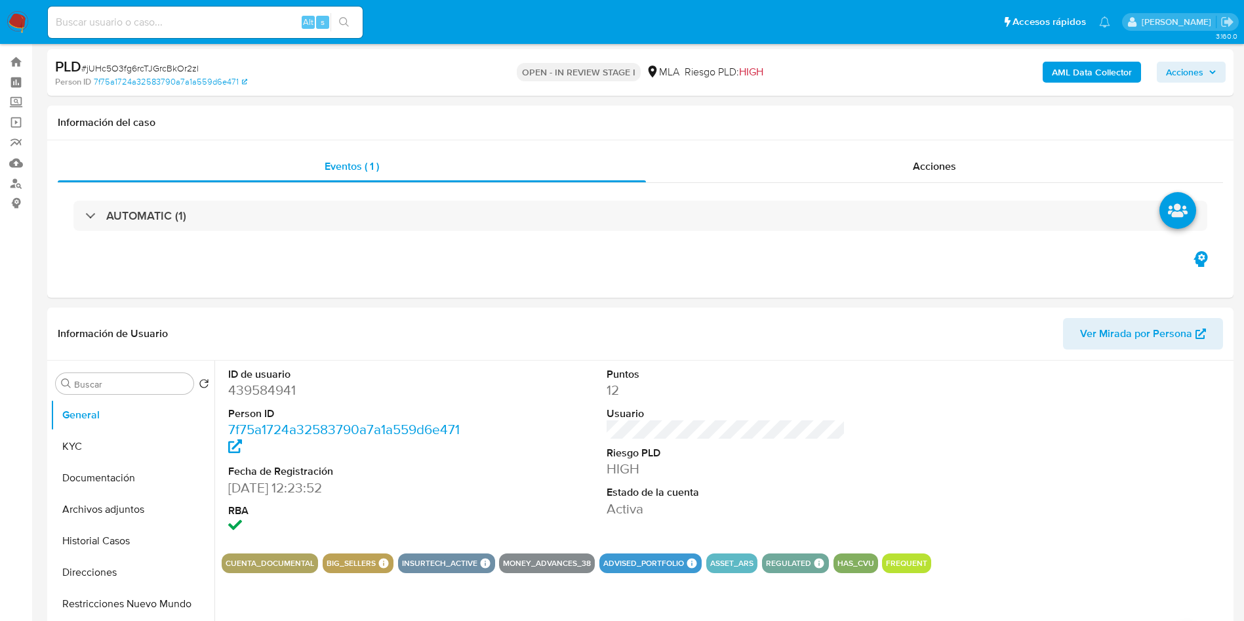
drag, startPoint x: 1208, startPoint y: 68, endPoint x: 1177, endPoint y: 81, distance: 34.1
click at [1186, 78] on span "Acciones" at bounding box center [1191, 72] width 50 height 18
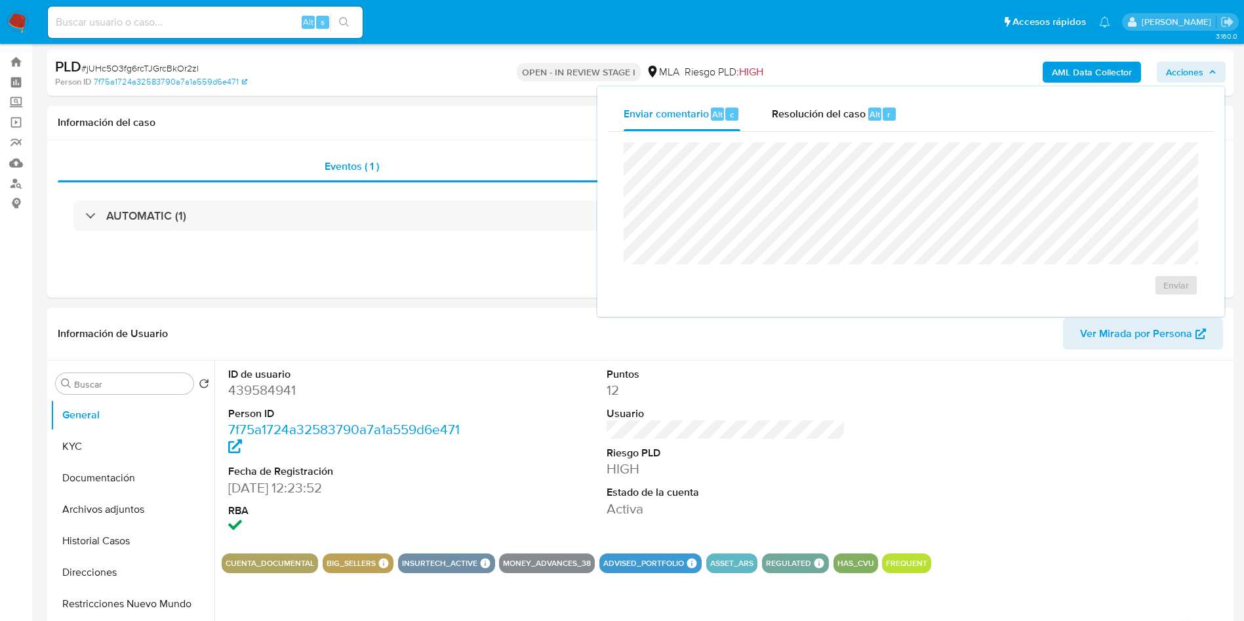
drag, startPoint x: 844, startPoint y: 115, endPoint x: 837, endPoint y: 138, distance: 24.1
click at [844, 116] on span "Resolución del caso" at bounding box center [819, 113] width 94 height 15
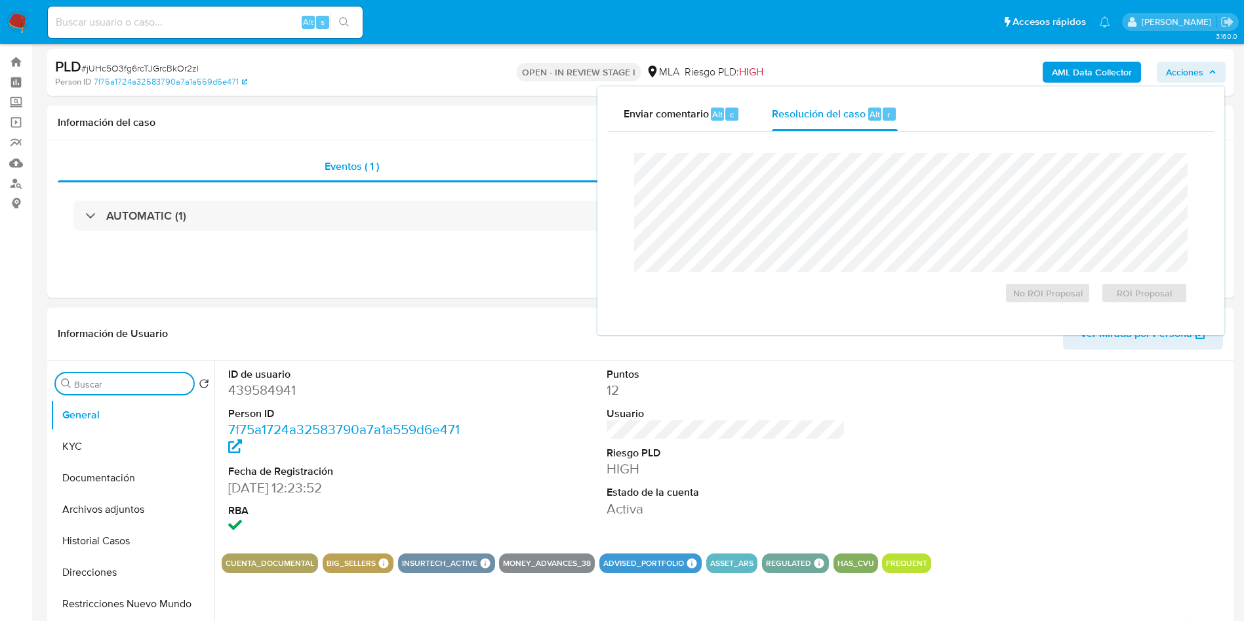
click at [112, 379] on input "Buscar" at bounding box center [131, 384] width 114 height 12
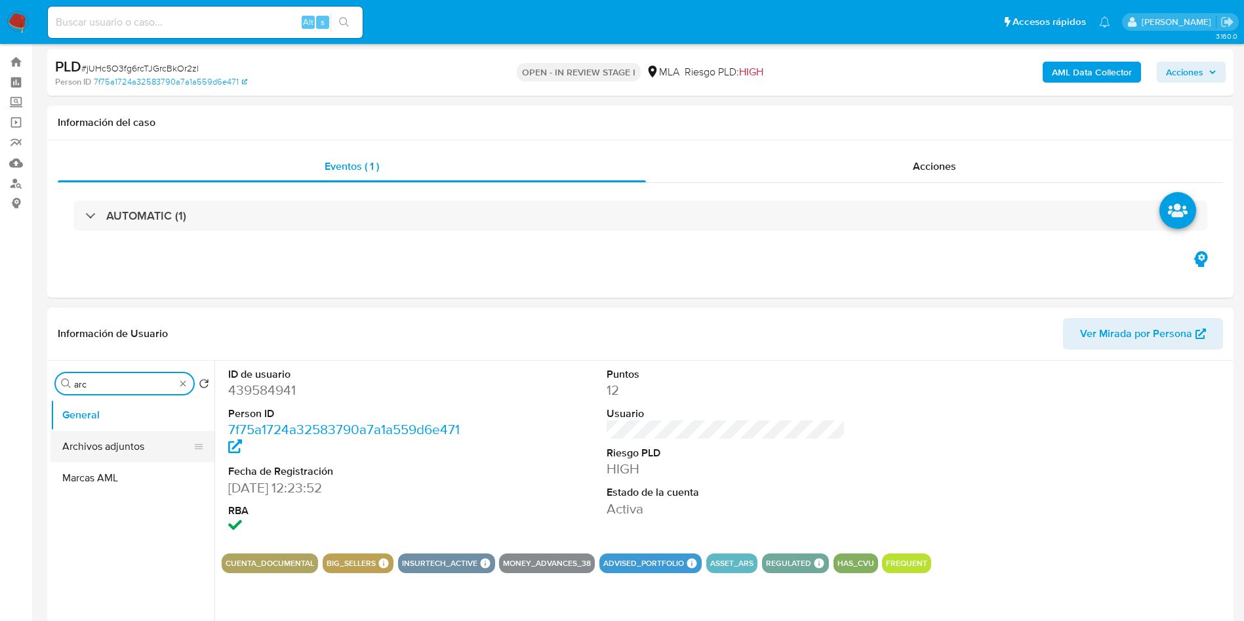
type input "arc"
click at [103, 446] on button "Archivos adjuntos" at bounding box center [132, 446] width 164 height 31
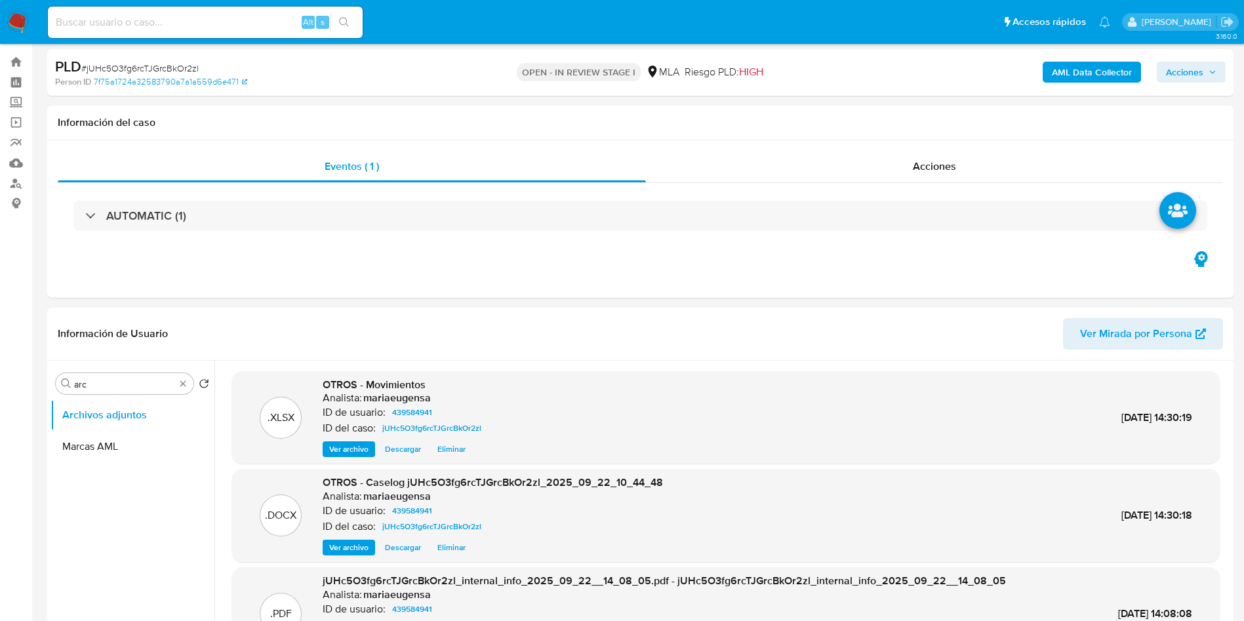
click at [1198, 79] on span "Acciones" at bounding box center [1184, 72] width 37 height 21
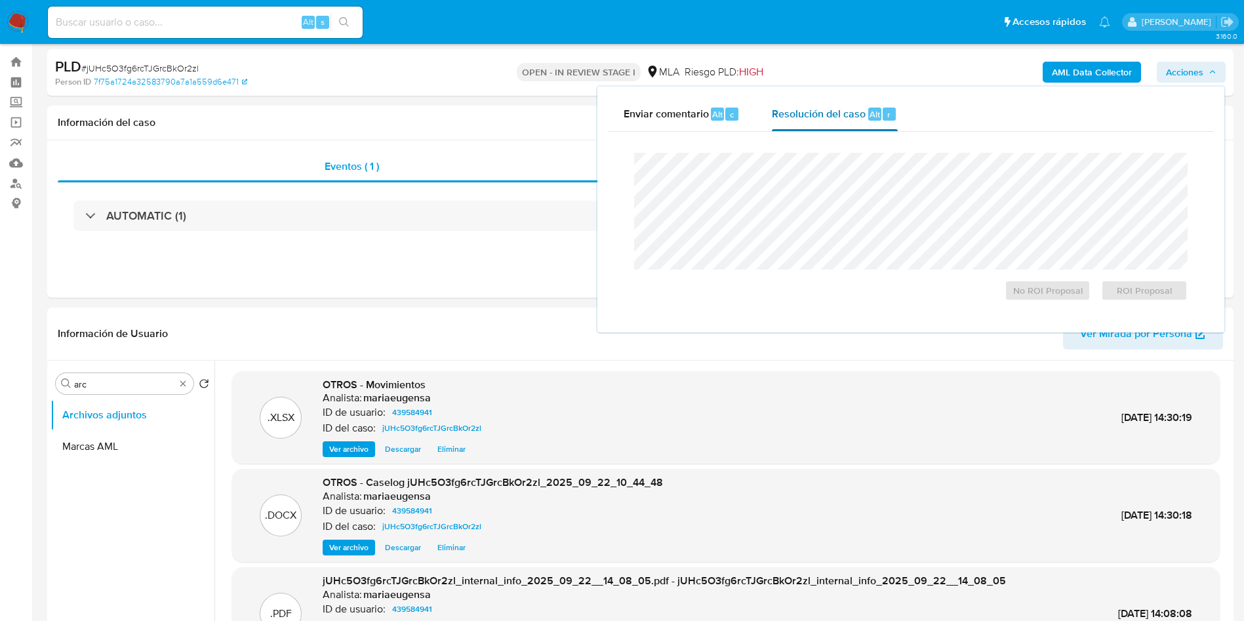
click at [839, 117] on span "Resolución del caso" at bounding box center [819, 113] width 94 height 15
click at [1062, 295] on span "No ROI Proposal" at bounding box center [1048, 290] width 68 height 18
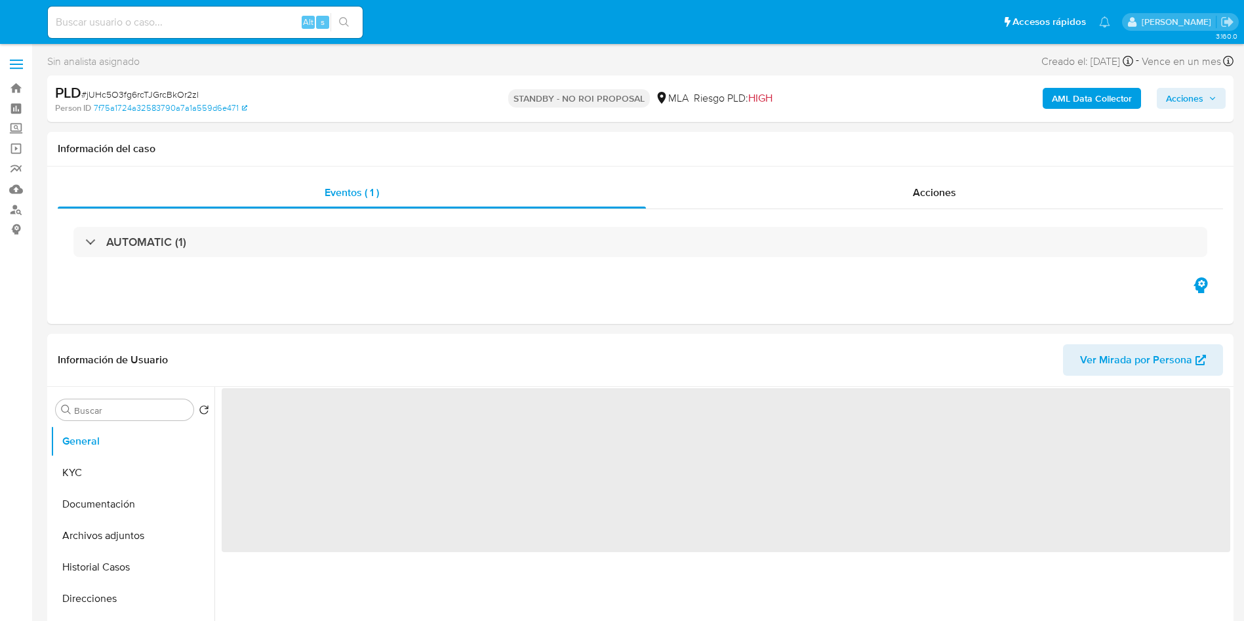
select select "10"
